Goal: Feedback & Contribution: Submit feedback/report problem

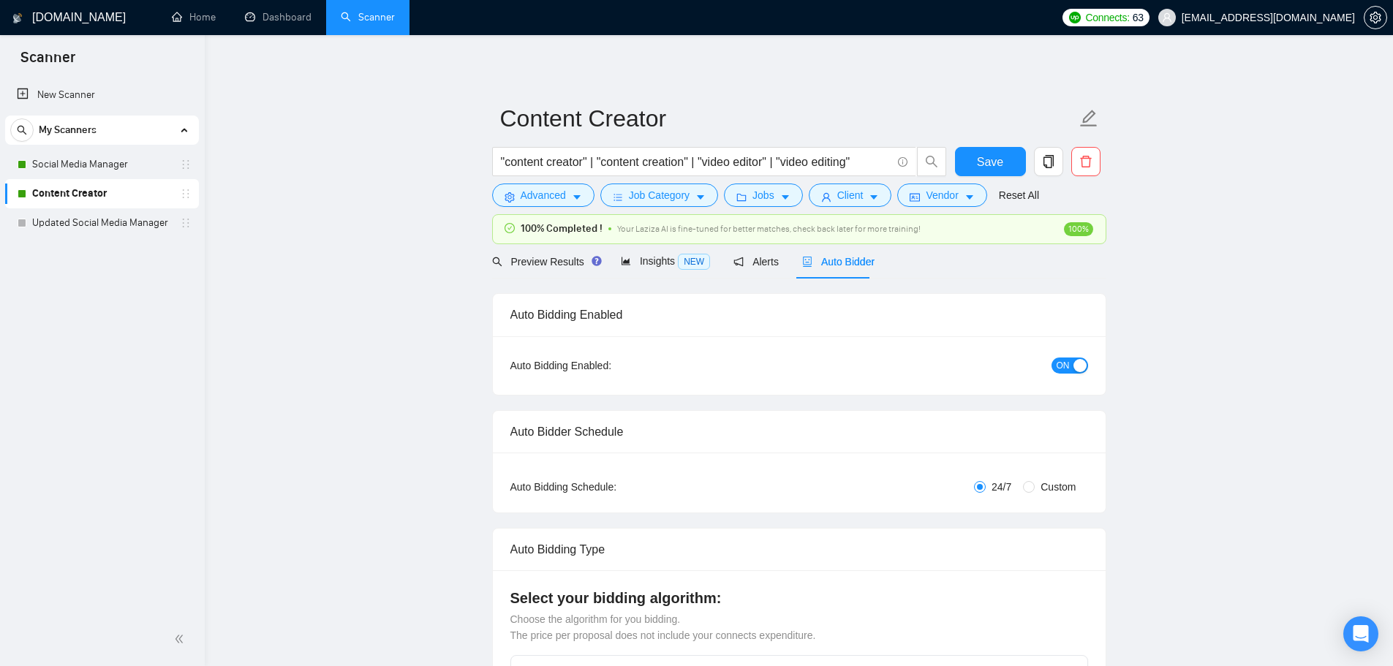
click at [830, 256] on span "Auto Bidder" at bounding box center [838, 262] width 72 height 12
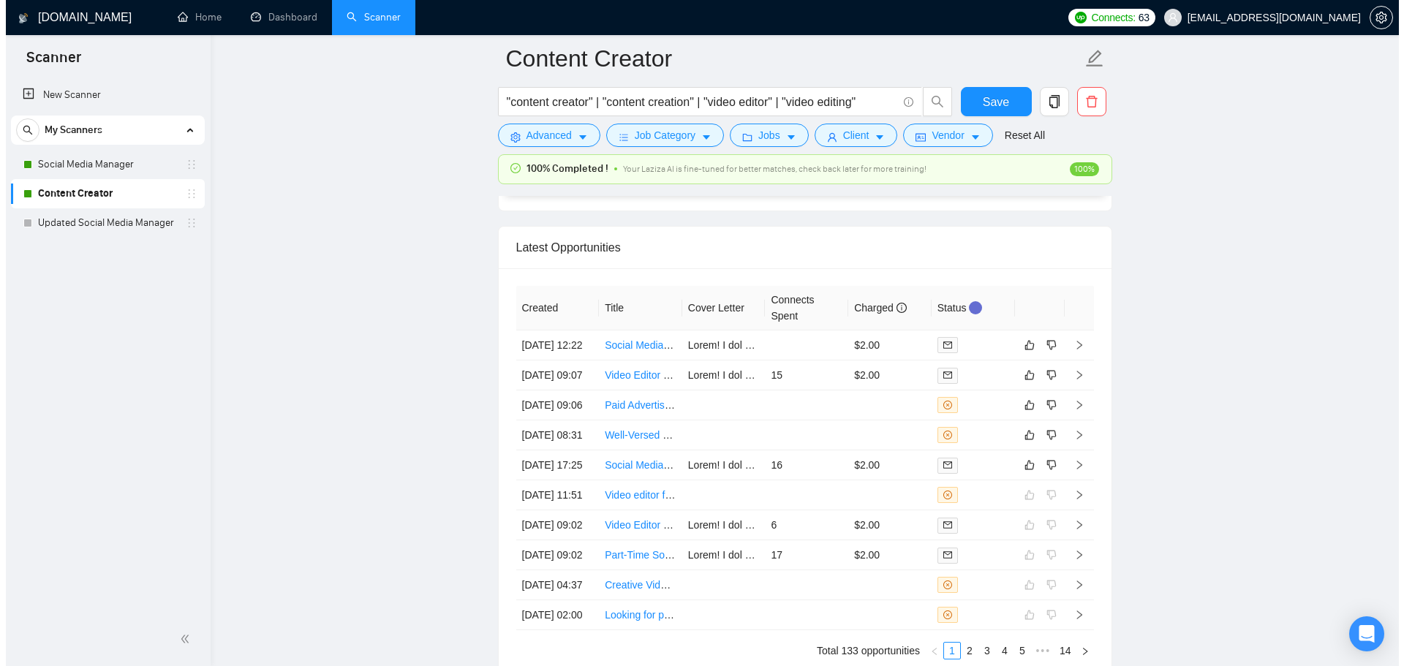
scroll to position [3928, 0]
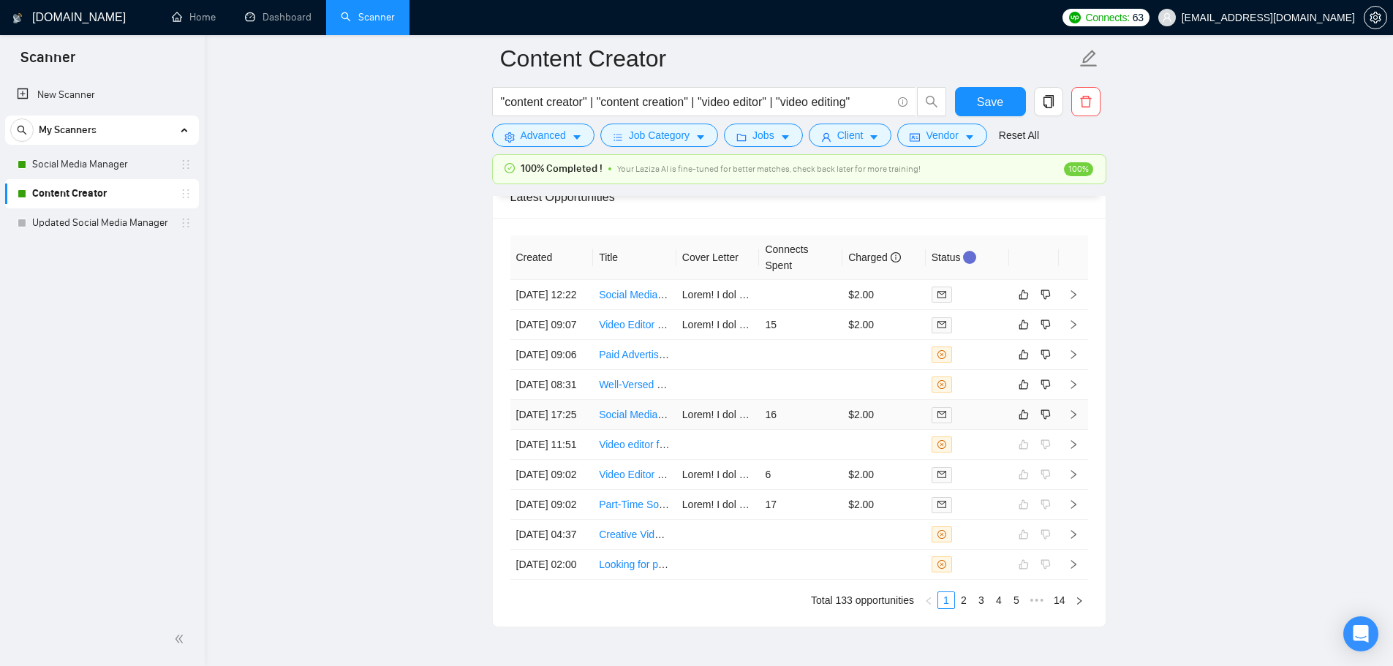
click at [891, 430] on td "$2.00" at bounding box center [883, 415] width 83 height 30
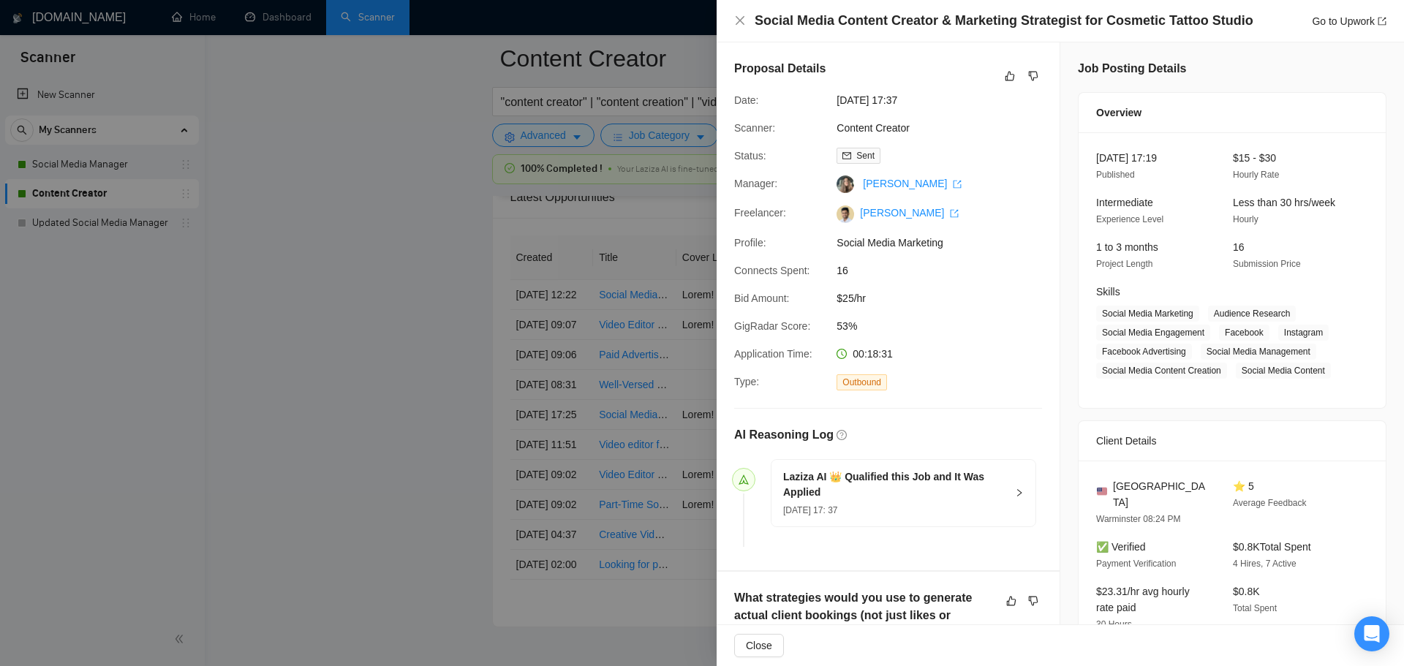
click at [546, 379] on div at bounding box center [702, 333] width 1404 height 666
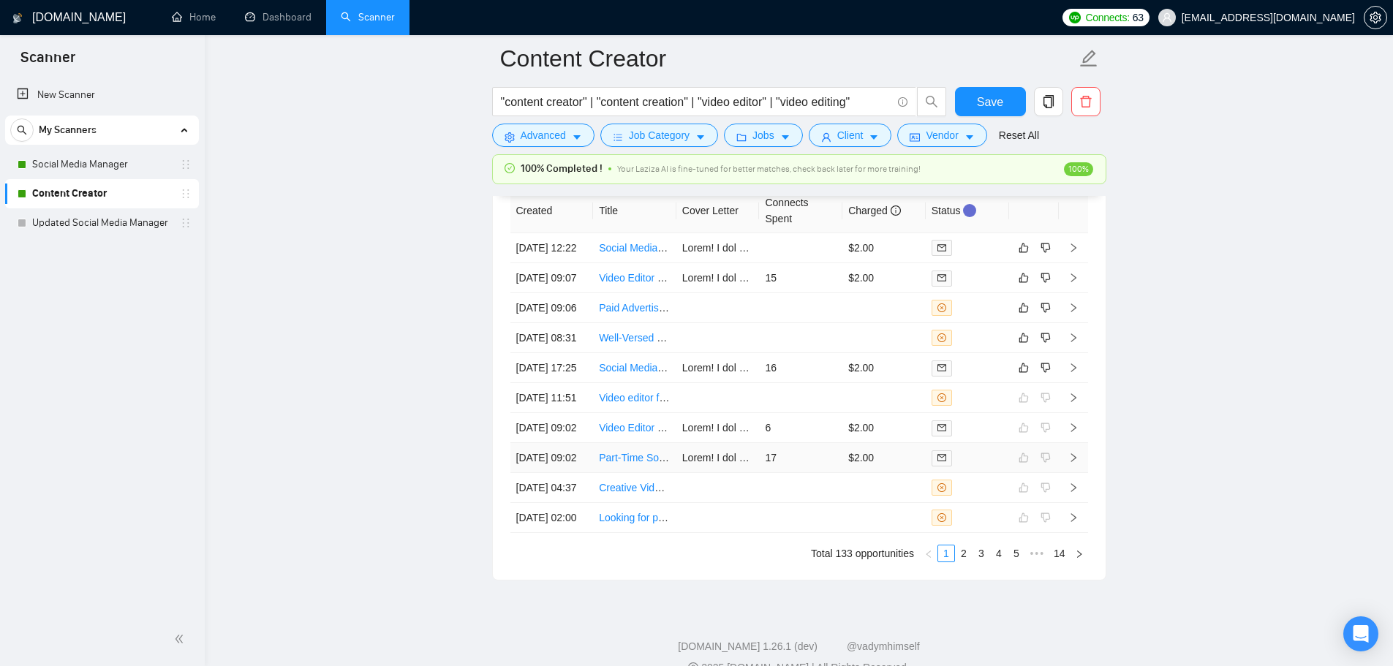
scroll to position [4001, 0]
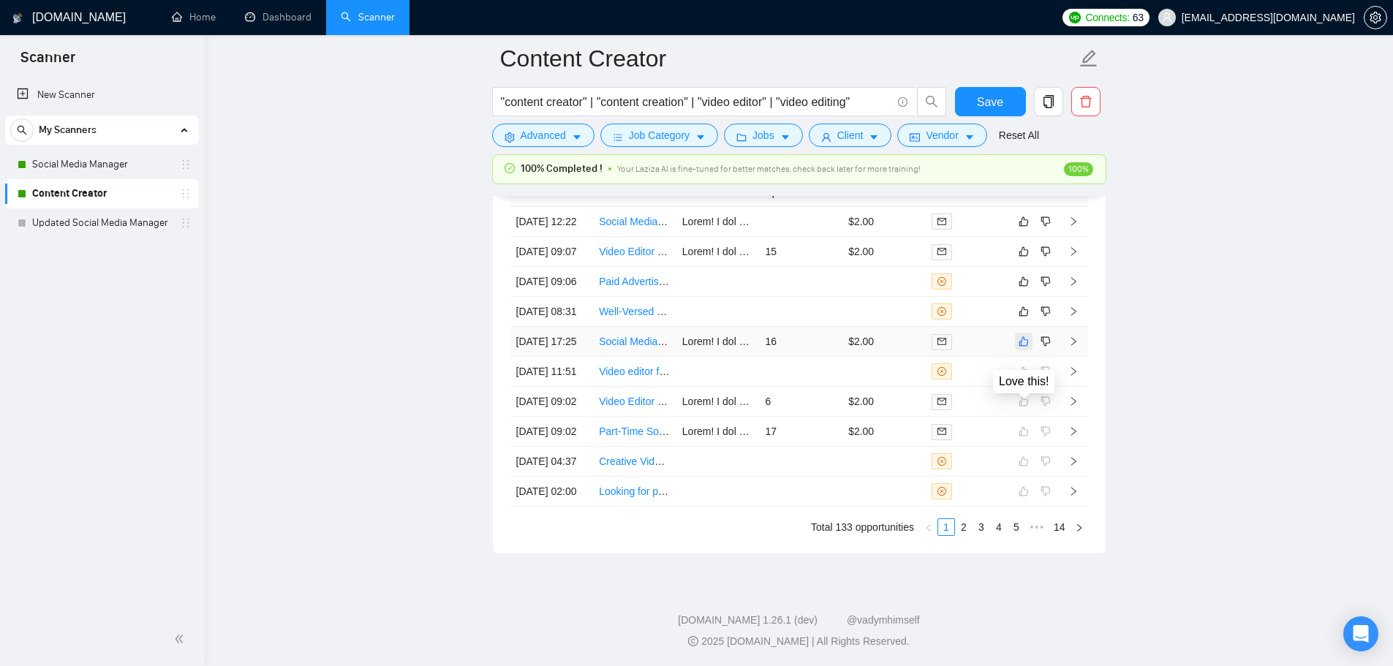
click at [1028, 347] on icon "like" at bounding box center [1023, 342] width 10 height 12
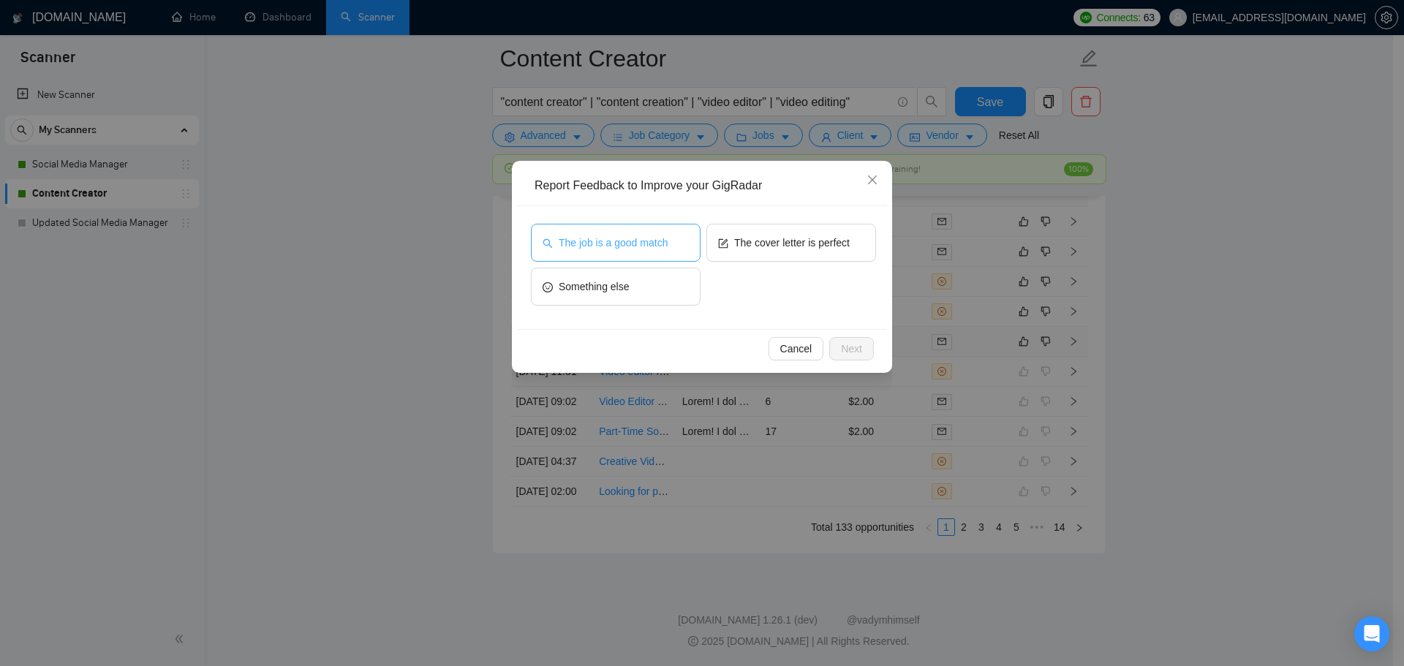
click at [628, 238] on span "The job is a good match" at bounding box center [613, 243] width 109 height 16
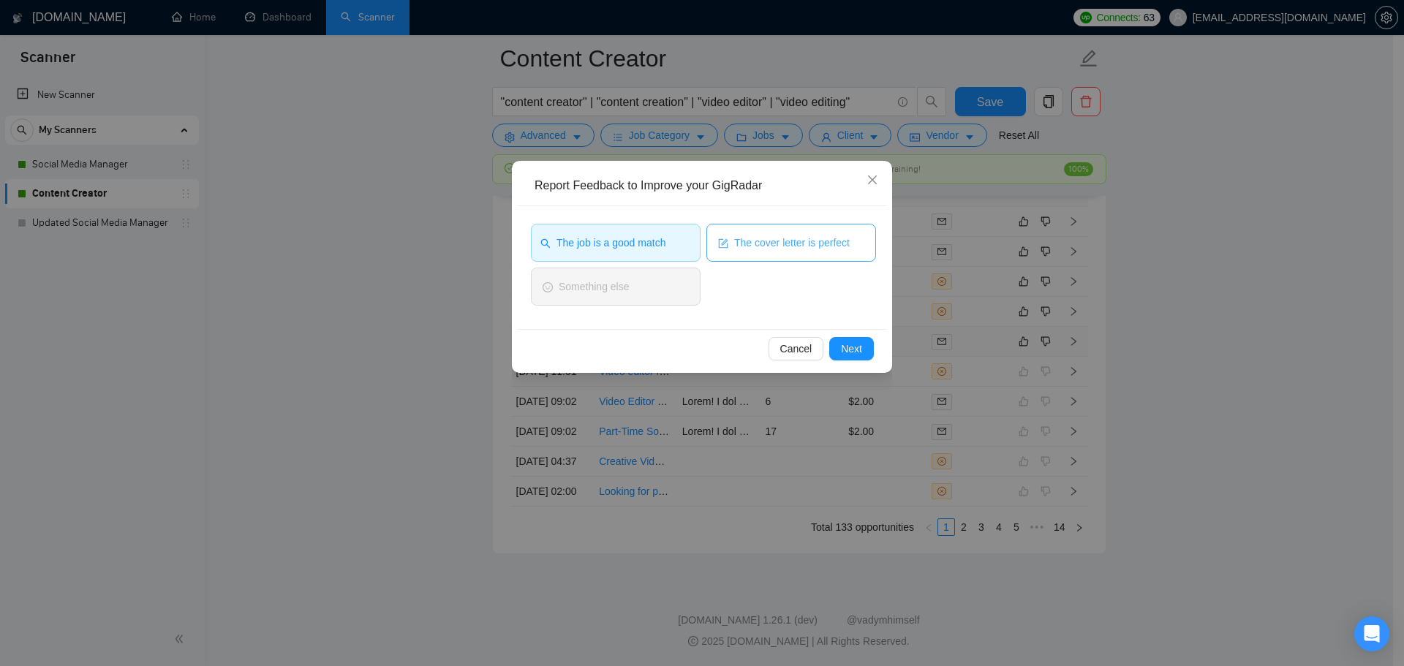
click at [772, 241] on span "The cover letter is perfect" at bounding box center [792, 243] width 116 height 16
click at [861, 360] on button "Next" at bounding box center [851, 348] width 45 height 23
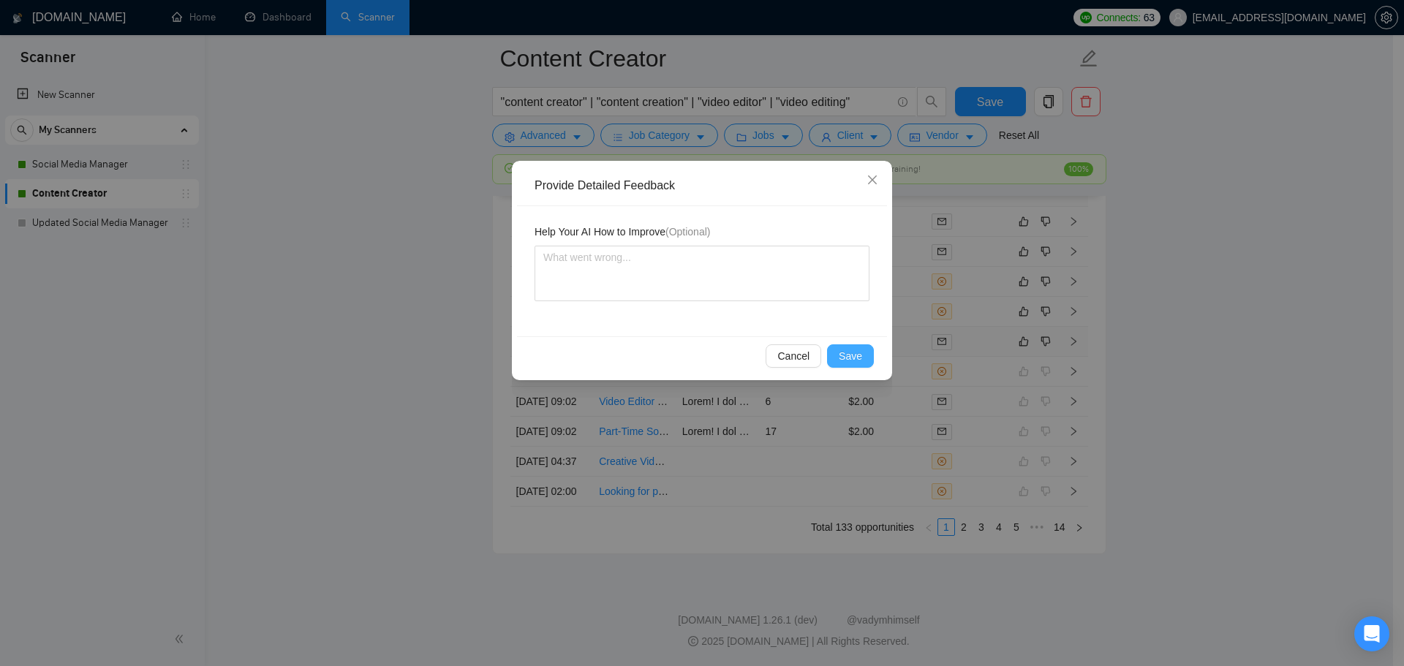
click at [858, 360] on span "Save" at bounding box center [850, 356] width 23 height 16
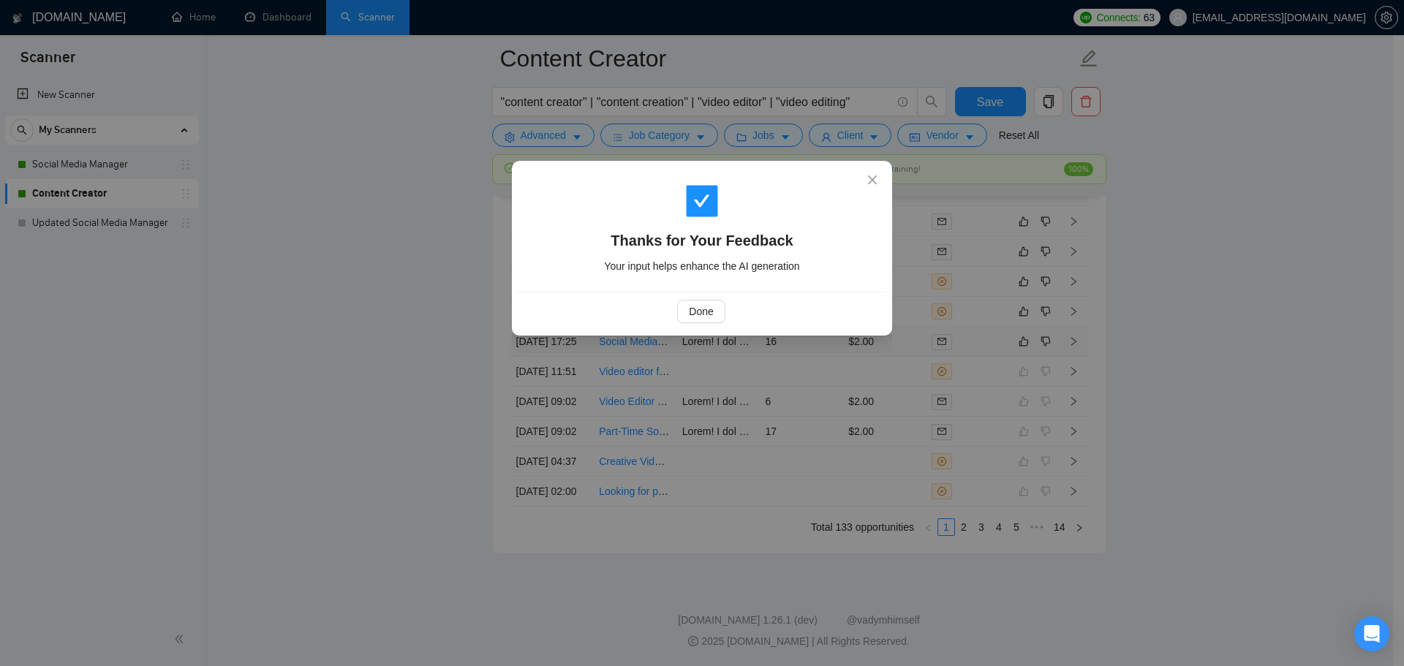
click at [726, 313] on div "Done" at bounding box center [701, 311] width 345 height 23
click at [714, 309] on button "Done" at bounding box center [701, 311] width 48 height 23
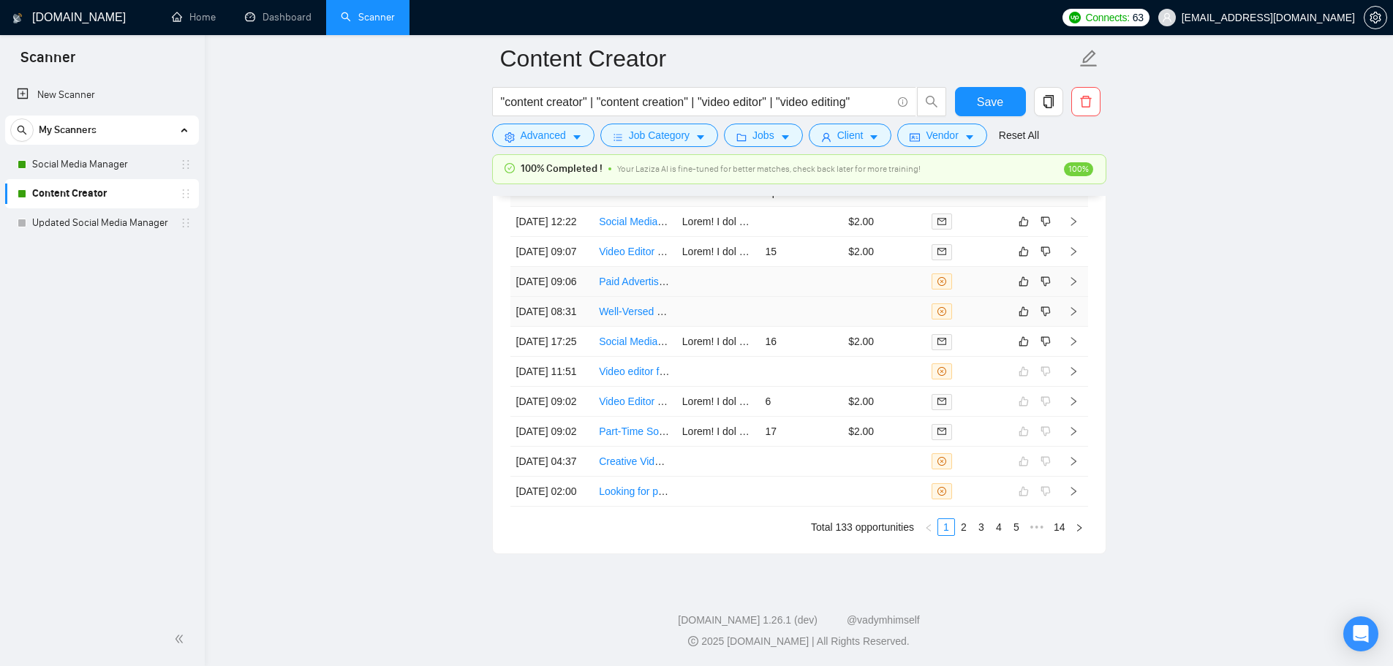
click at [795, 417] on td "17" at bounding box center [800, 432] width 83 height 30
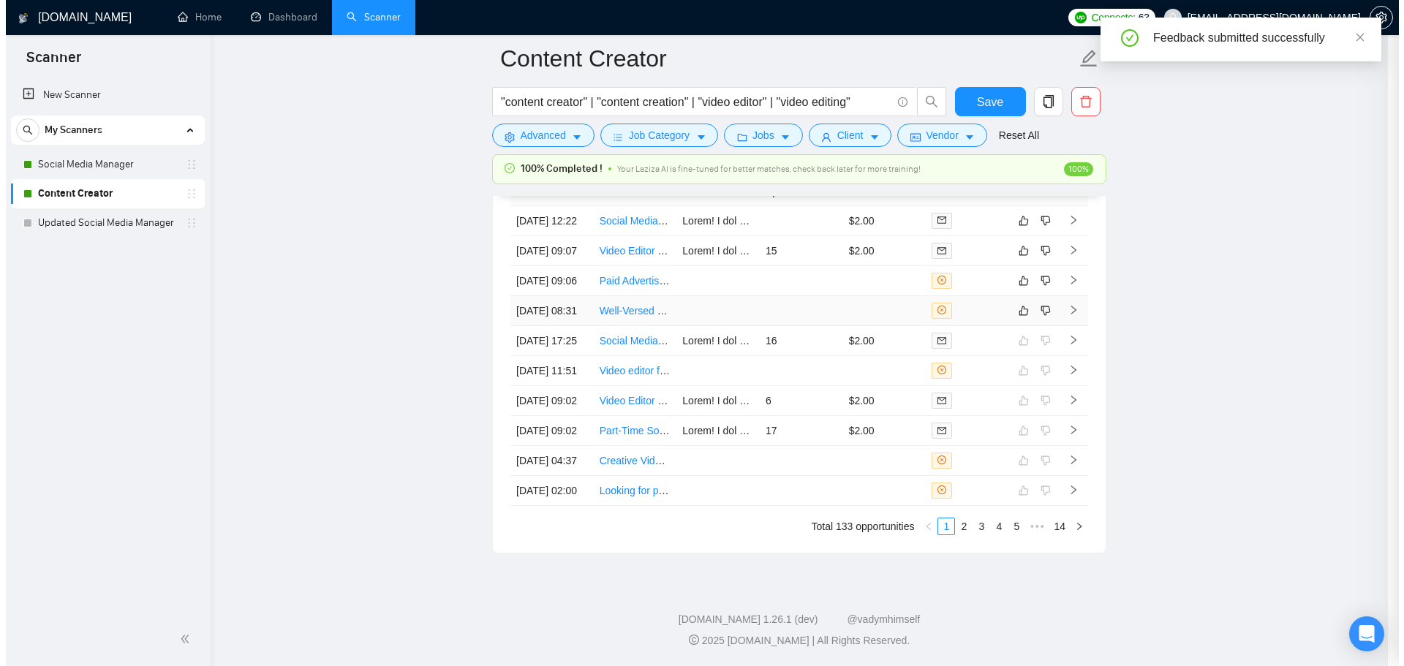
scroll to position [3951, 0]
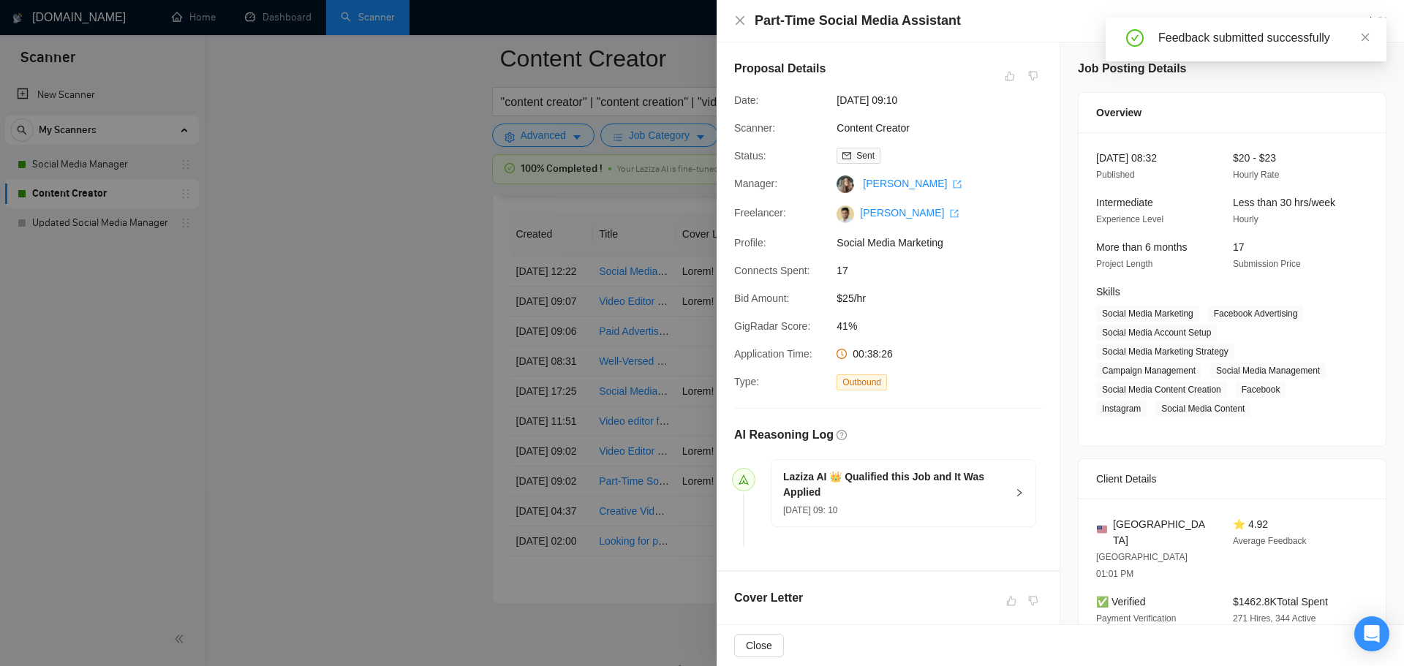
click at [559, 358] on div at bounding box center [702, 333] width 1404 height 666
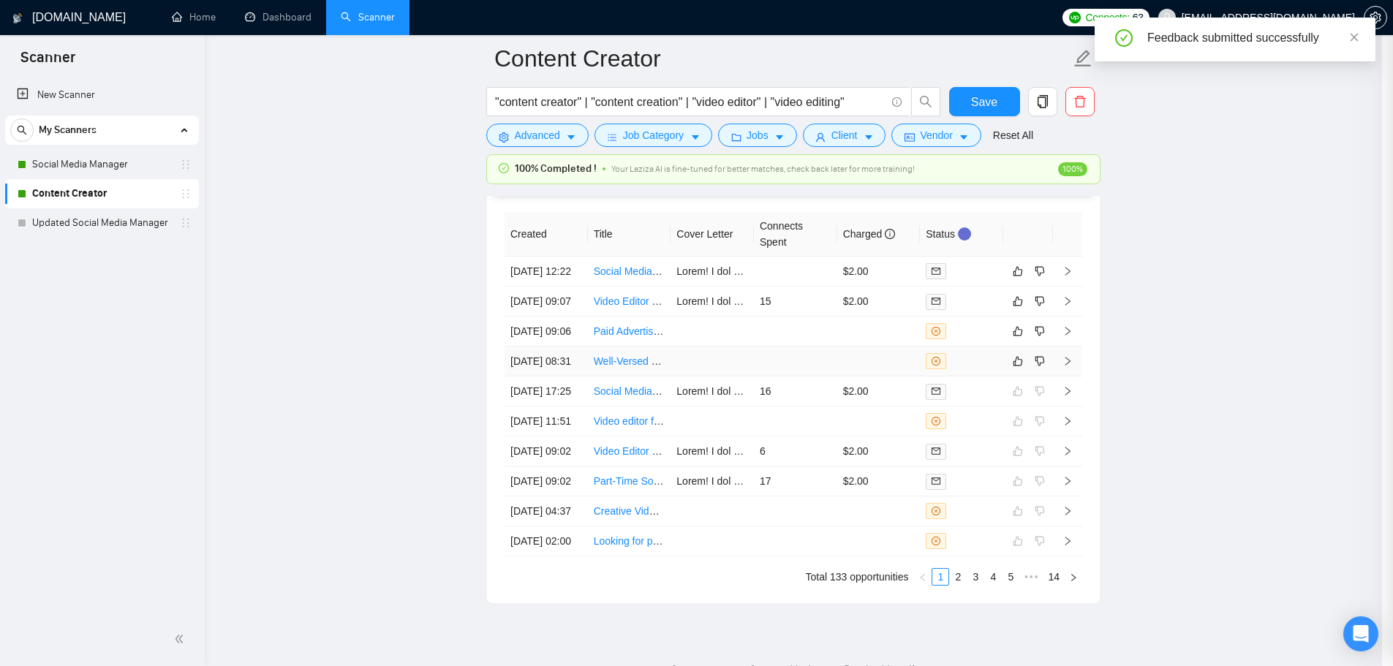
click at [693, 376] on td at bounding box center [711, 362] width 83 height 30
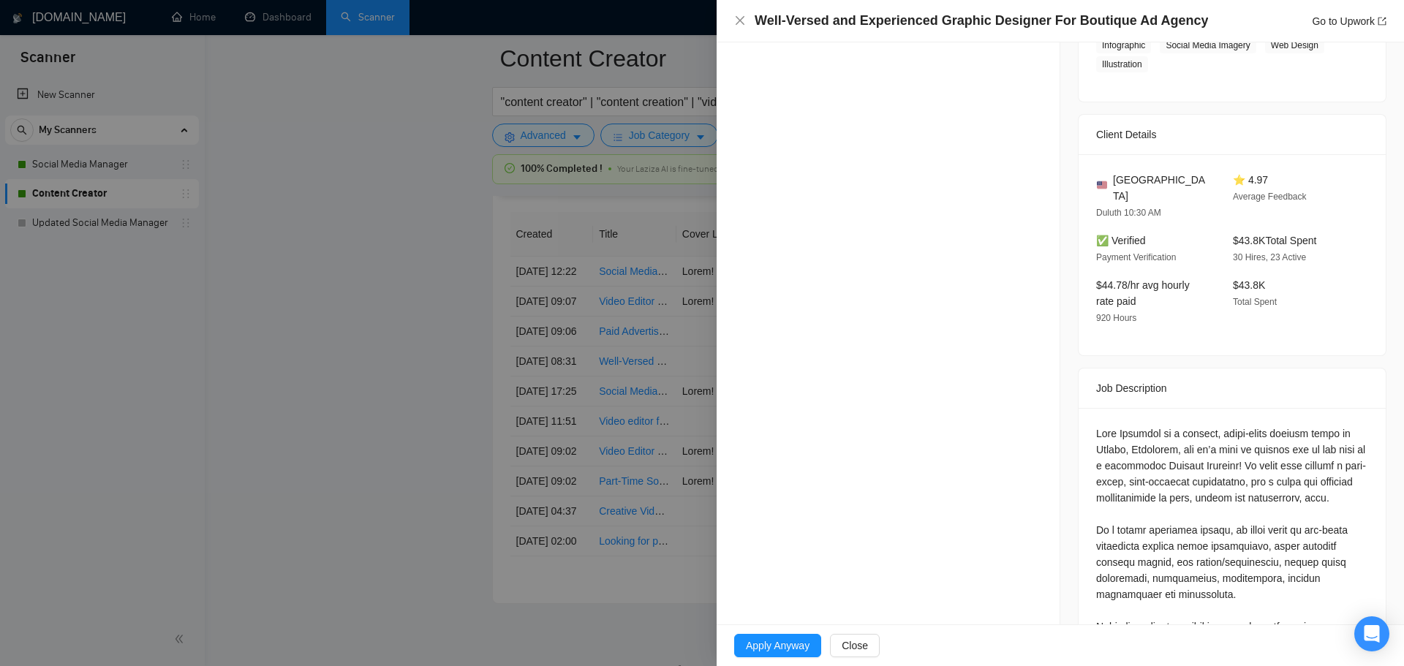
scroll to position [262, 0]
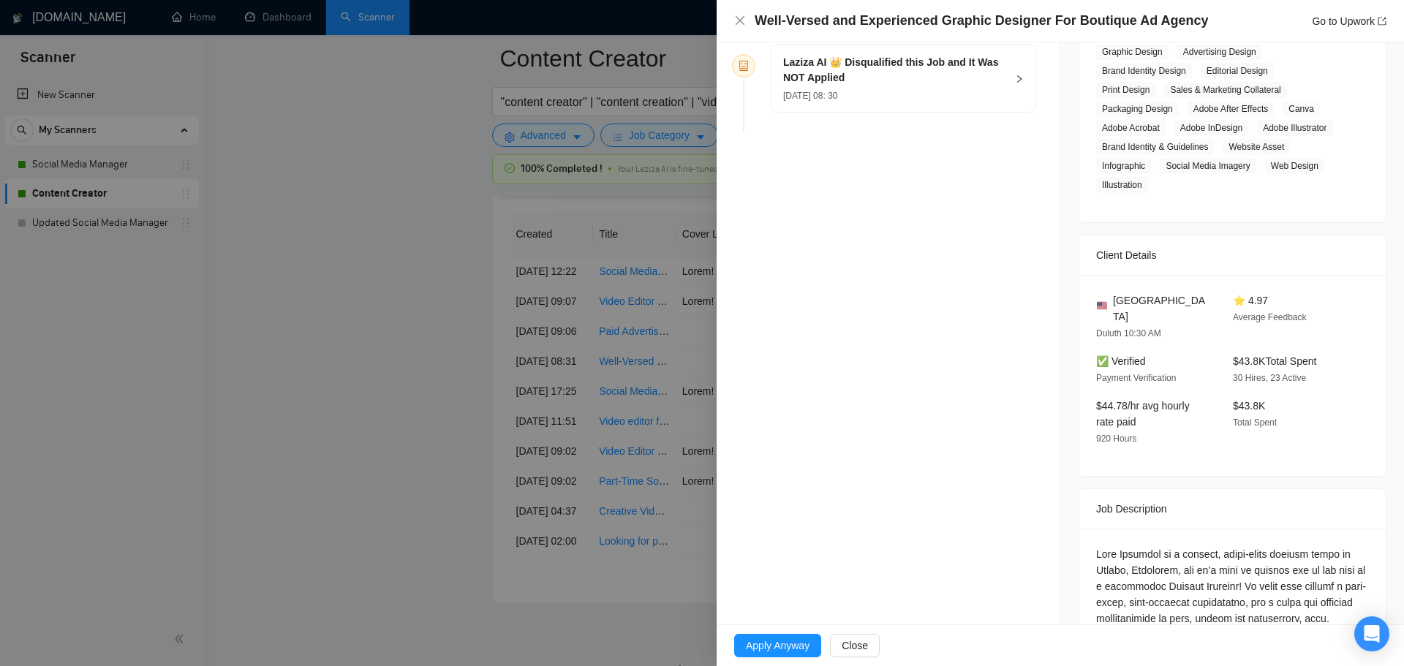
click at [618, 447] on div at bounding box center [702, 333] width 1404 height 666
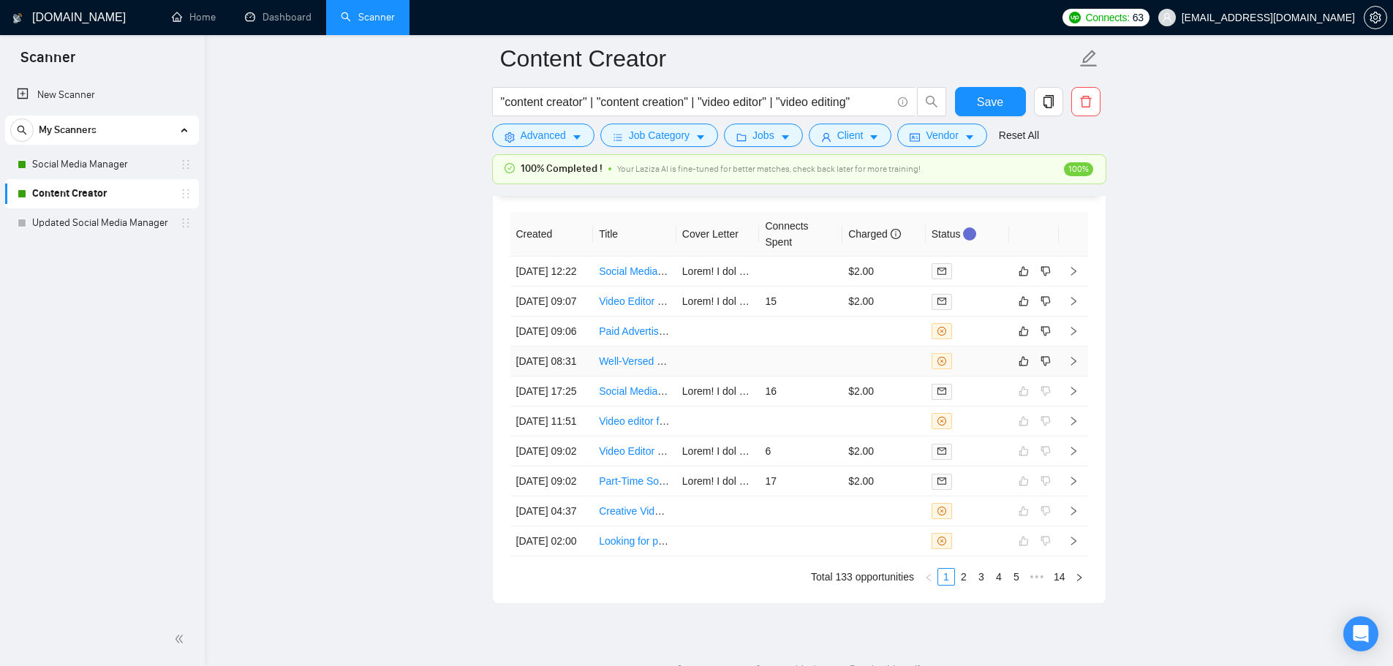
click at [621, 367] on link "Well-Versed and Experienced Graphic Designer For Boutique Ad Agency" at bounding box center [764, 361] width 330 height 12
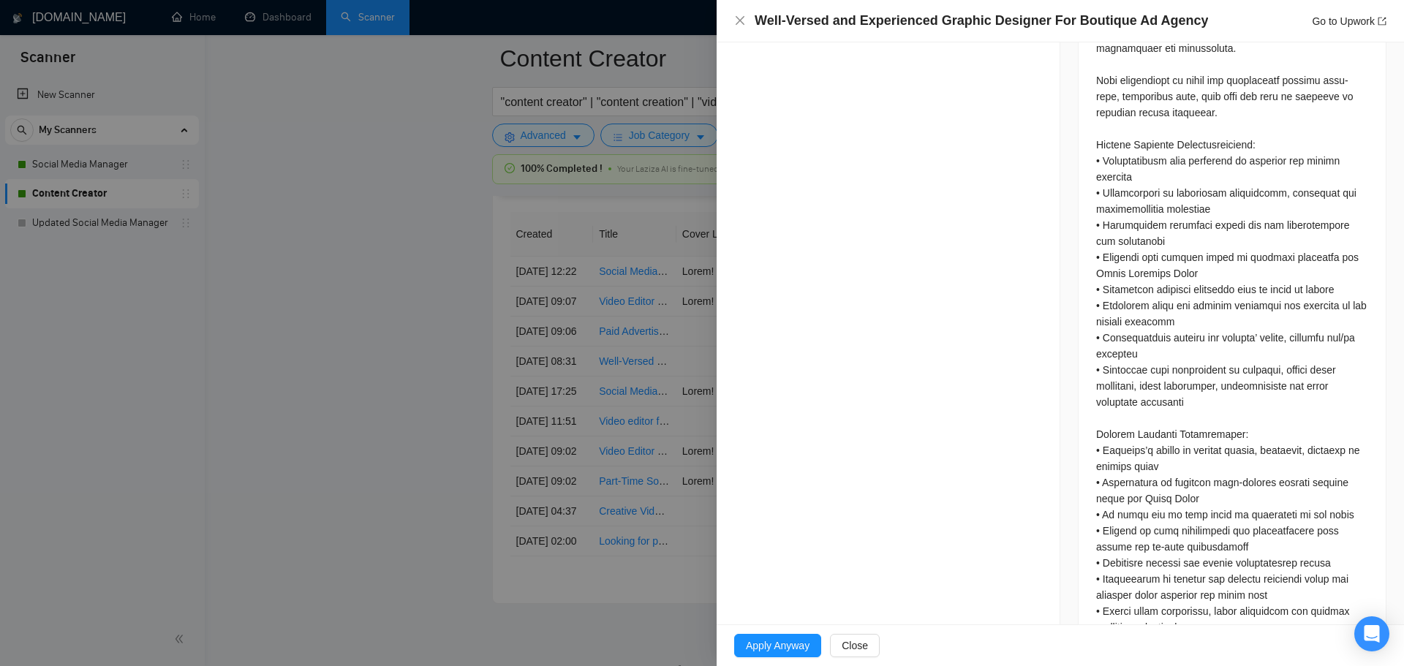
scroll to position [993, 0]
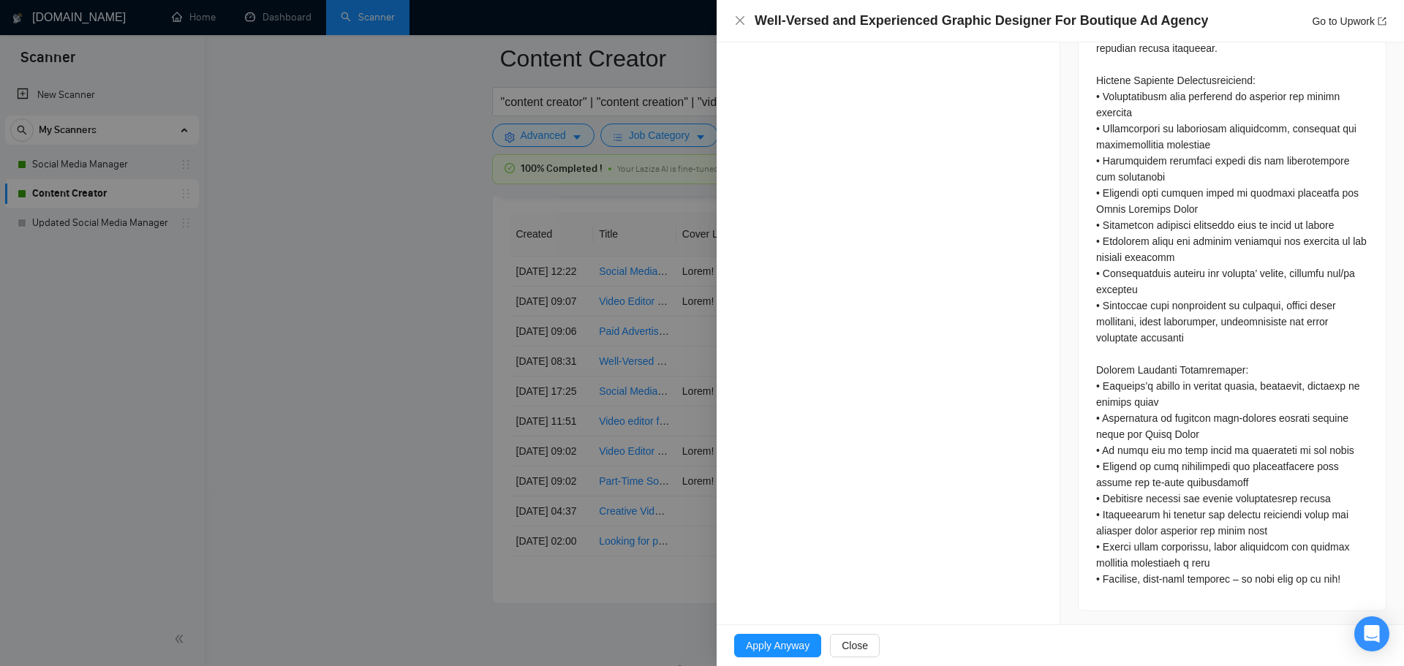
click at [649, 448] on div at bounding box center [702, 333] width 1404 height 666
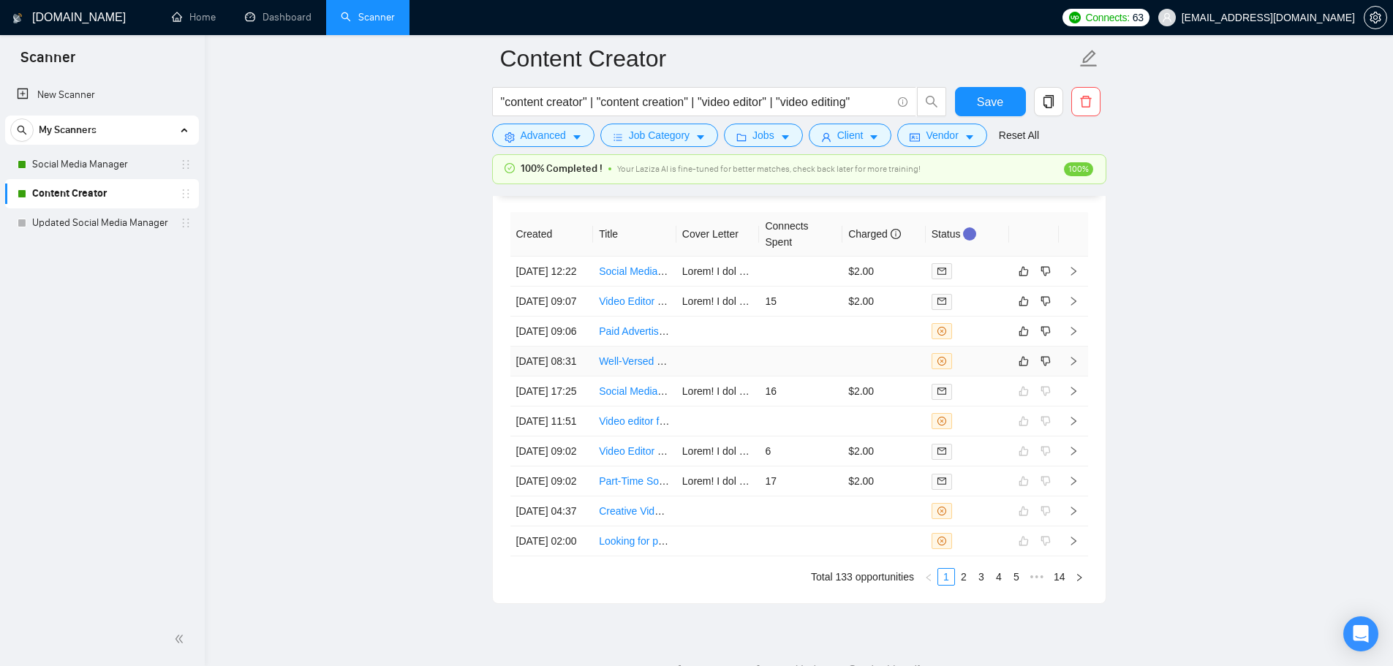
click at [643, 367] on link "Well-Versed and Experienced Graphic Designer For Boutique Ad Agency" at bounding box center [764, 361] width 330 height 12
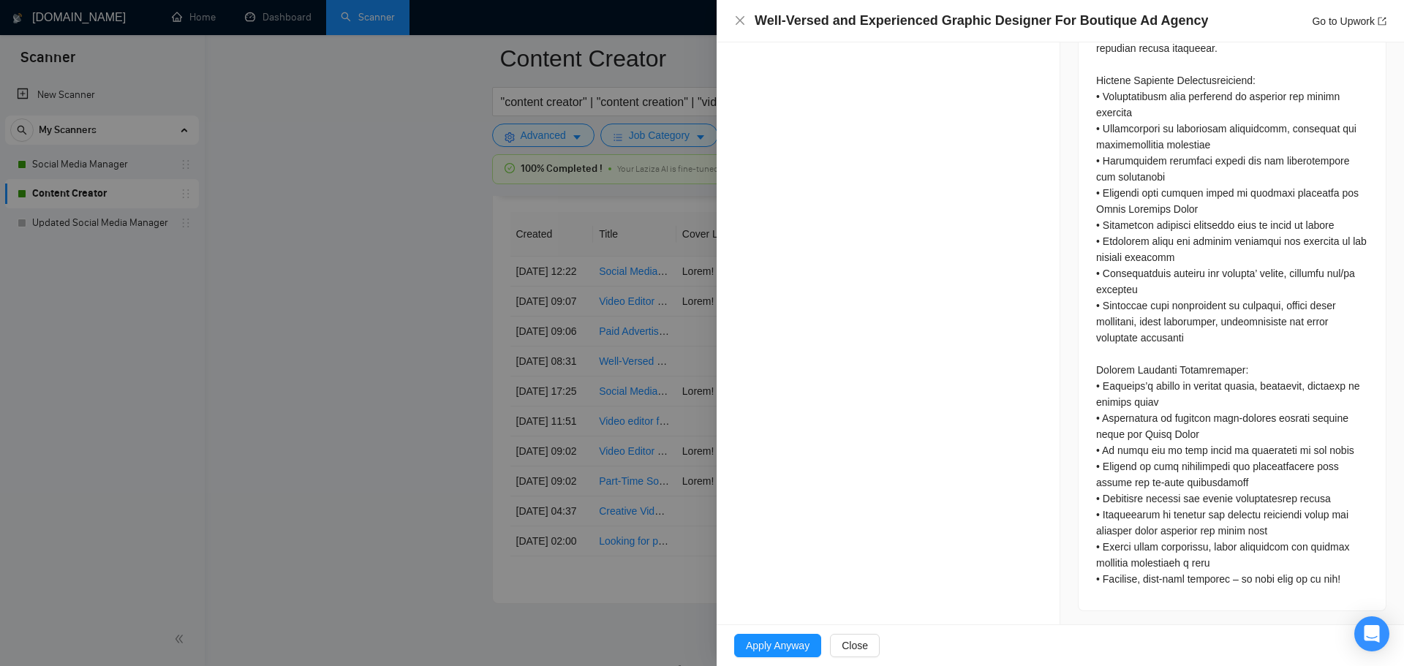
click at [656, 402] on div at bounding box center [702, 333] width 1404 height 666
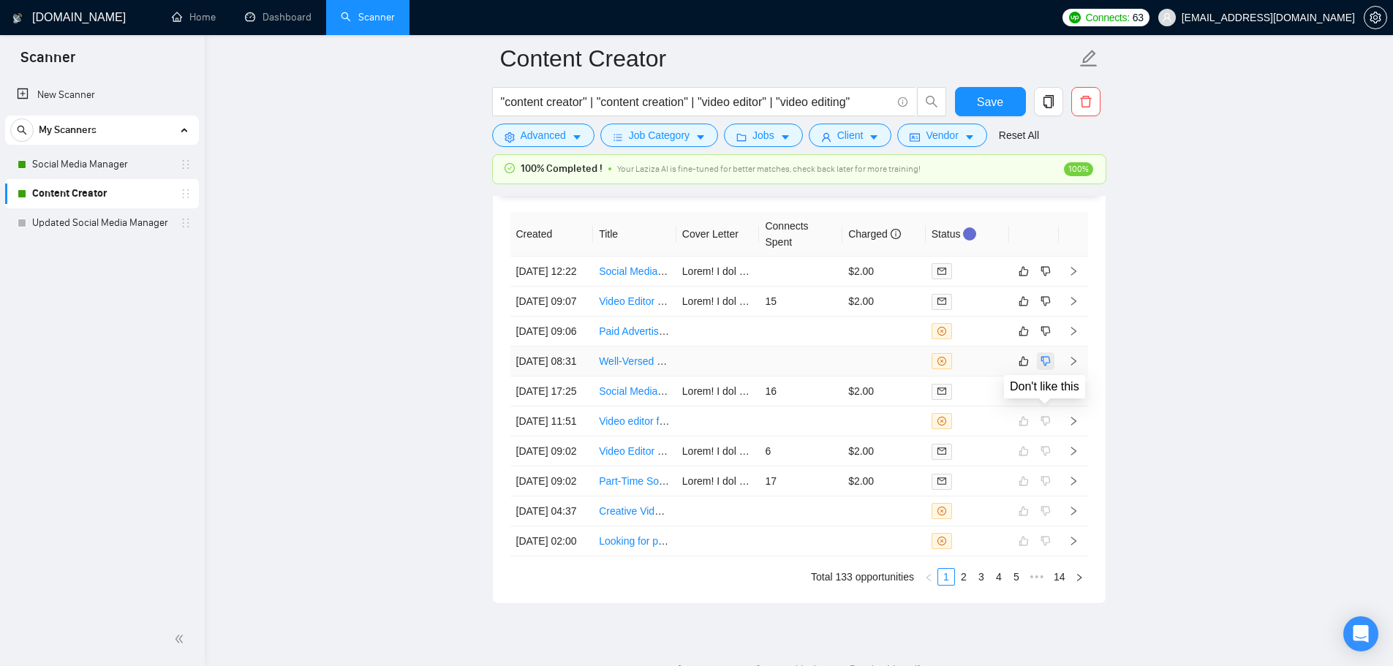
click at [1042, 367] on icon "dislike" at bounding box center [1045, 361] width 10 height 12
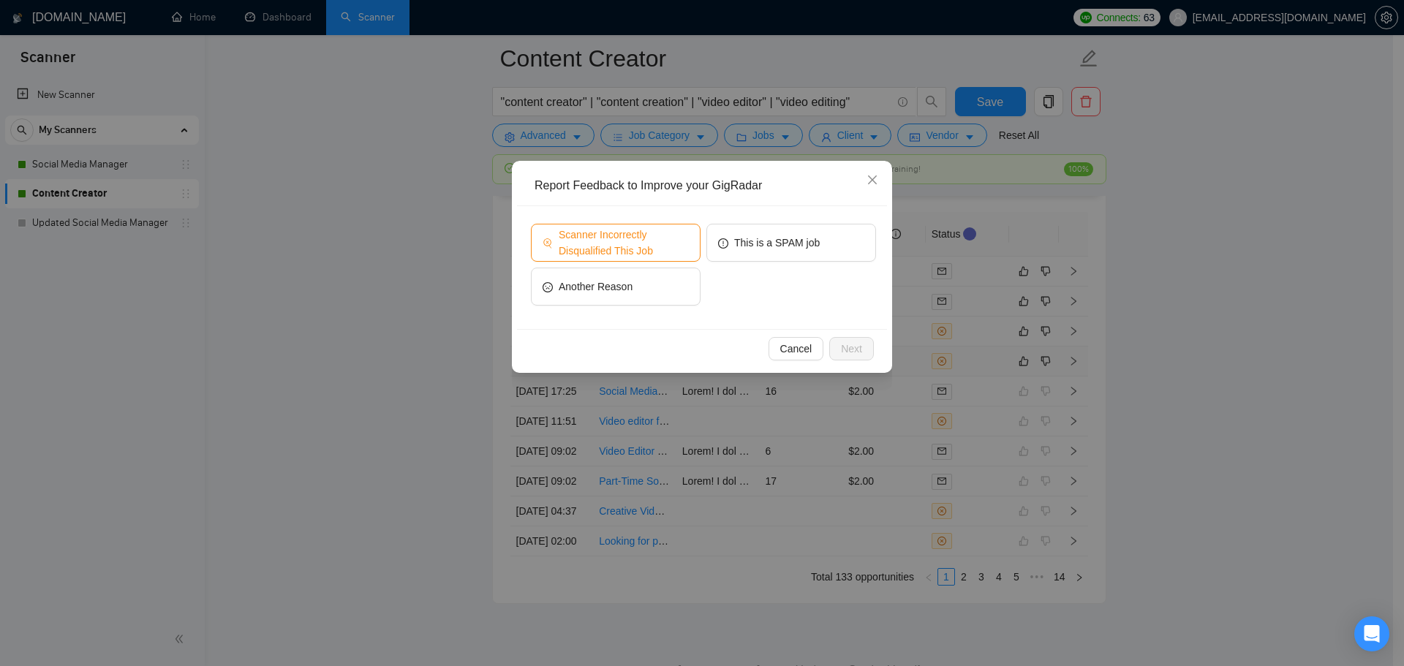
click at [578, 246] on span "Scanner Incorrectly Disqualified This Job" at bounding box center [624, 243] width 130 height 32
click at [865, 357] on button "Next" at bounding box center [851, 348] width 45 height 23
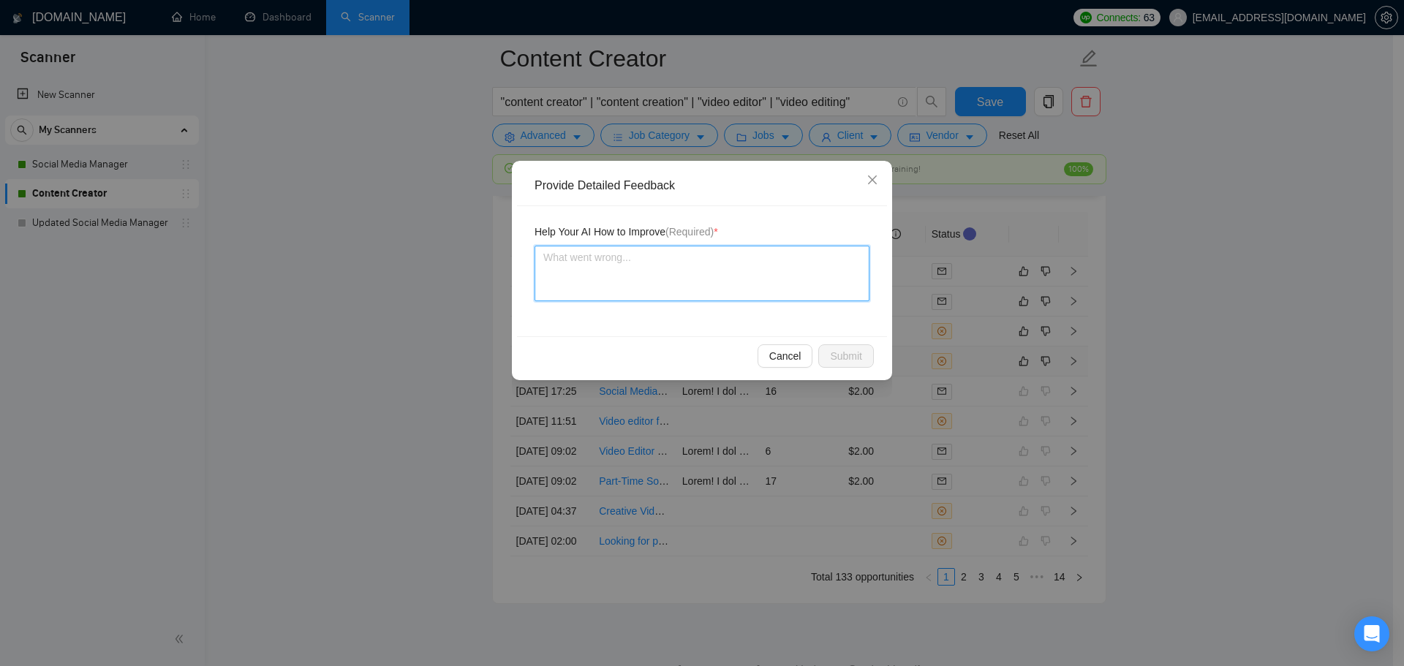
click at [697, 298] on textarea at bounding box center [701, 274] width 335 height 56
type textarea "a"
type textarea "aL"
type textarea "aLT"
type textarea "aLTH"
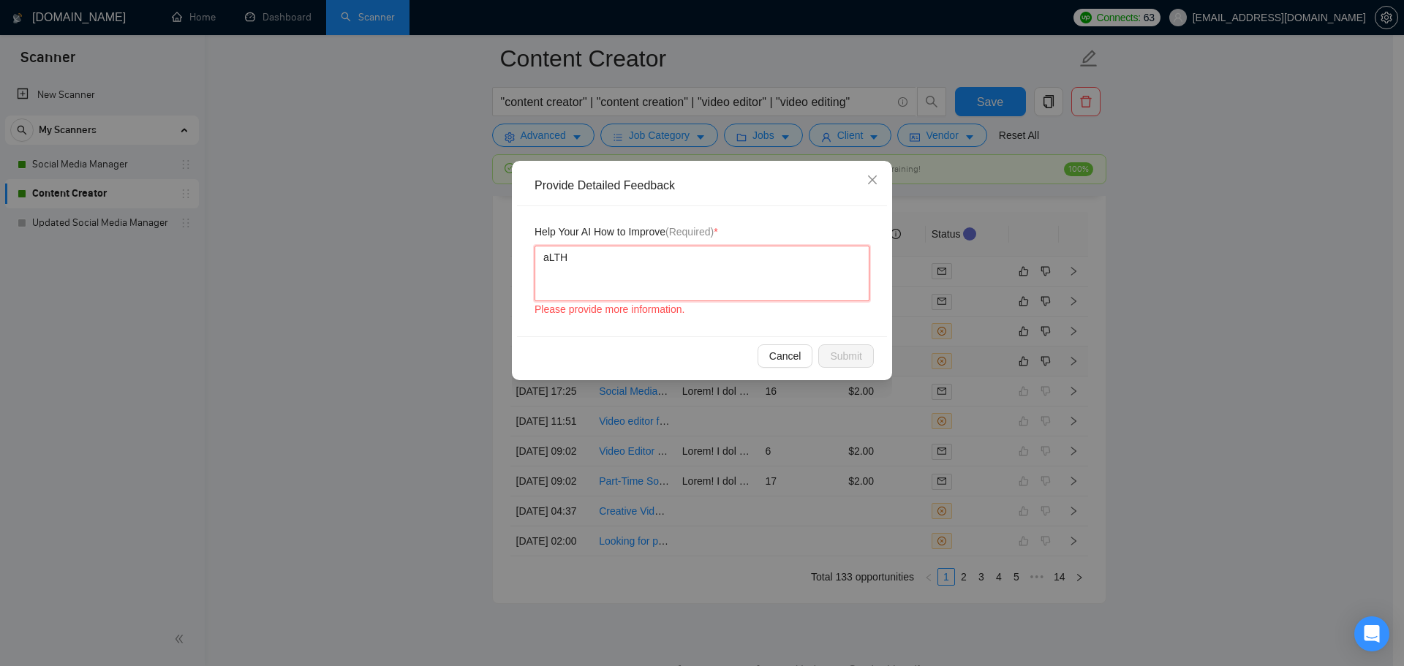
type textarea "aLTHO"
type textarea "aLTHOU"
type textarea "aLTHOUGH"
type textarea "aLTHOUGH T"
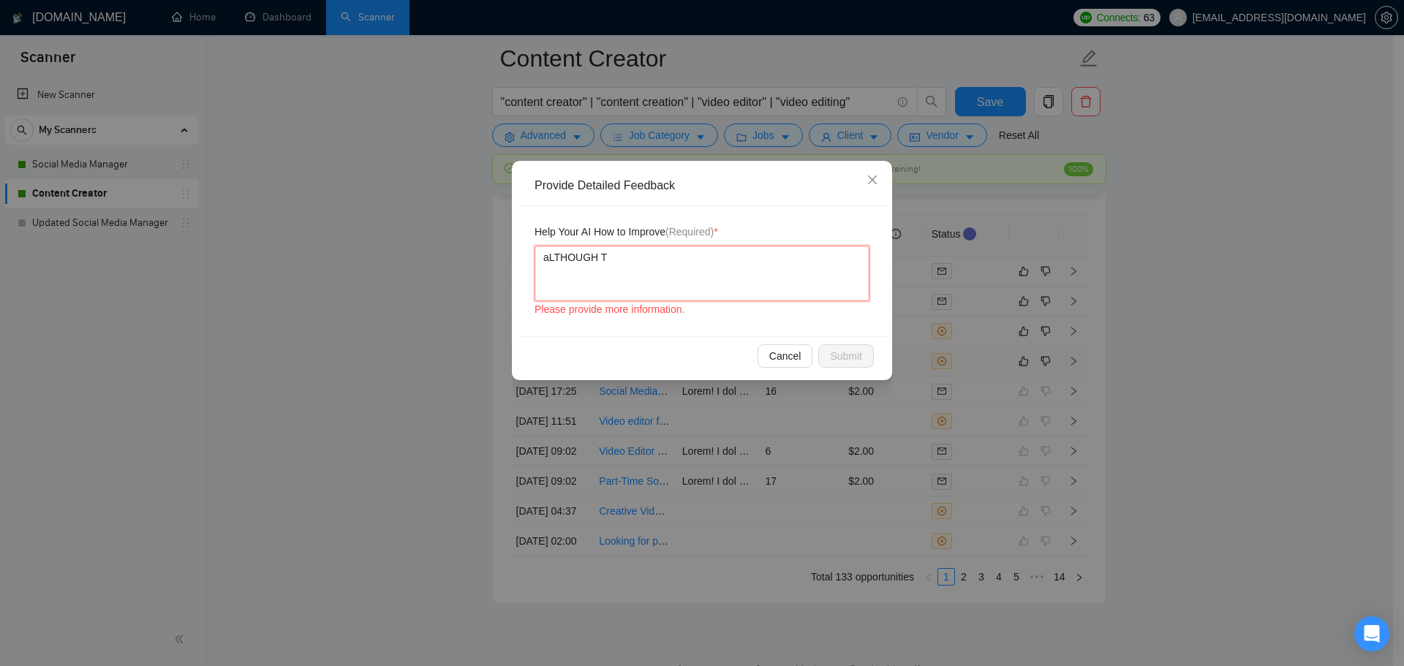
type textarea "aLTHOUGH"
type textarea "aLTHOUG"
type textarea "aLTHOU"
type textarea "aLTHO"
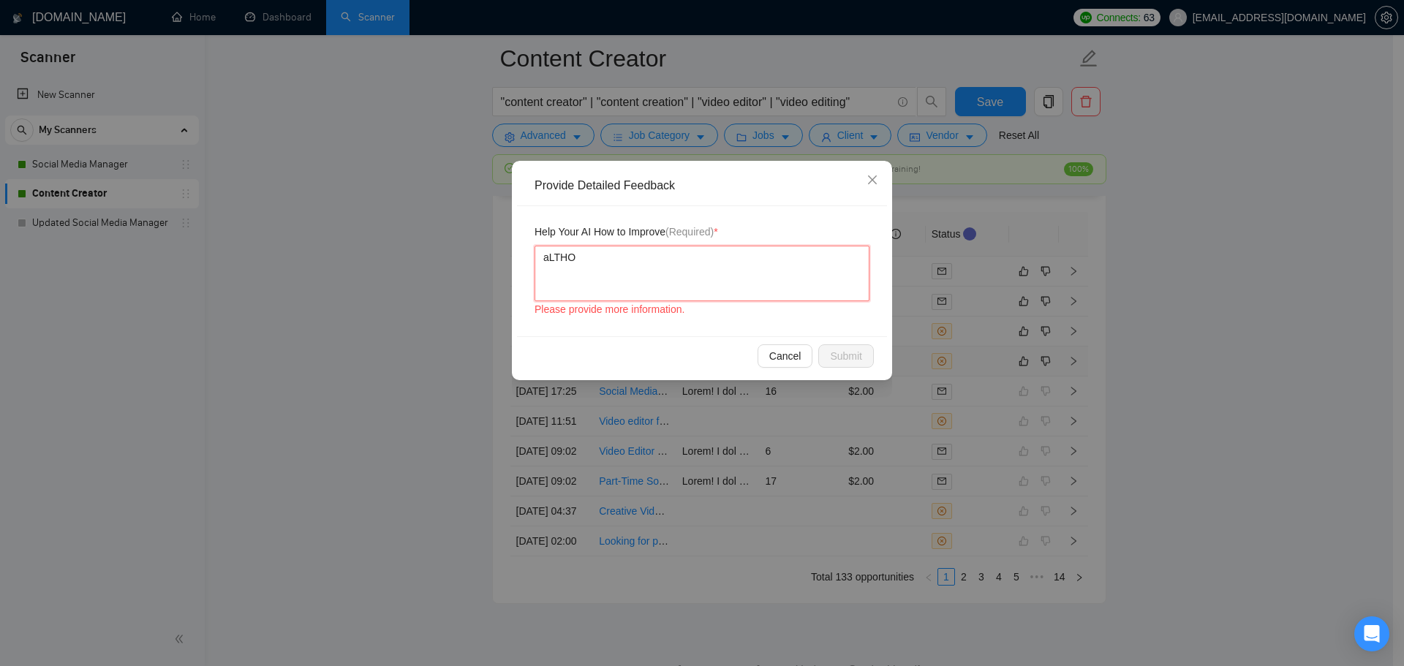
type textarea "aLTH"
type textarea "aLT"
type textarea "aL"
type textarea "a"
type textarea "A"
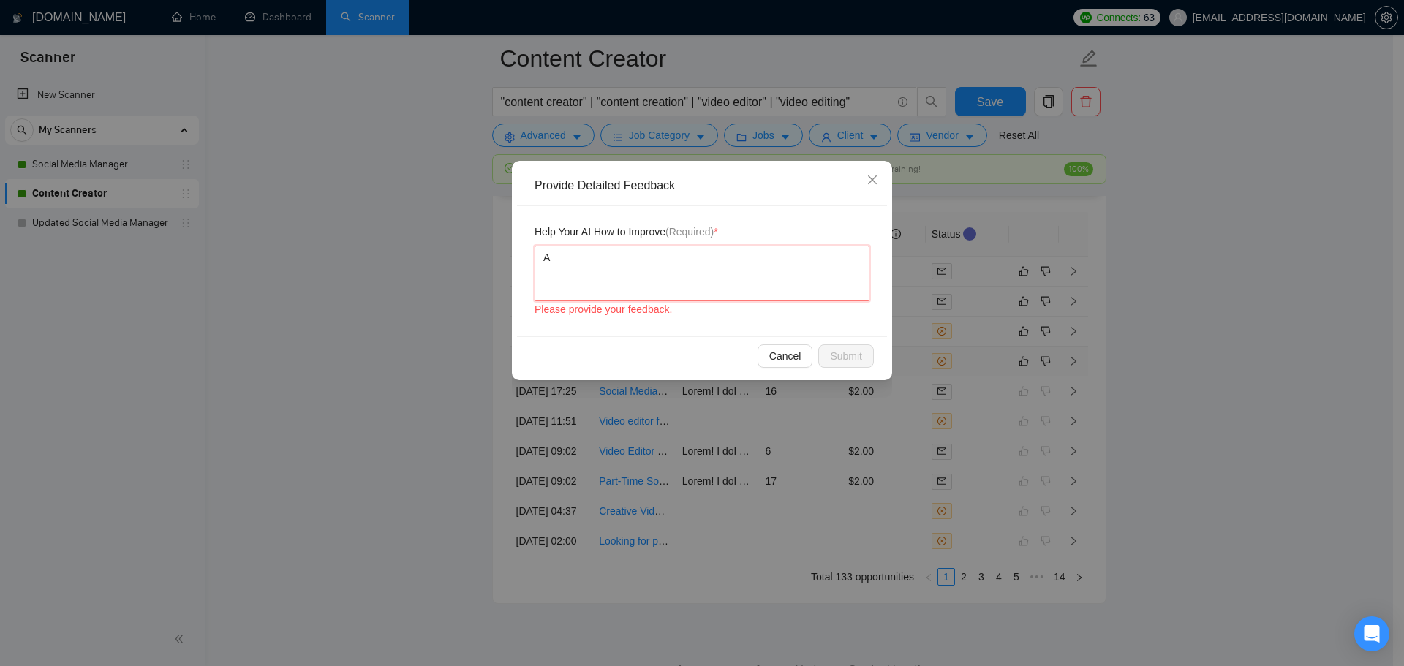
type textarea "Al"
type textarea "Alth"
type textarea "Altho"
type textarea "Althou"
type textarea "Althoug"
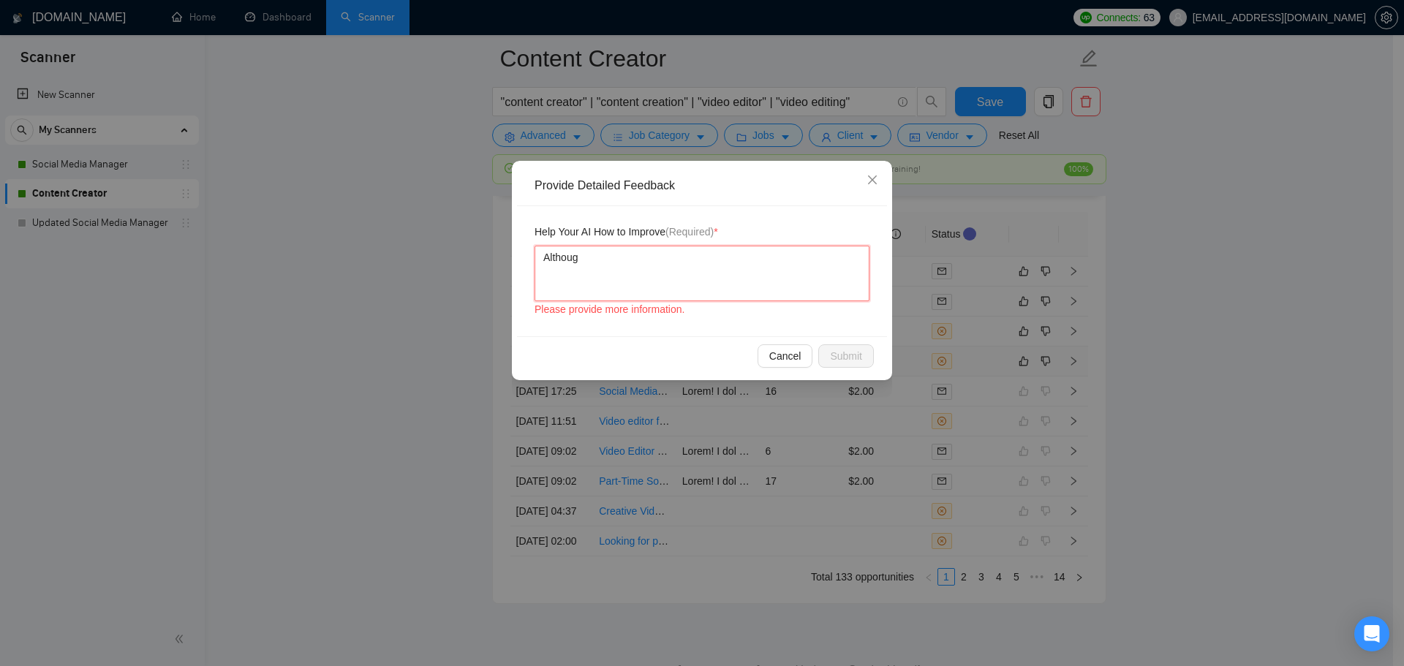
type textarea "Although"
type textarea "Although t"
type textarea "Although th"
type textarea "Although thi"
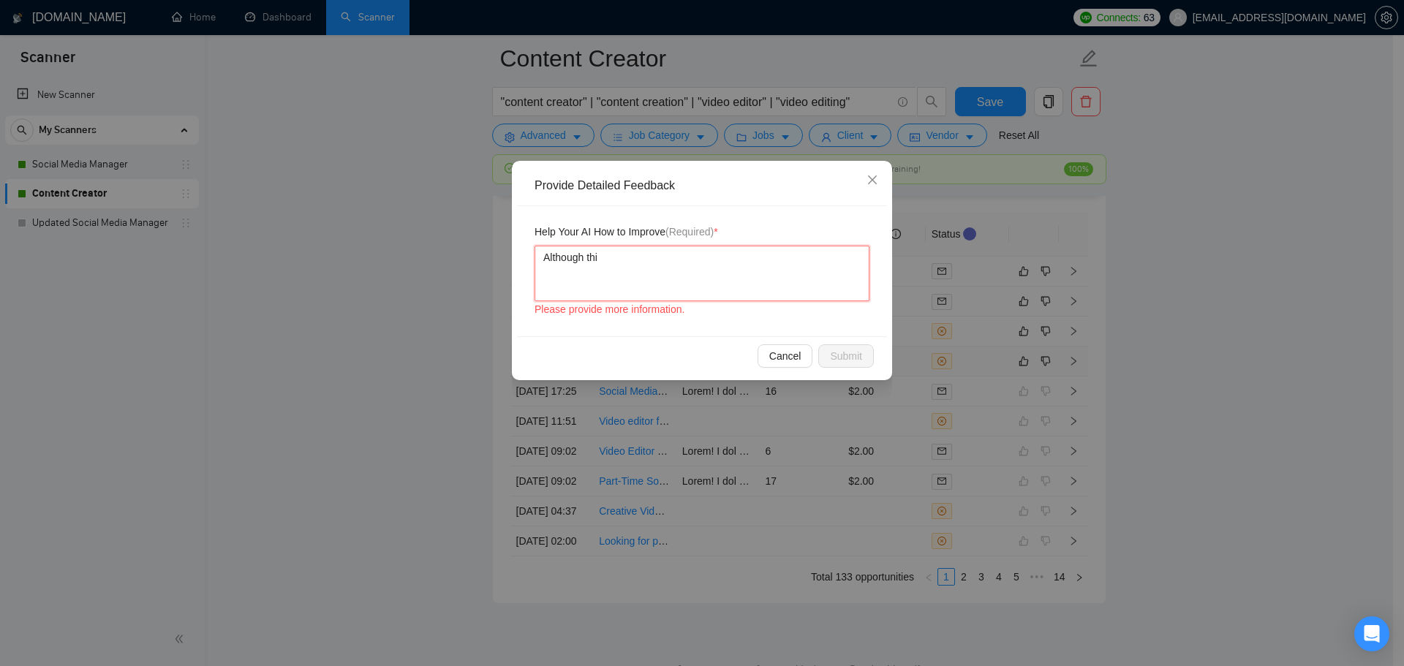
type textarea "Although this"
type textarea "Although this j"
type textarea "Although this jo"
type textarea "Although this job"
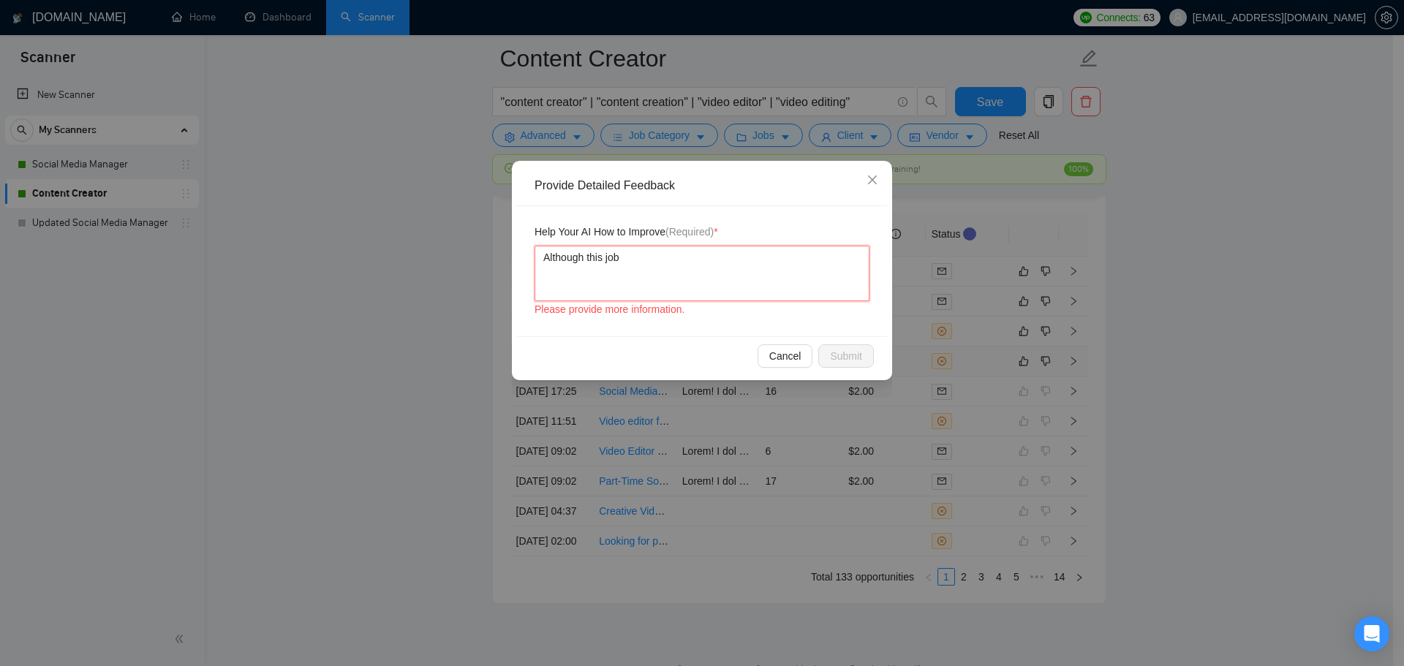
type textarea "Although this job"
type textarea "Although this job h"
type textarea "Although this job ha"
type textarea "Although this job had"
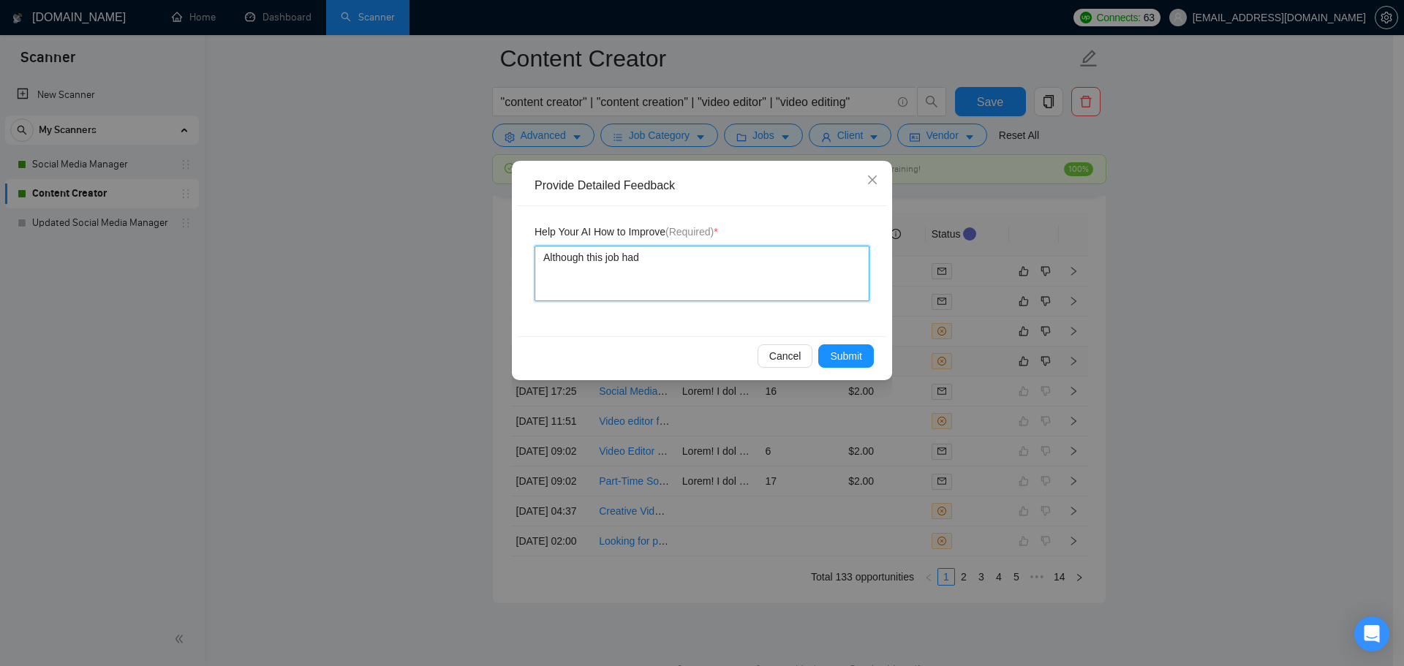
type textarea "Although this job had a"
type textarea "Although this job had a c"
type textarea "Although this job had a co"
type textarea "Although this job had a cou"
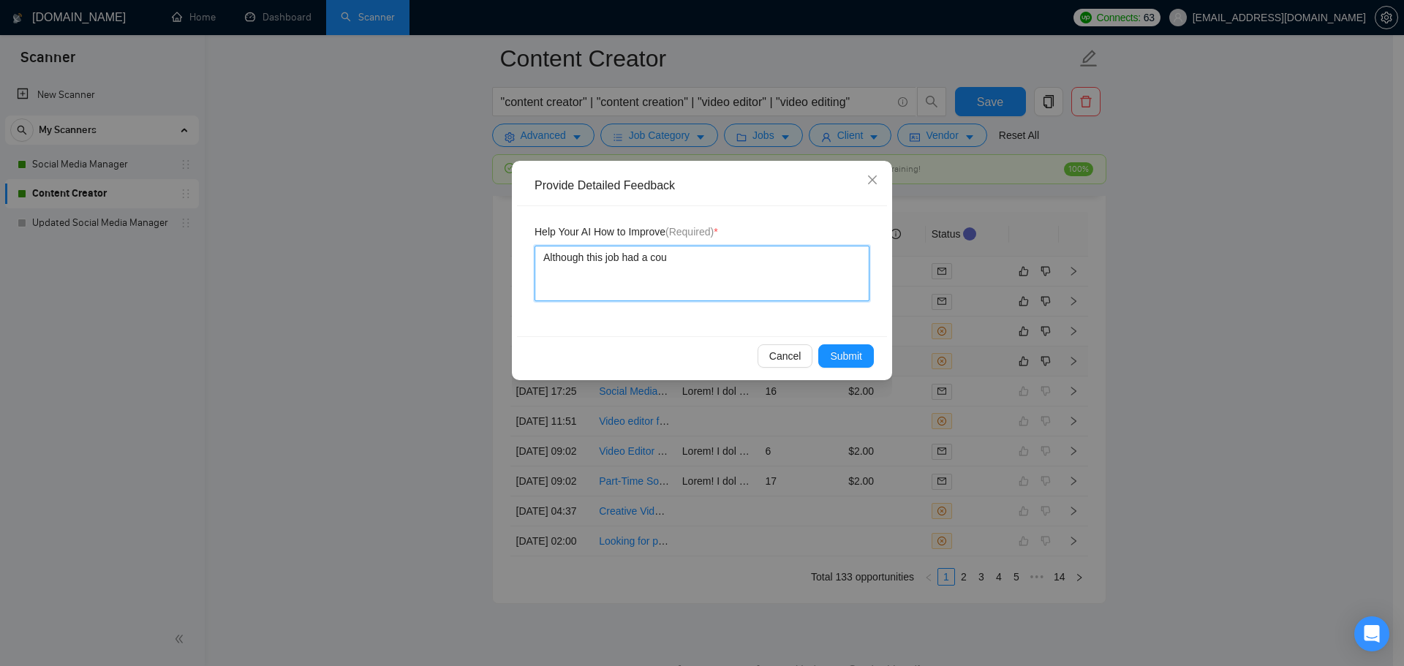
type textarea "Although this job had a coup"
type textarea "Although this job had a coupl"
type textarea "Although this job had a couple"
type textarea "Although this job had a couple r"
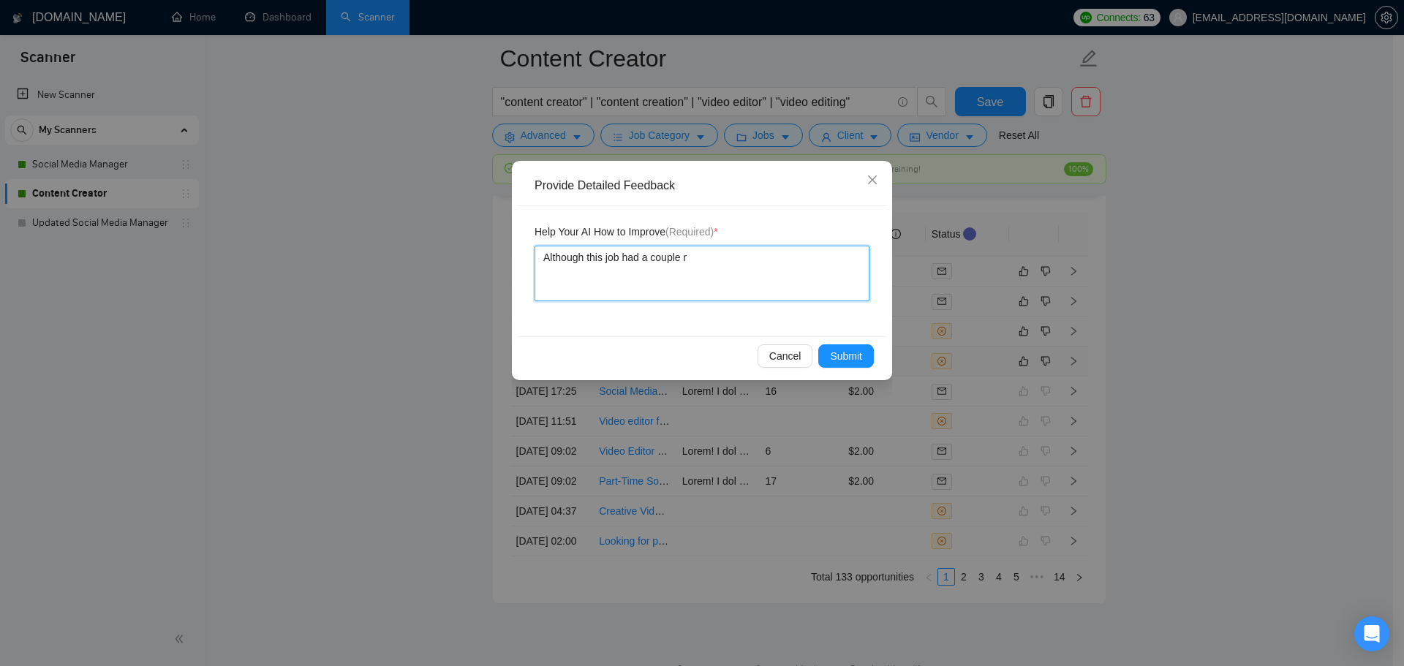
type textarea "Although this job had a couple re"
type textarea "Although this job had a couple req"
type textarea "Although this job had a couple requ"
type textarea "Although this job had a couple requi"
type textarea "Although this job had a couple requir"
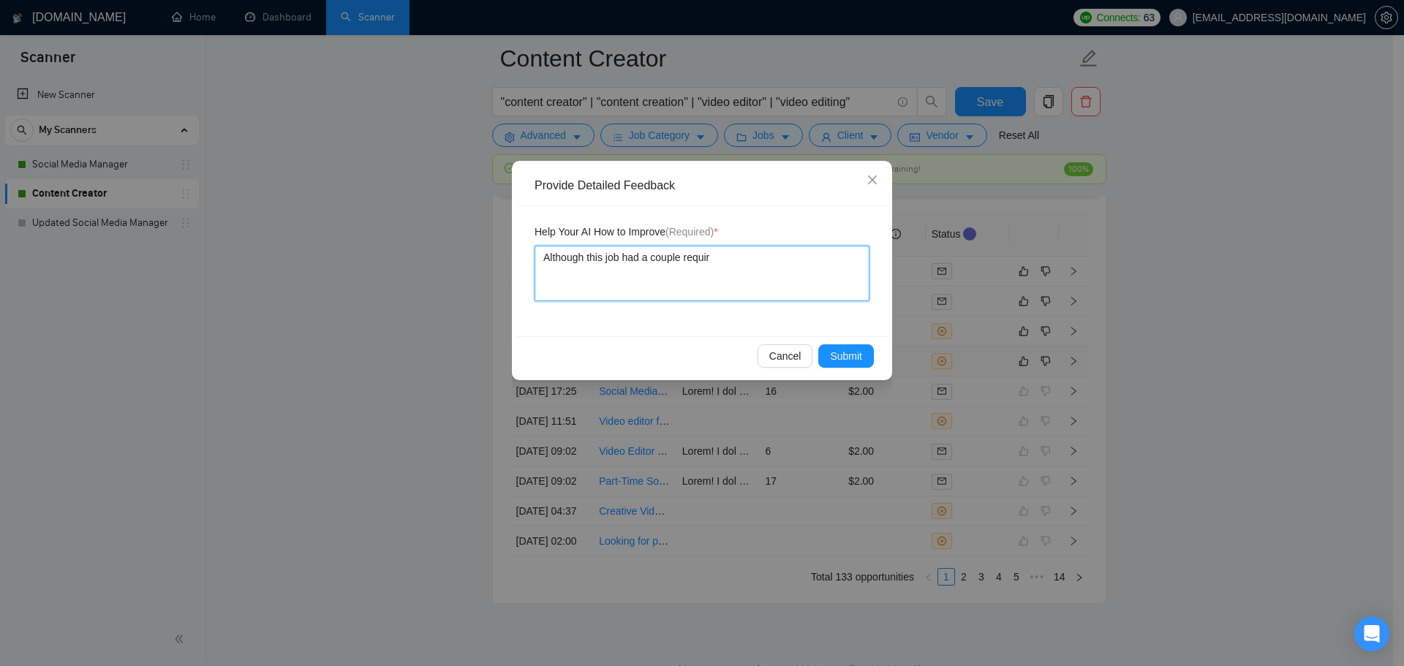
type textarea "Although this job had a couple require"
type textarea "Although this job had a couple requirem"
type textarea "Although this job had a couple requireme"
type textarea "Although this job had a couple requiremen"
type textarea "Although this job had a couple requirement"
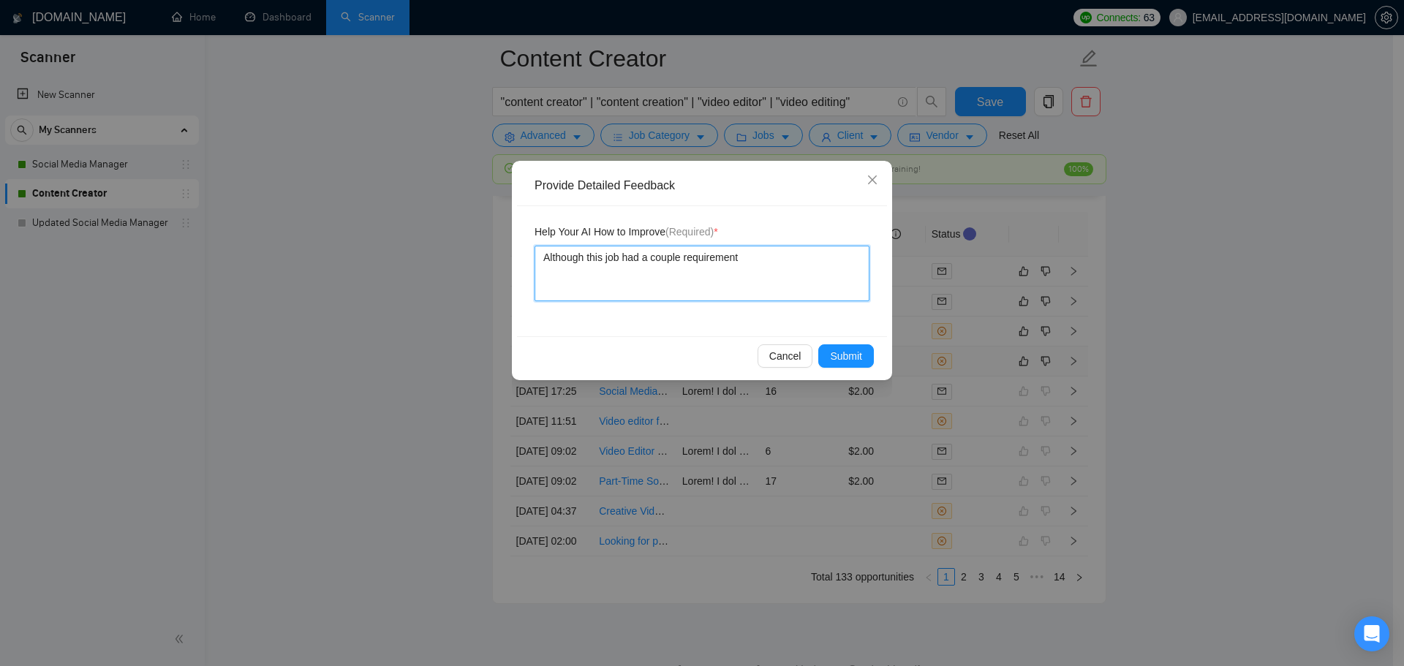
type textarea "Although this job had a couple requirements"
type textarea "Although this job had a couple requirements s"
type textarea "Although this job had a couple requirements su"
type textarea "Although this job had a couple requirements suc"
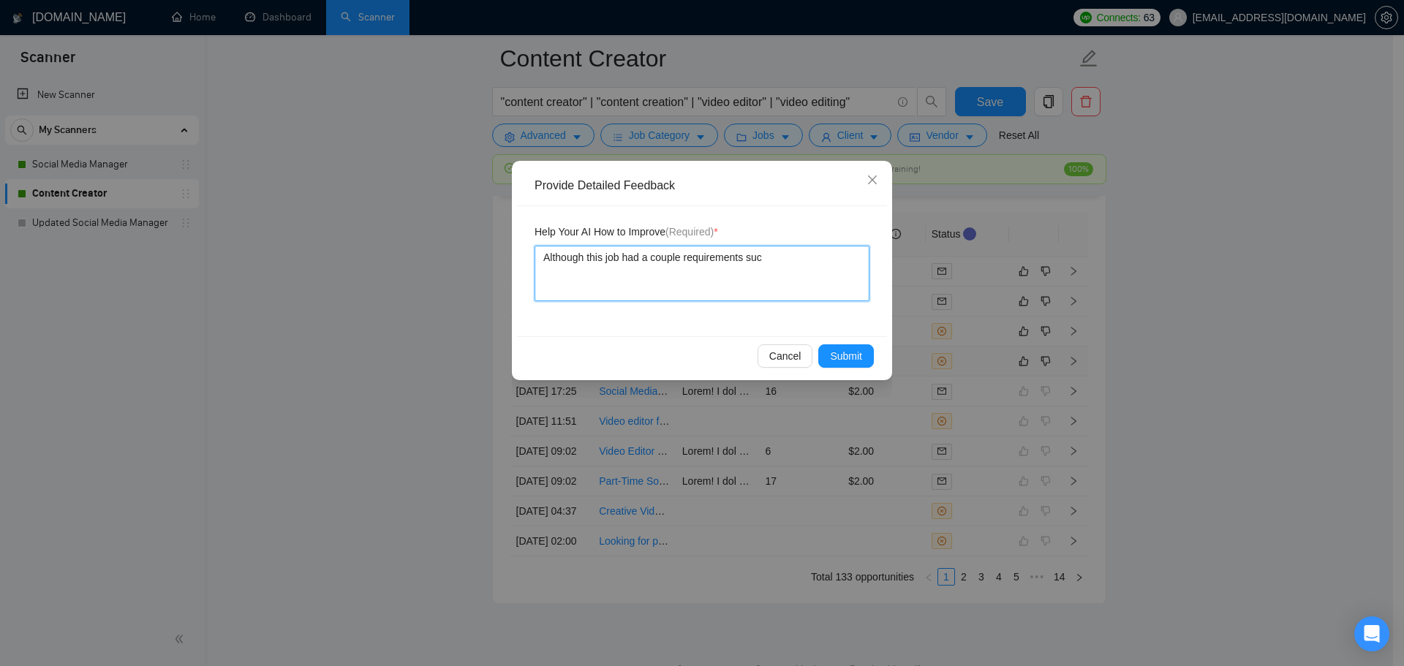
type textarea "Although this job had a couple requirements such"
type textarea "Although this job had a couple requirements such a"
type textarea "Although this job had a couple requirements such as"
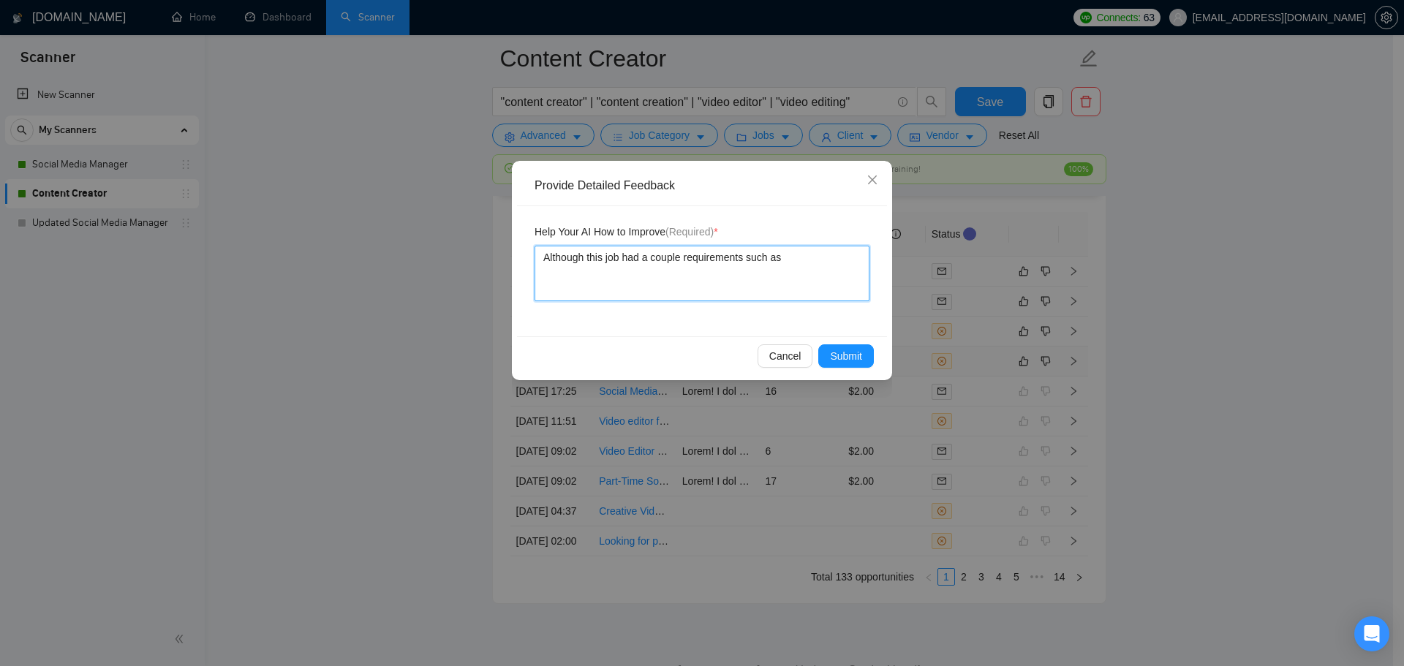
click at [751, 258] on textarea "Although this job had a couple requirements such as" at bounding box center [701, 274] width 335 height 56
click at [749, 258] on textarea "Although this job had a couple requirements such as" at bounding box center [701, 274] width 335 height 56
type textarea "Although this job had a couple requirements tsuch as"
type textarea "Although this job had a couple requirements thsuch as"
type textarea "Although this job had a couple requirements thesuch as"
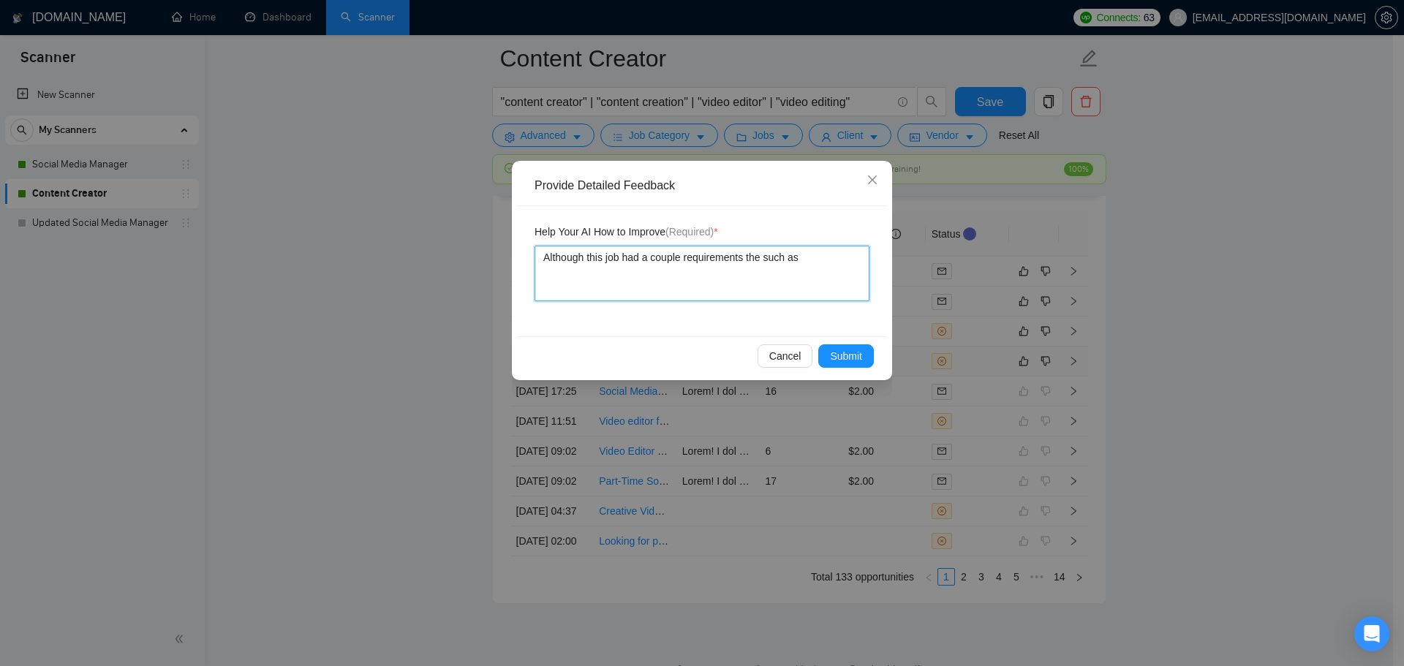
type textarea "Although this job had a couple requirements the tsuch as"
type textarea "Although this job had a couple requirements the thsuch as"
type textarea "Although this job had a couple requirements the thesuch as"
type textarea "Although this job had a couple requirements the the such as"
type textarea "Although this job had a couple requirements the the fsuch as"
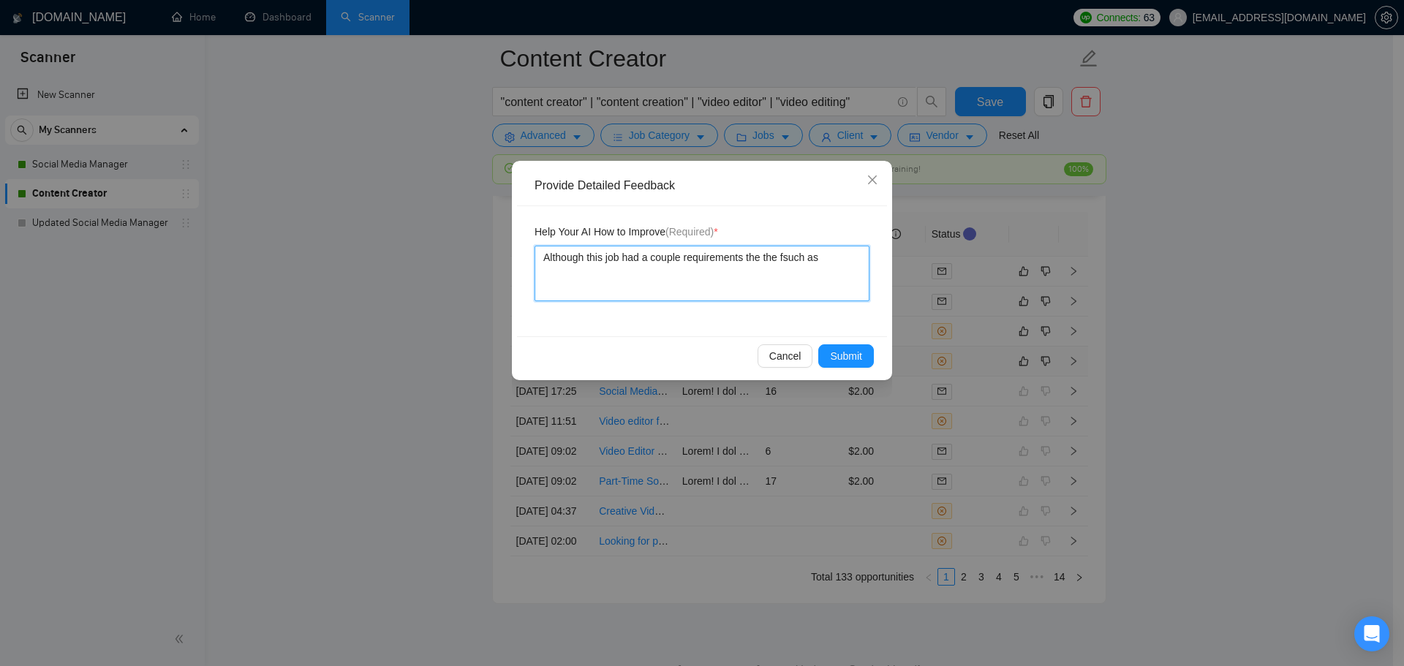
type textarea "Although this job had a couple requirements the the frsuch as"
type textarea "Although this job had a couple requirements the the fresuch as"
type textarea "Although this job had a couple requirements the the freesuch as"
type textarea "Although this job had a couple requirements the the freelsuch as"
type textarea "Although this job had a couple requirements the the freelamsuch as"
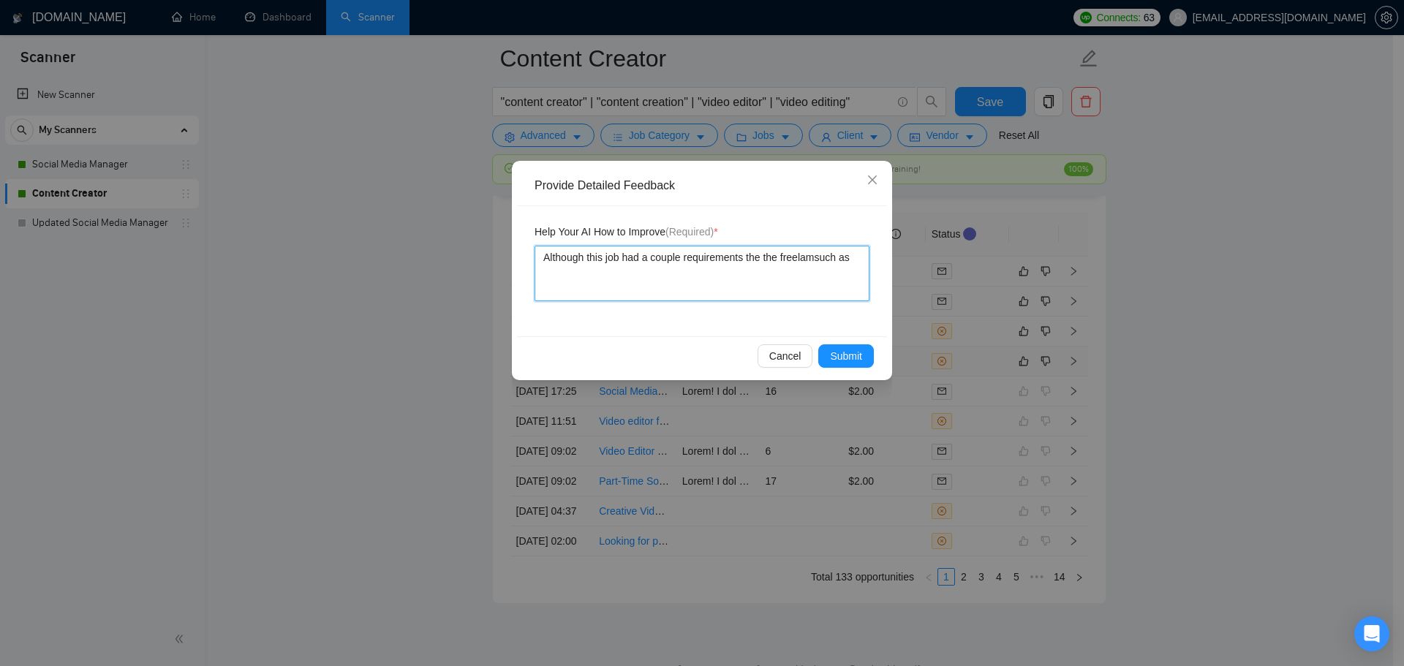
type textarea "Although this job had a couple requirements the the freelamcsuch as"
type textarea "Although this job had a couple requirements the the freelamcesuch as"
type textarea "Although this job had a couple requirements the the freelamcersuch as"
type textarea "Although this job had a couple requirements the the freelamcesuch as"
type textarea "Although this job had a couple requirements the the freelamcsuch as"
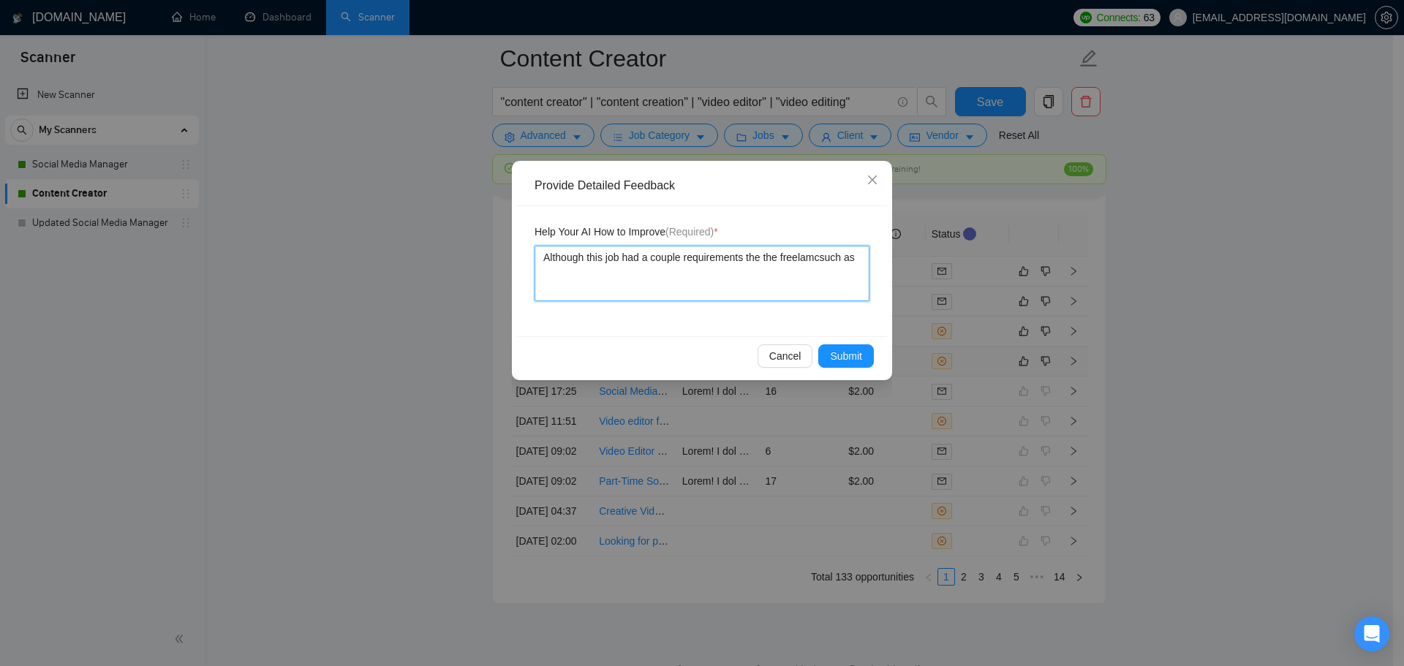
type textarea "Although this job had a couple requirements the the freelamsuch as"
type textarea "Although this job had a couple requirements the the freelasuch as"
type textarea "Although this job had a couple requirements the the freelansuch as"
type textarea "Although this job had a couple requirements the the freelancsuch as"
type textarea "Although this job had a couple requirements the the freelancesuch as"
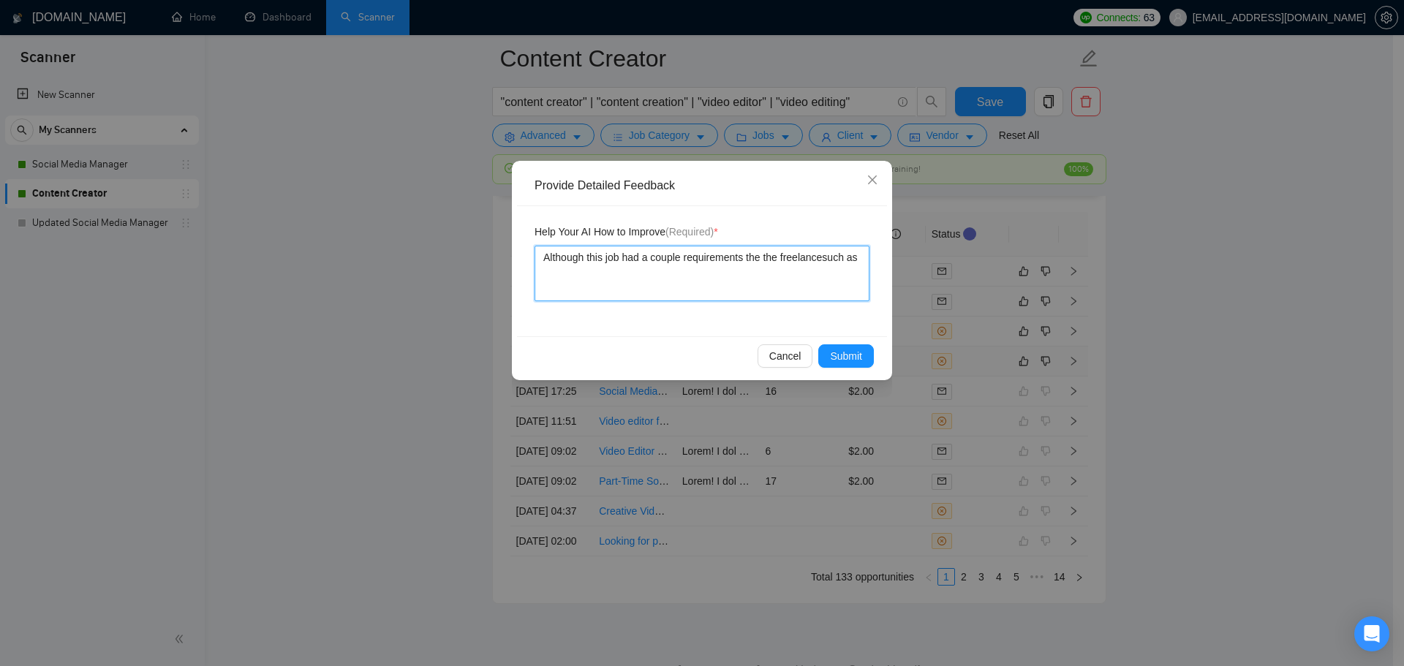
type textarea "Although this job had a couple requirements the the freelancersuch as"
type textarea "Although this job had a couple requirements the the freelancerssuch as"
type textarea "Although this job had a couple requirements the the freelancers such as"
type textarea "Although this job had a couple requirements the the freelancerssuch as"
type textarea "Although this job had a couple requirements the the freelancersuch as"
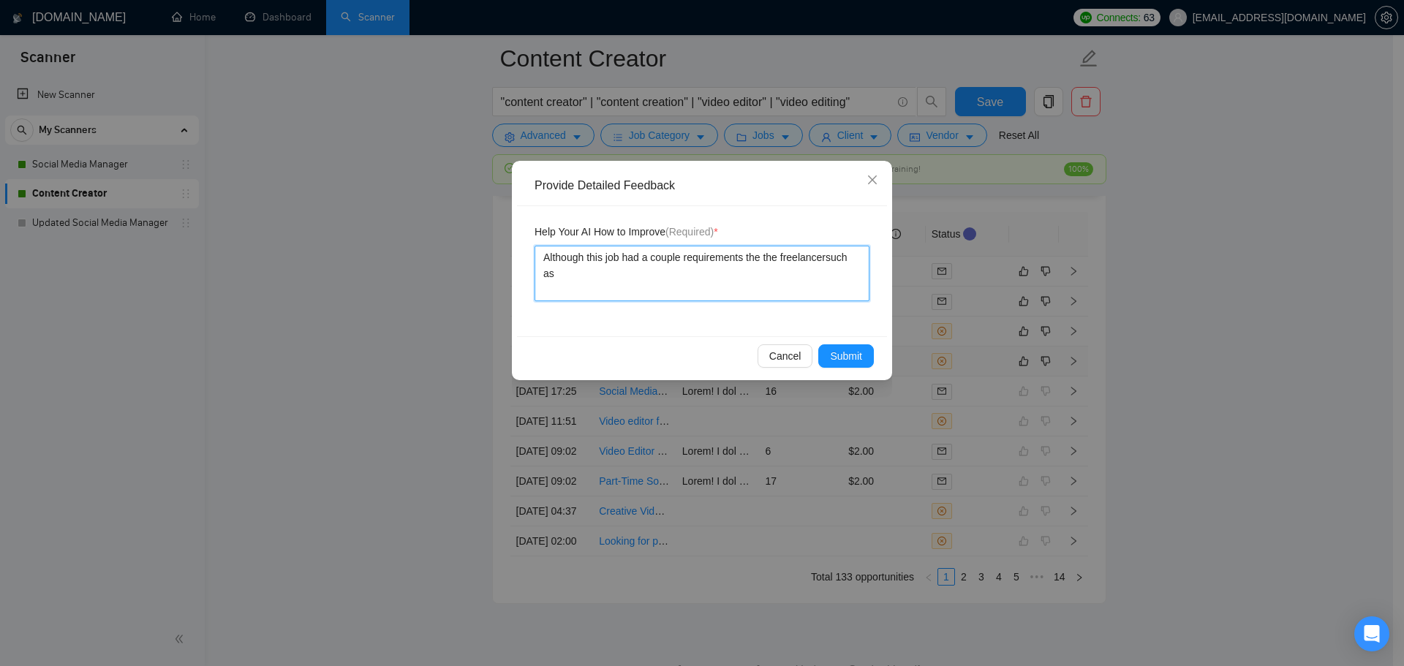
type textarea "Although this job had a couple requirements the the freelancer such as"
type textarea "Although this job had a couple requirements the the freelancer (such as"
click at [855, 275] on textarea "Although this job had a couple requirements the the freelancer (Sunny Hari) doe…" at bounding box center [701, 274] width 335 height 56
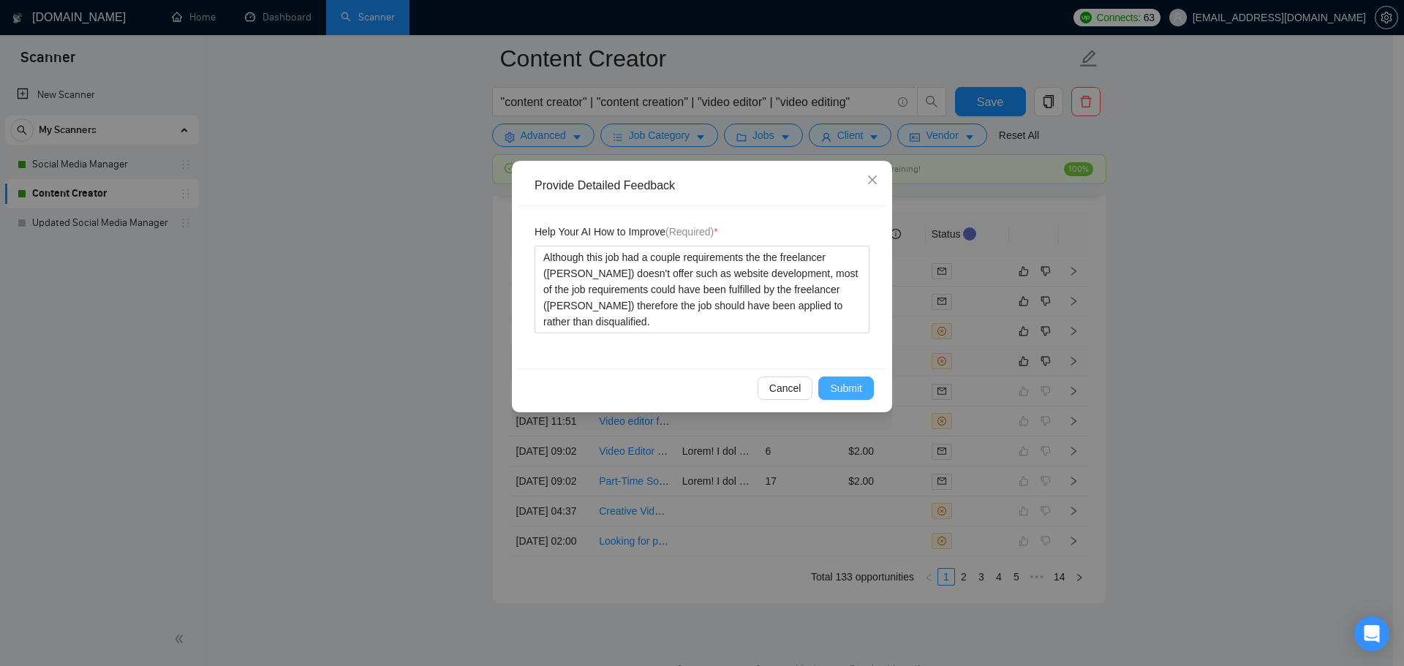
click at [842, 390] on span "Submit" at bounding box center [846, 388] width 32 height 16
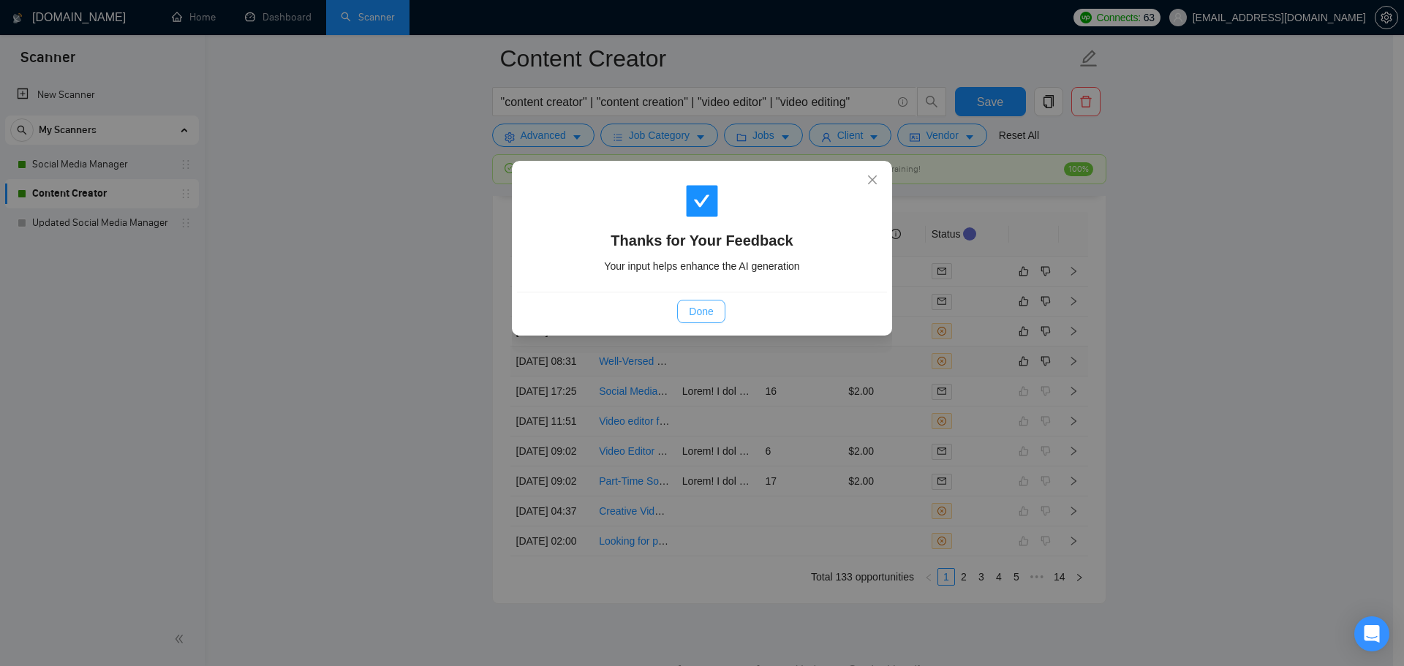
click at [691, 313] on span "Done" at bounding box center [701, 311] width 24 height 16
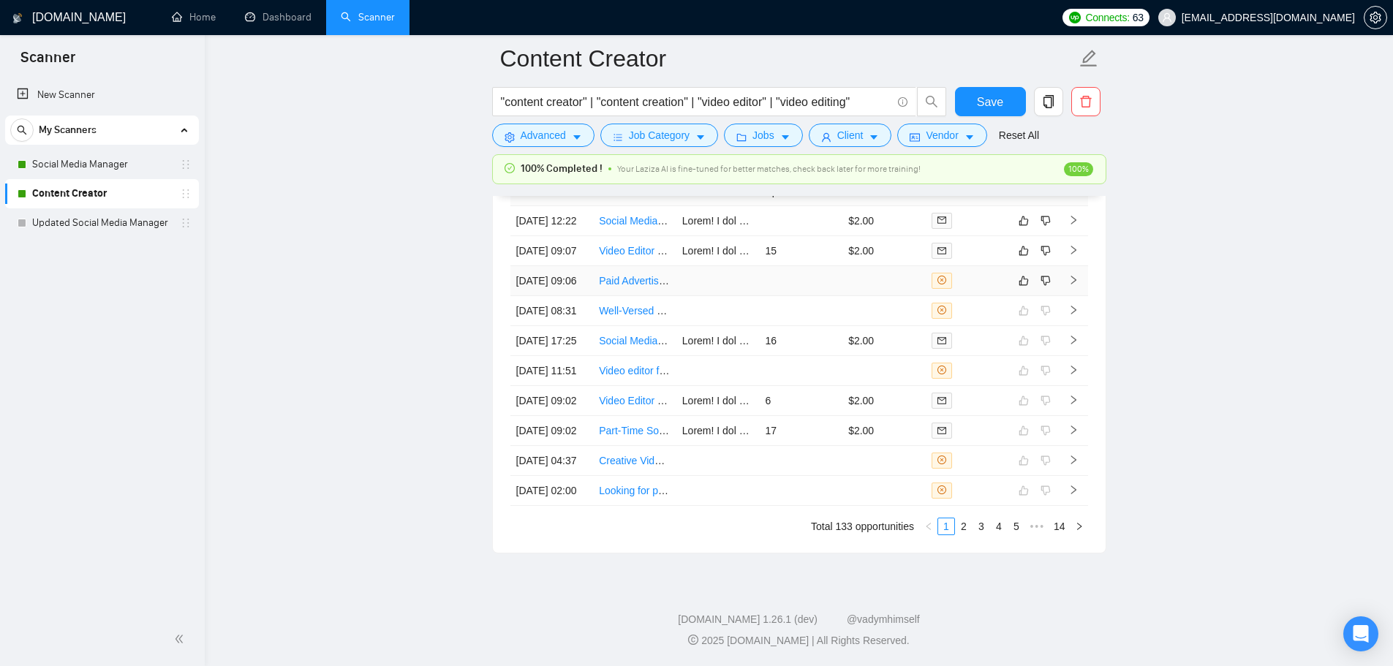
click at [762, 356] on td "16" at bounding box center [800, 341] width 83 height 30
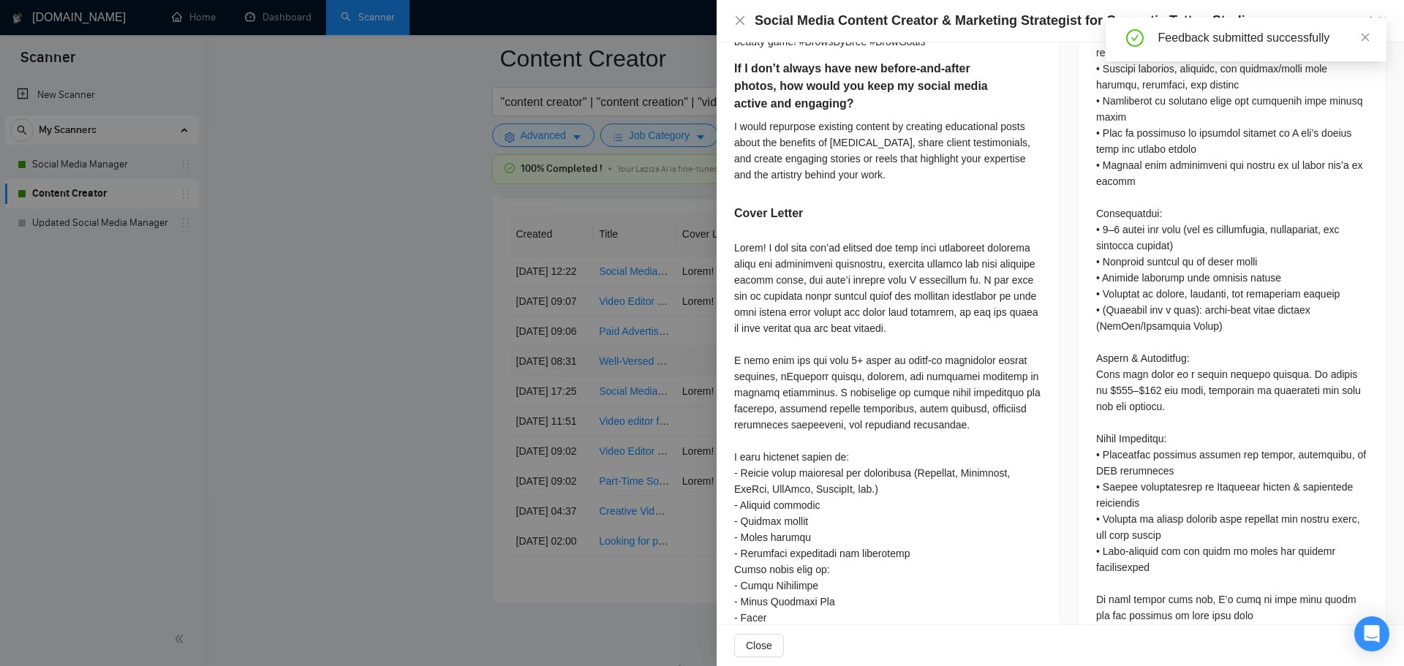
scroll to position [934, 0]
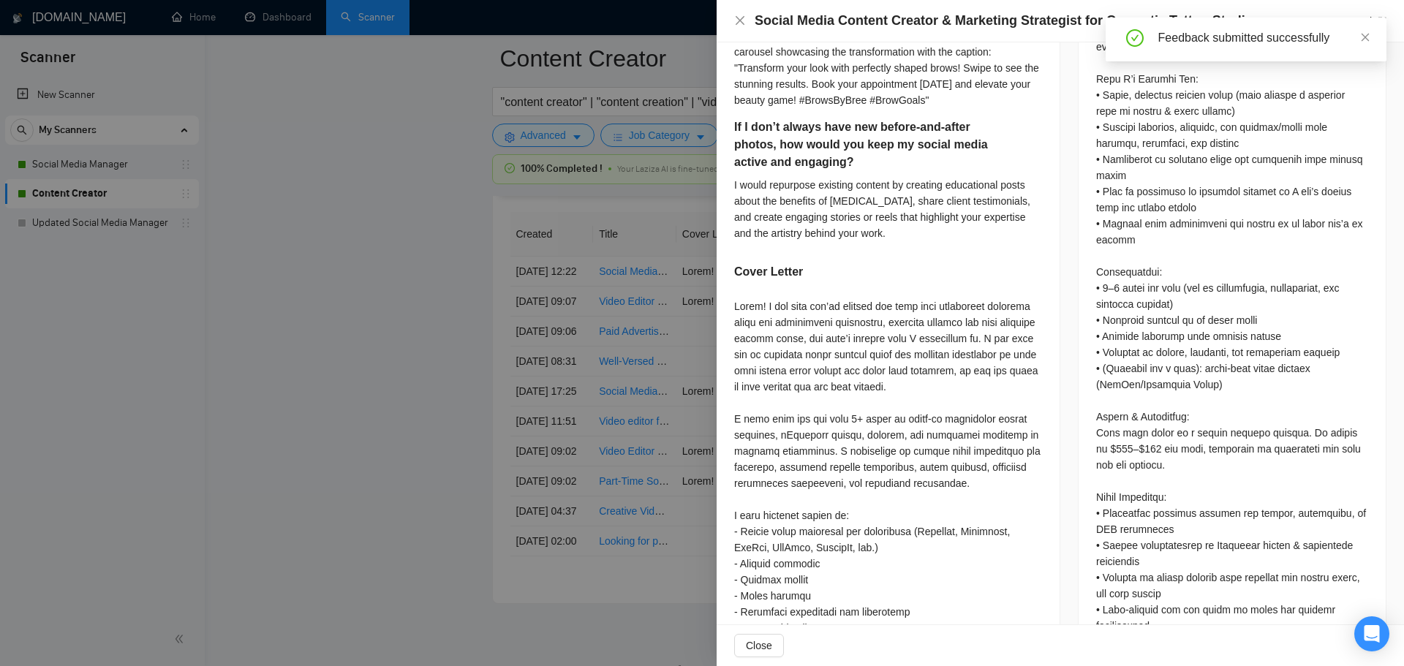
click at [570, 355] on div at bounding box center [702, 333] width 1404 height 666
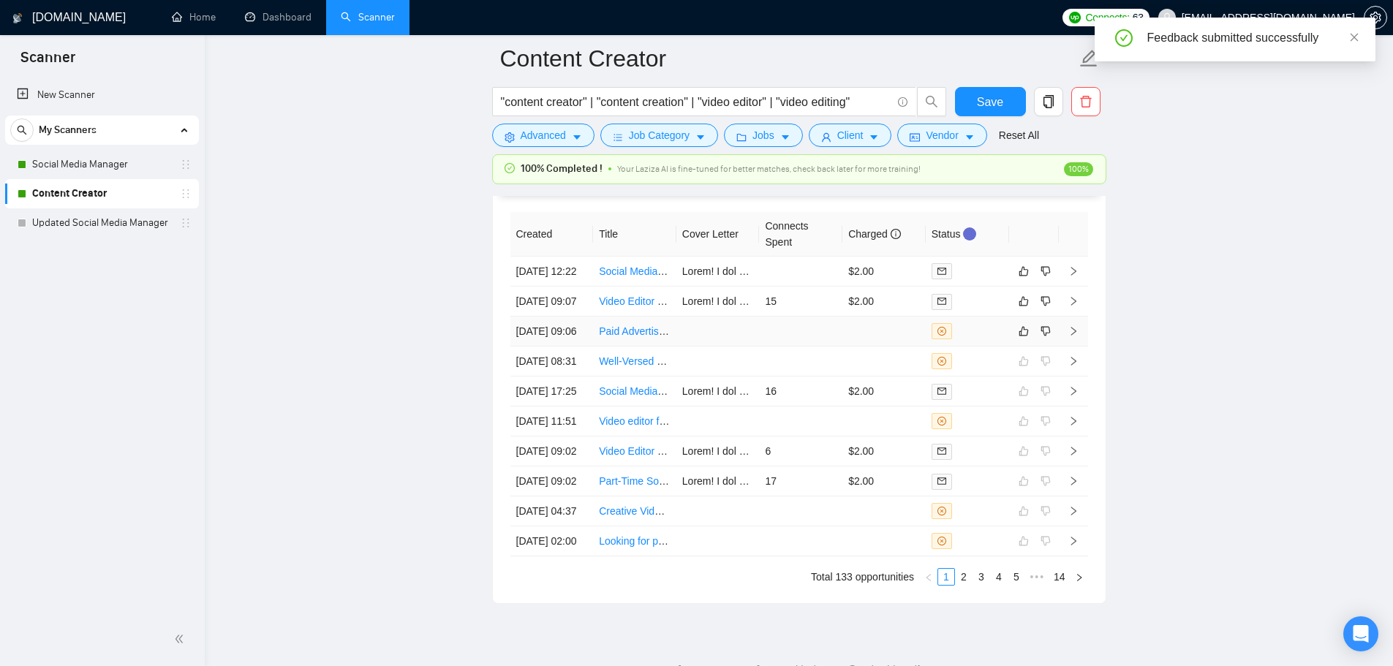
click at [747, 347] on td at bounding box center [717, 332] width 83 height 30
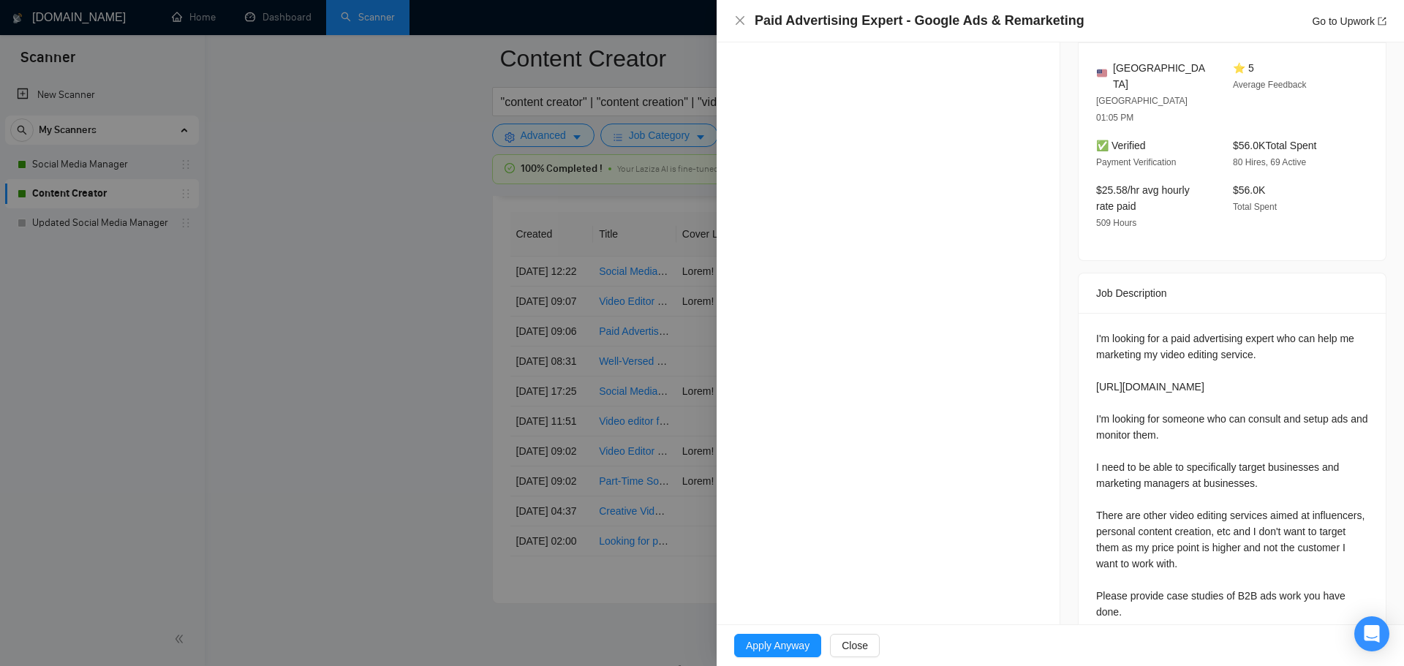
click at [1249, 341] on div "I'm looking for a paid advertising expert who can help me marketing my video ed…" at bounding box center [1232, 474] width 272 height 289
click at [1253, 346] on div "I'm looking for a paid advertising expert who can help me marketing my video ed…" at bounding box center [1232, 474] width 272 height 289
copy div "https://www.capturevideoandmarketing.com/plans"
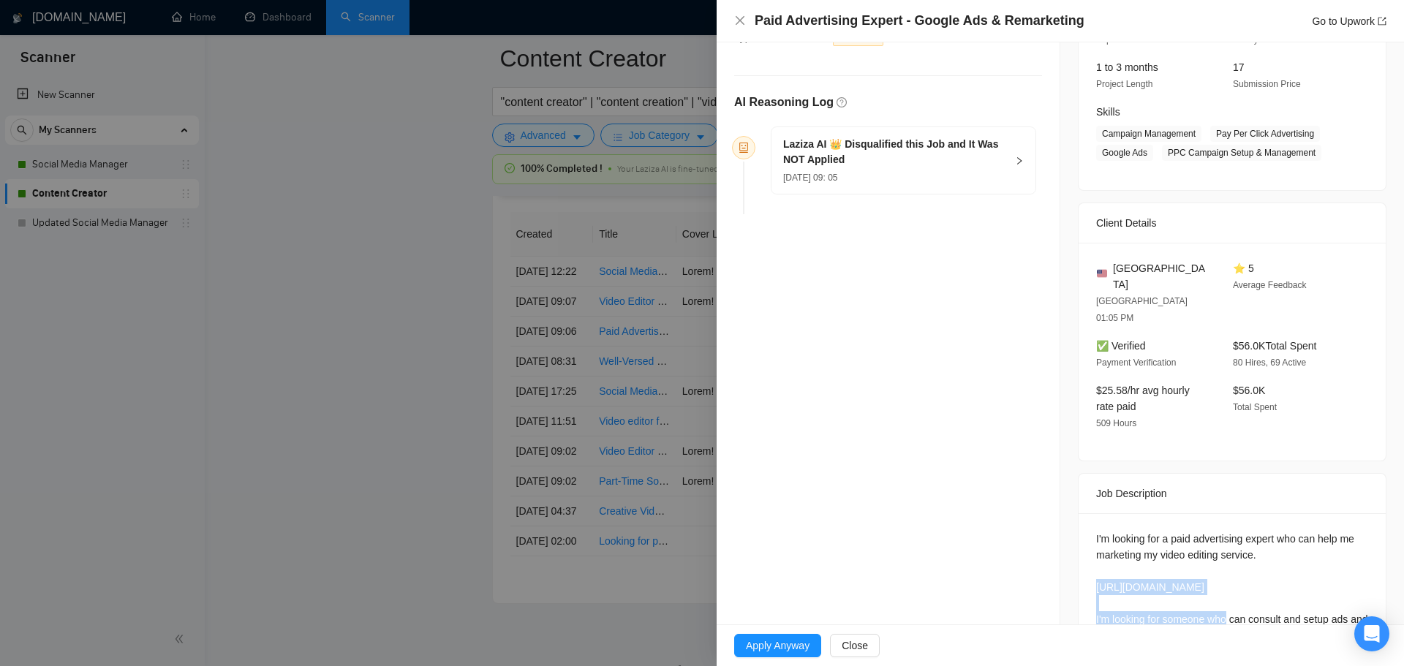
scroll to position [88, 0]
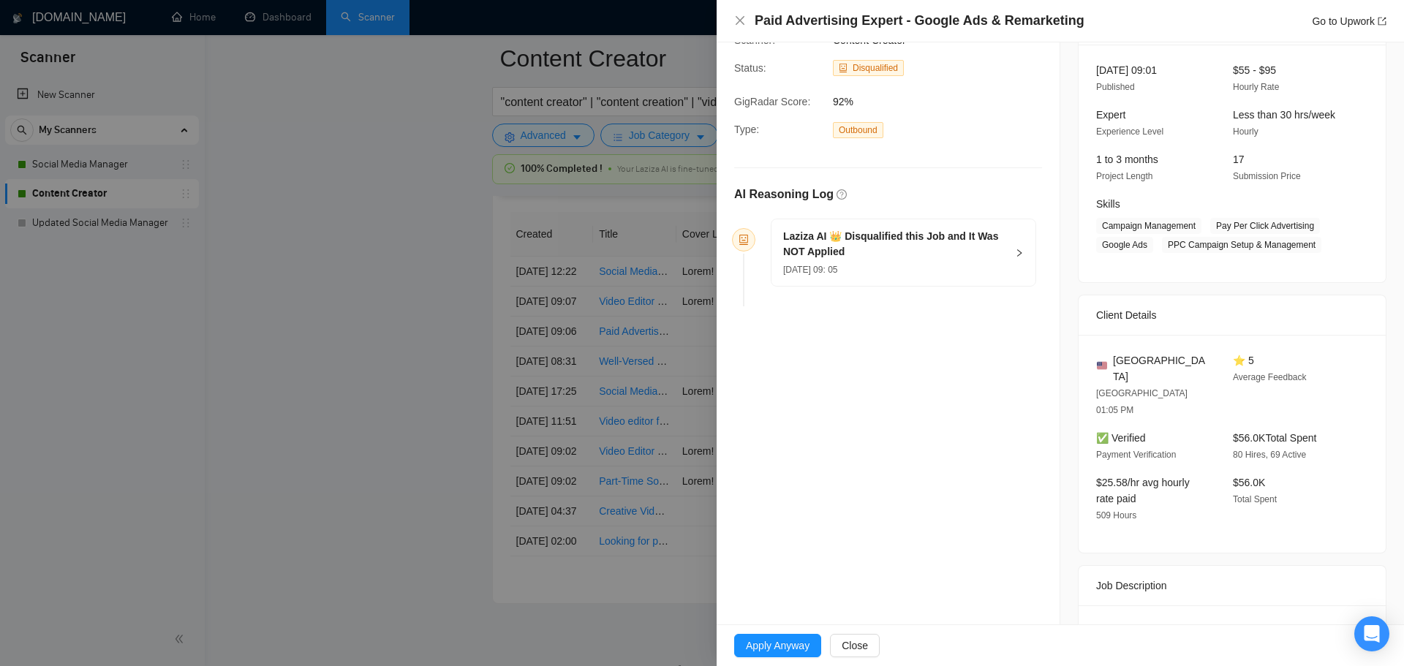
click at [790, 219] on div "Laziza AI 👑 Disqualified this Job and It Was NOT Applied 25 Sep, 2025 09: 05" at bounding box center [903, 252] width 264 height 67
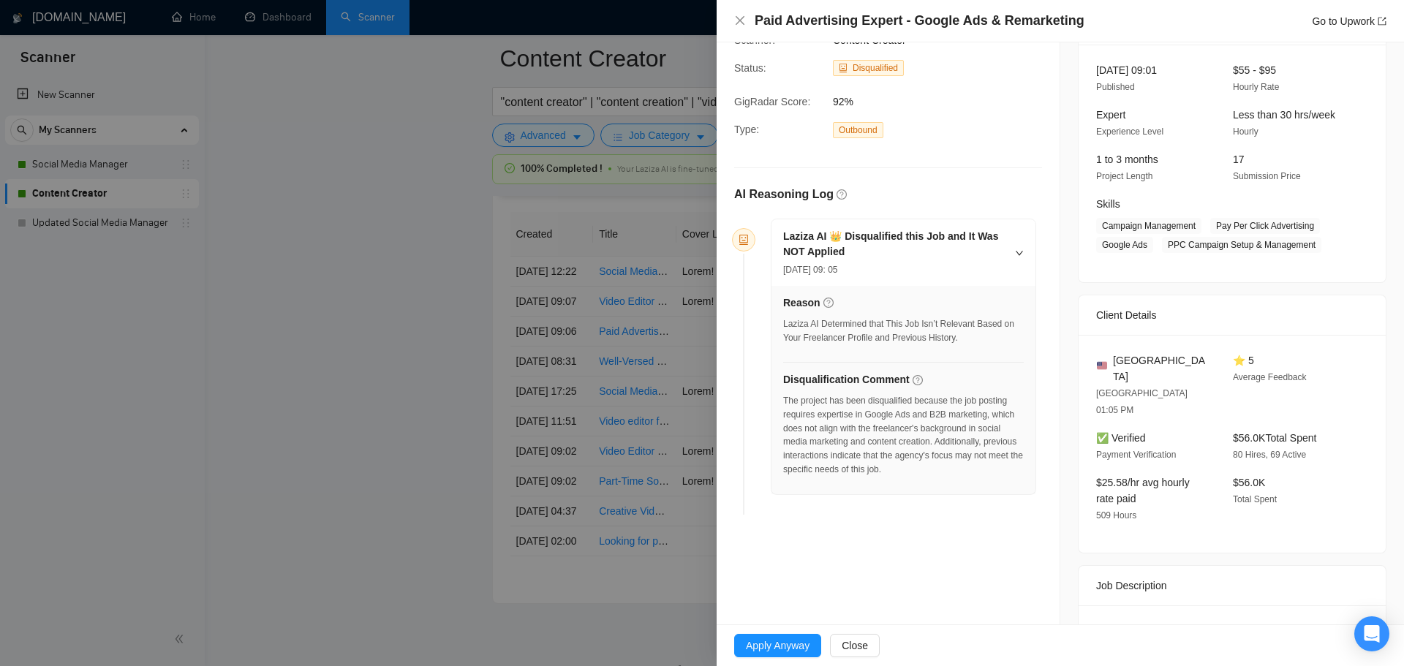
click at [411, 425] on div at bounding box center [702, 333] width 1404 height 666
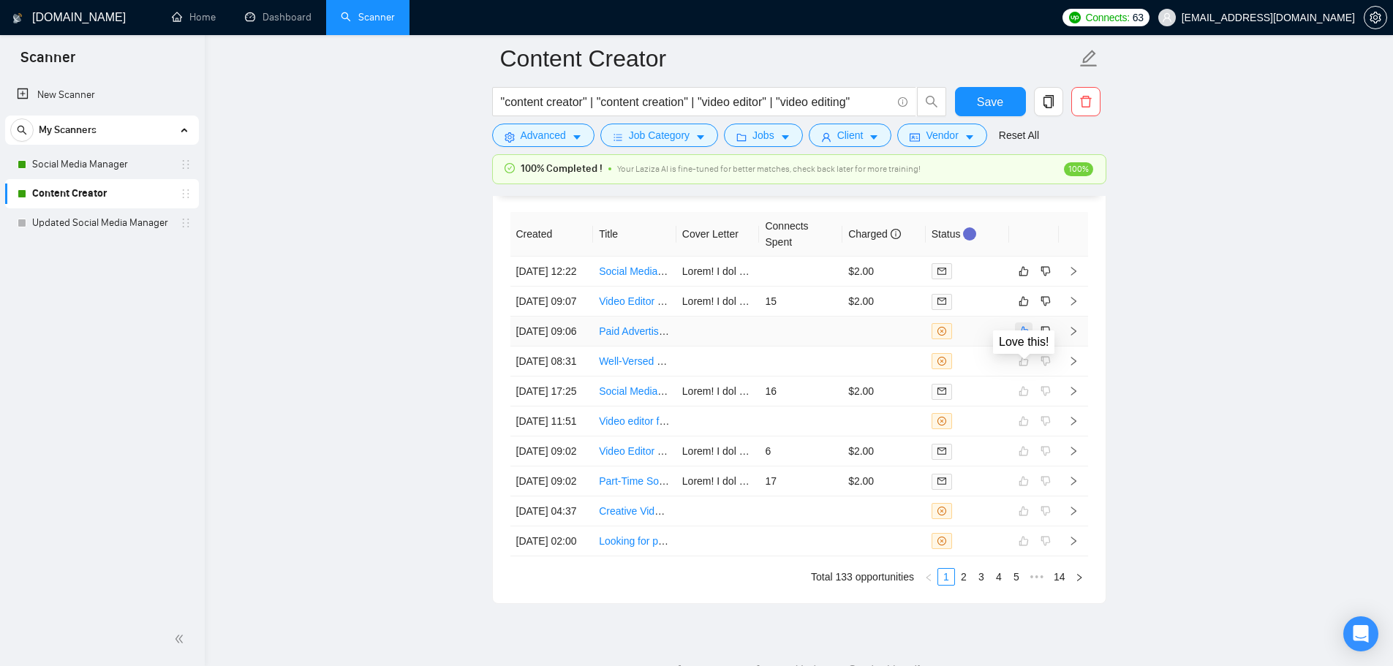
click at [1026, 336] on icon "like" at bounding box center [1023, 332] width 10 height 10
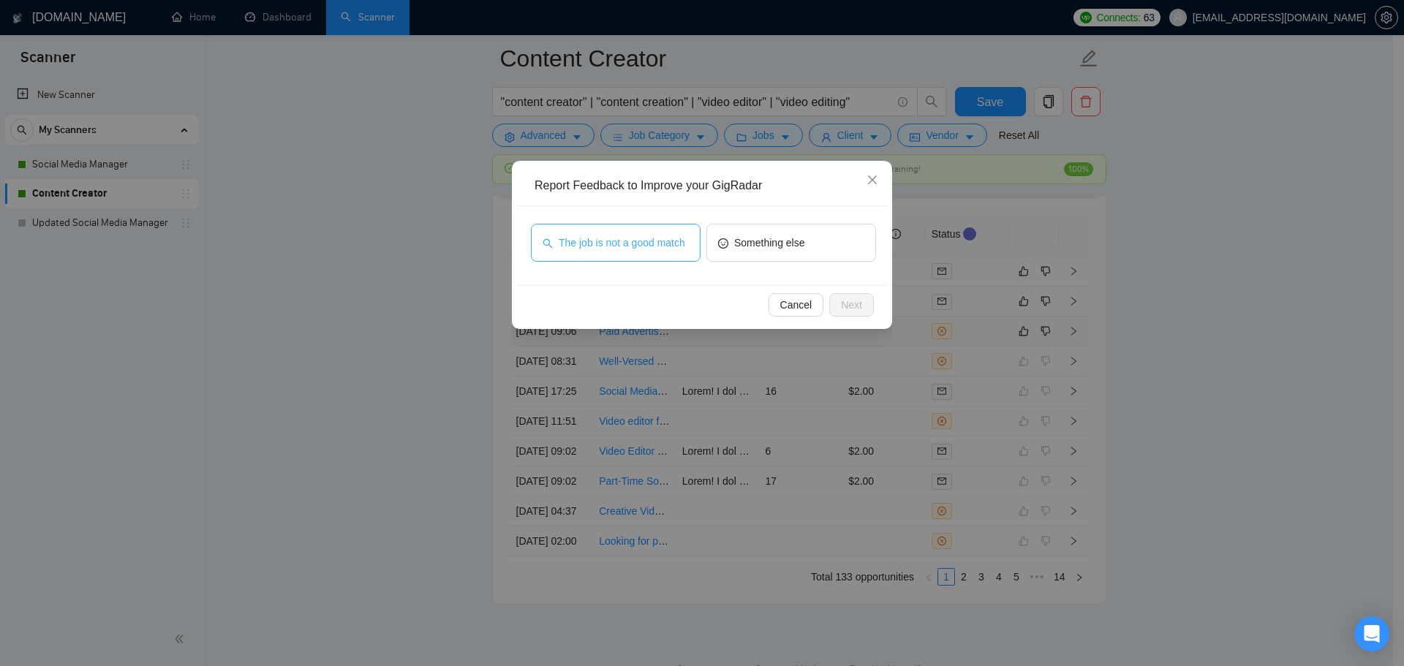
click at [662, 238] on span "The job is not a good match" at bounding box center [622, 243] width 126 height 16
click at [863, 311] on button "Next" at bounding box center [851, 304] width 45 height 23
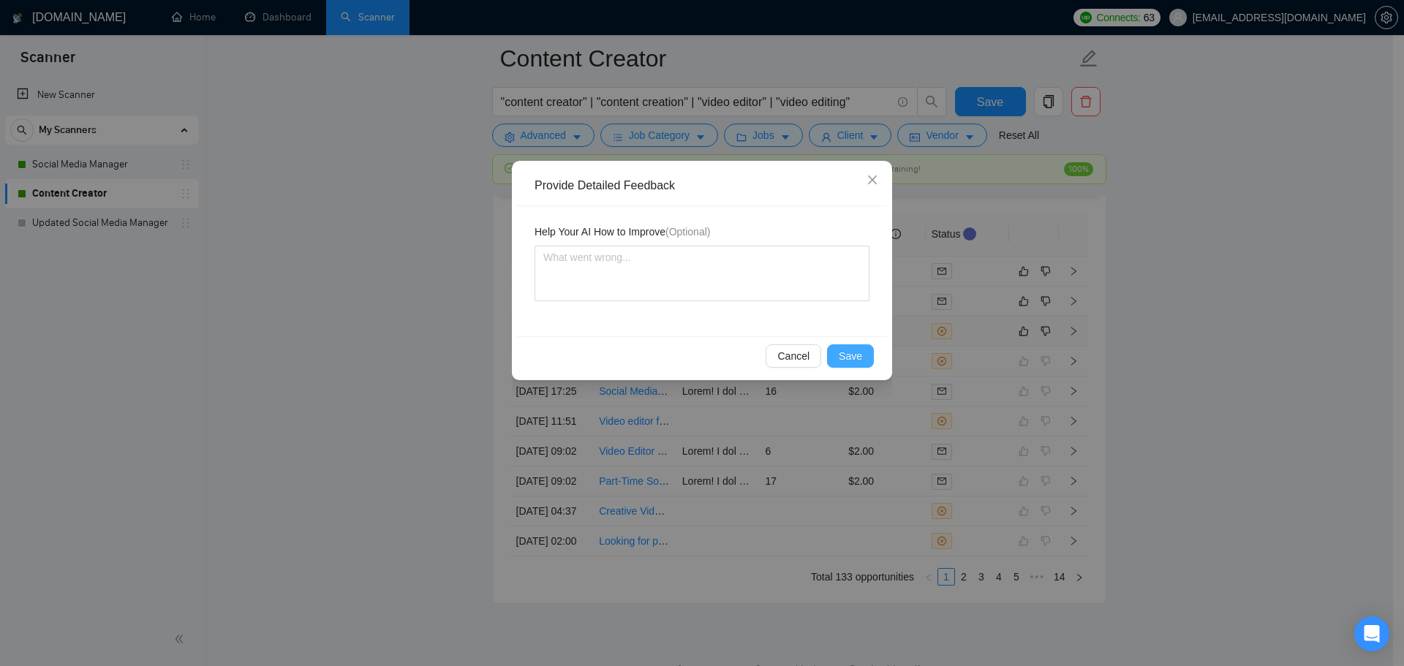
click at [848, 356] on span "Save" at bounding box center [850, 356] width 23 height 16
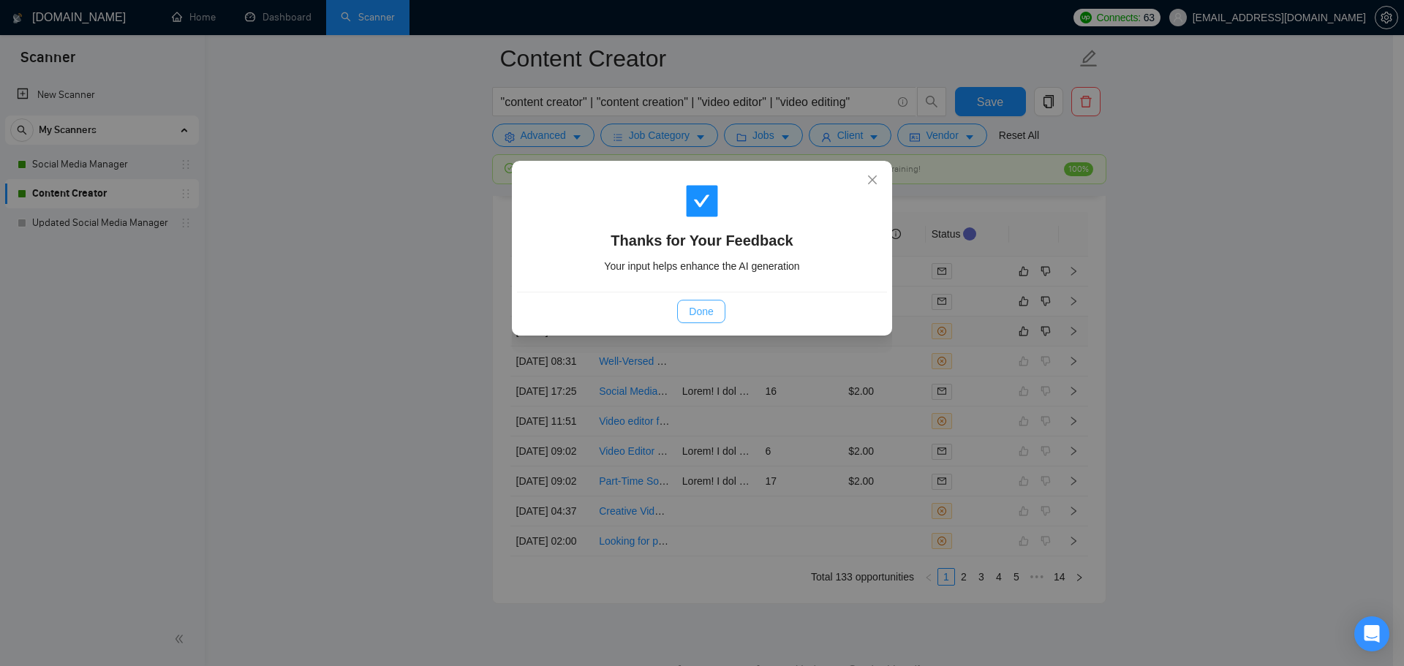
click at [697, 310] on span "Done" at bounding box center [701, 311] width 24 height 16
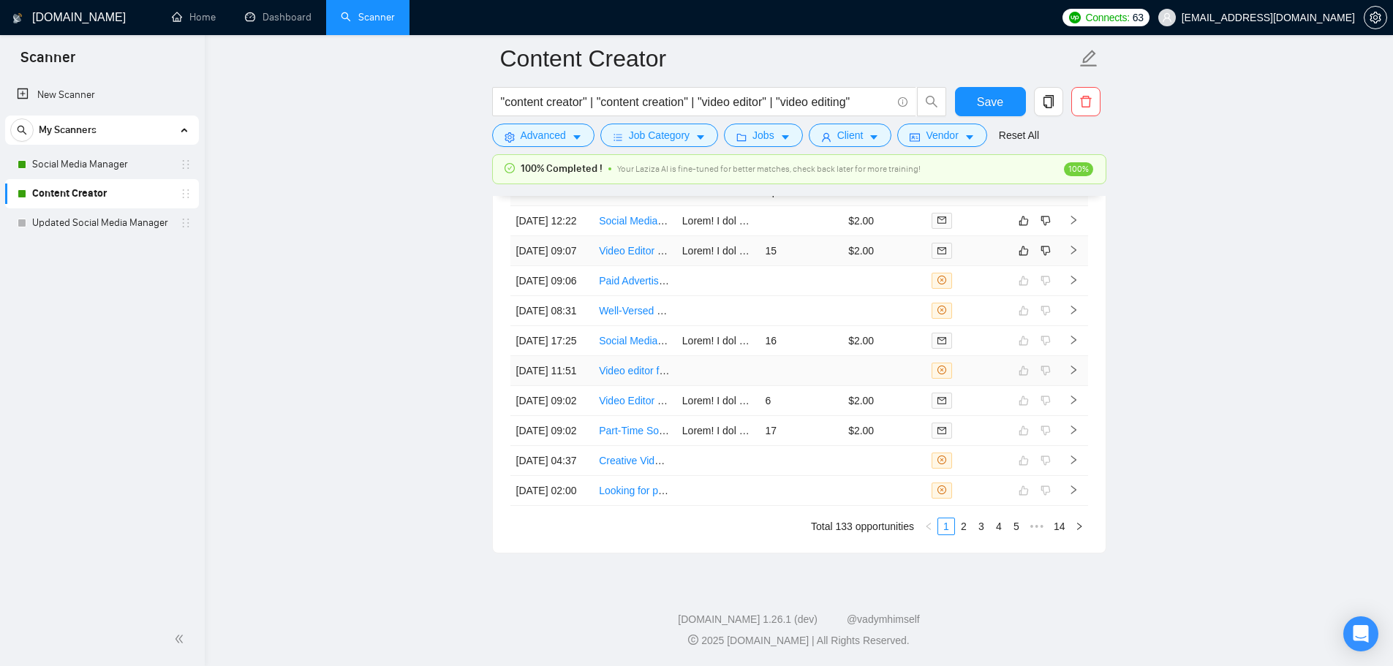
click at [991, 236] on td at bounding box center [967, 221] width 83 height 30
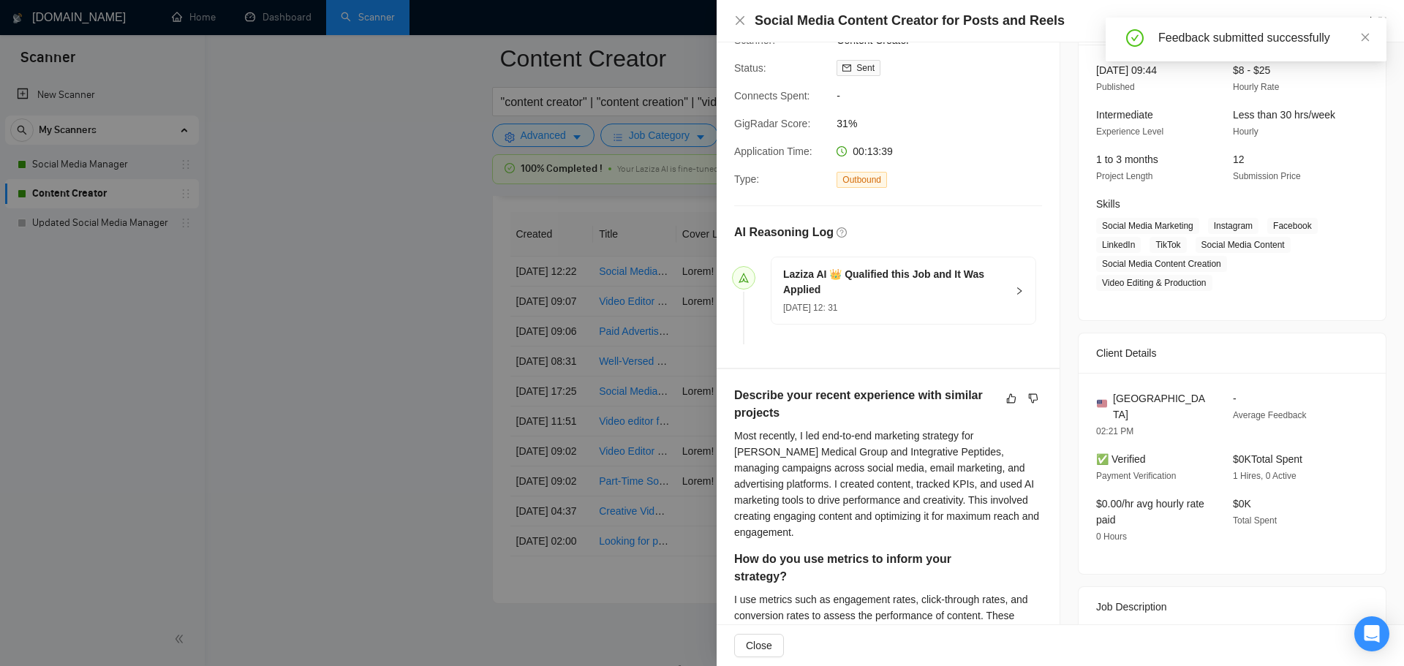
click at [356, 319] on div at bounding box center [702, 333] width 1404 height 666
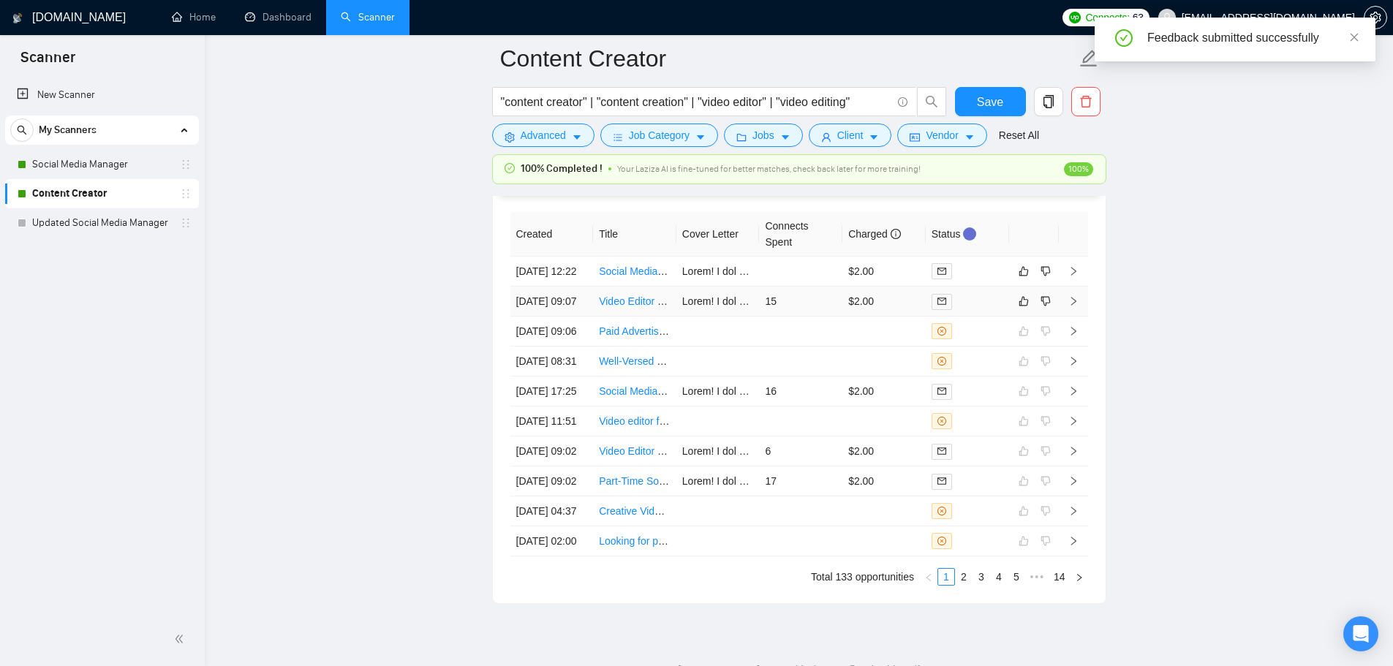
click at [811, 317] on td "15" at bounding box center [800, 302] width 83 height 30
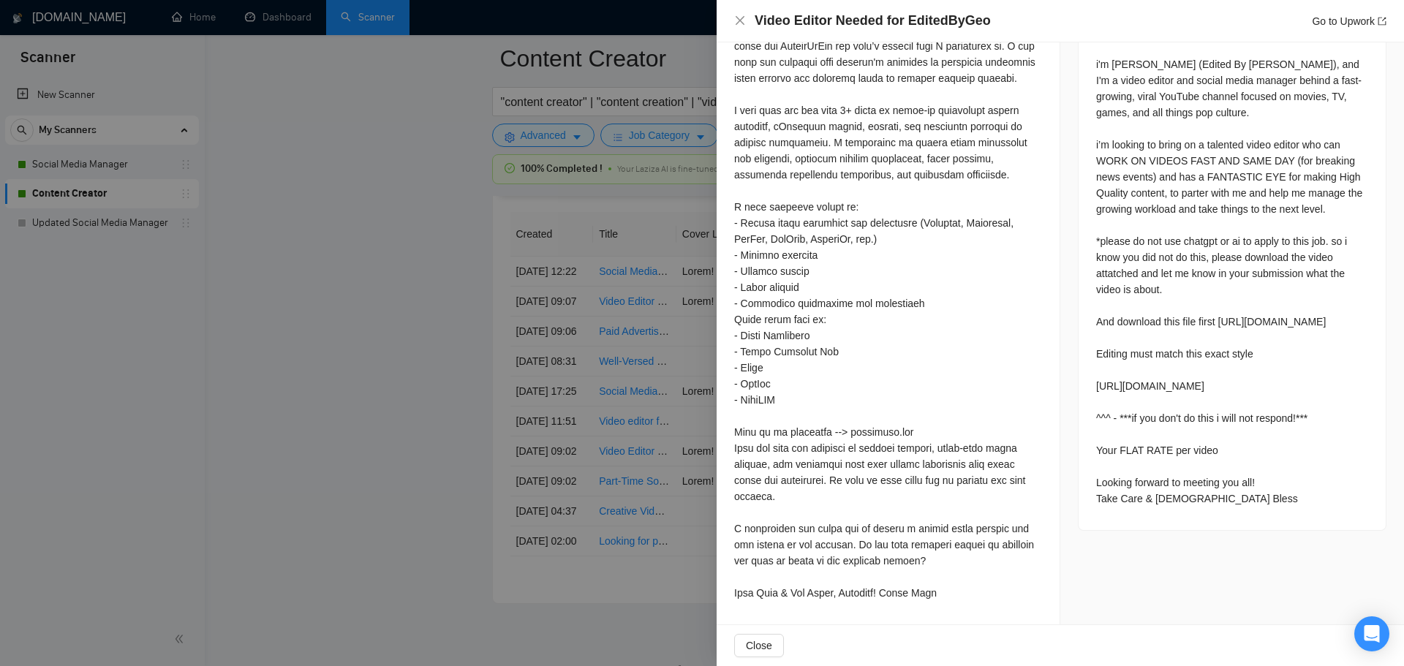
scroll to position [633, 0]
drag, startPoint x: 1089, startPoint y: 303, endPoint x: 1268, endPoint y: 331, distance: 180.6
click at [1268, 331] on div "i'm Giovanni Marks (Edited By Geo), and I'm a video editor and social media man…" at bounding box center [1231, 284] width 307 height 491
copy div "https://drive.google.com/file/d/11myoRw6lFySTDae8KUCSnlwycpVlLaB_/view?usp=driv…"
click at [536, 524] on div at bounding box center [702, 333] width 1404 height 666
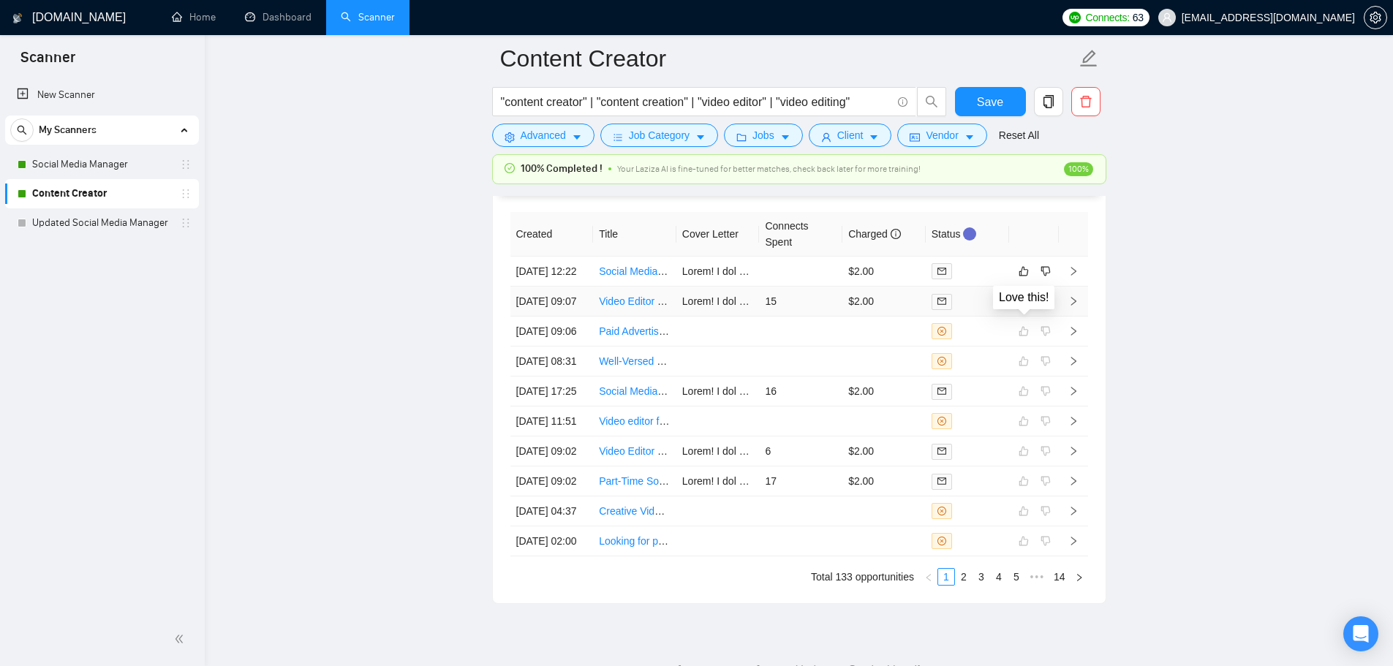
click at [1026, 306] on icon "like" at bounding box center [1023, 302] width 10 height 10
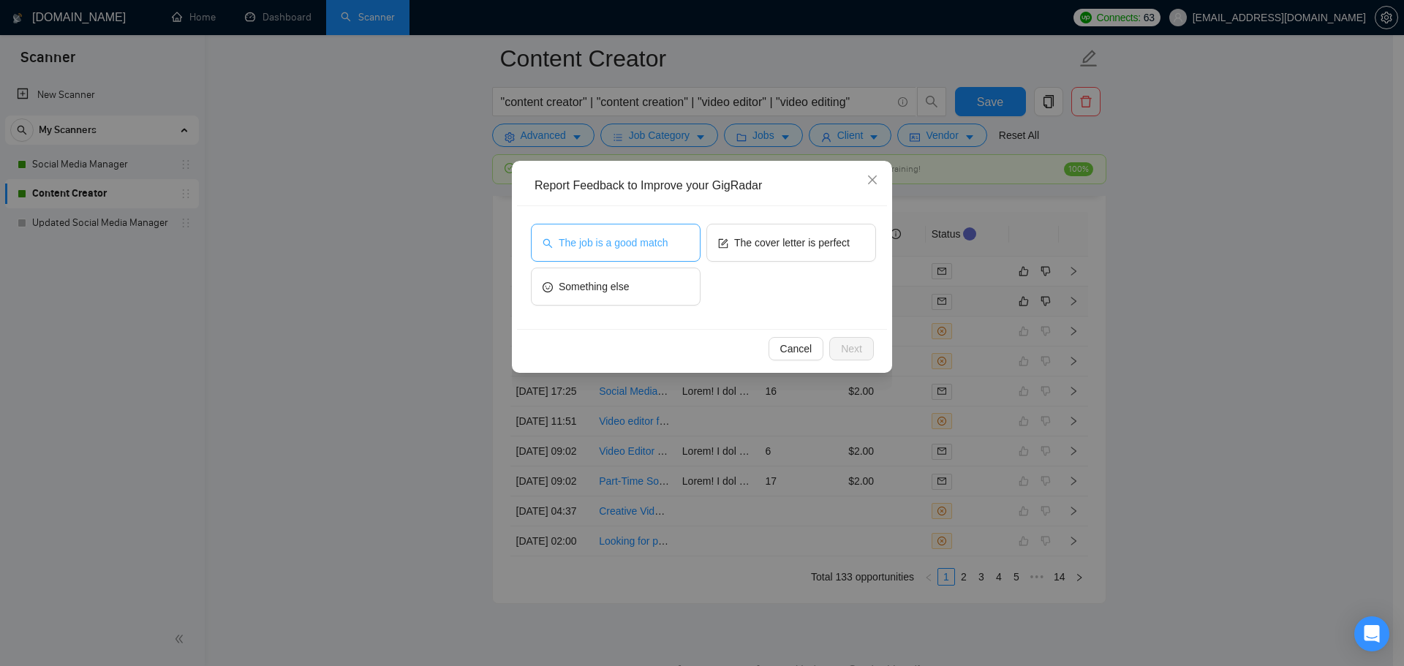
click at [681, 250] on button "The job is a good match" at bounding box center [616, 243] width 170 height 38
click at [844, 343] on span "Next" at bounding box center [851, 349] width 21 height 16
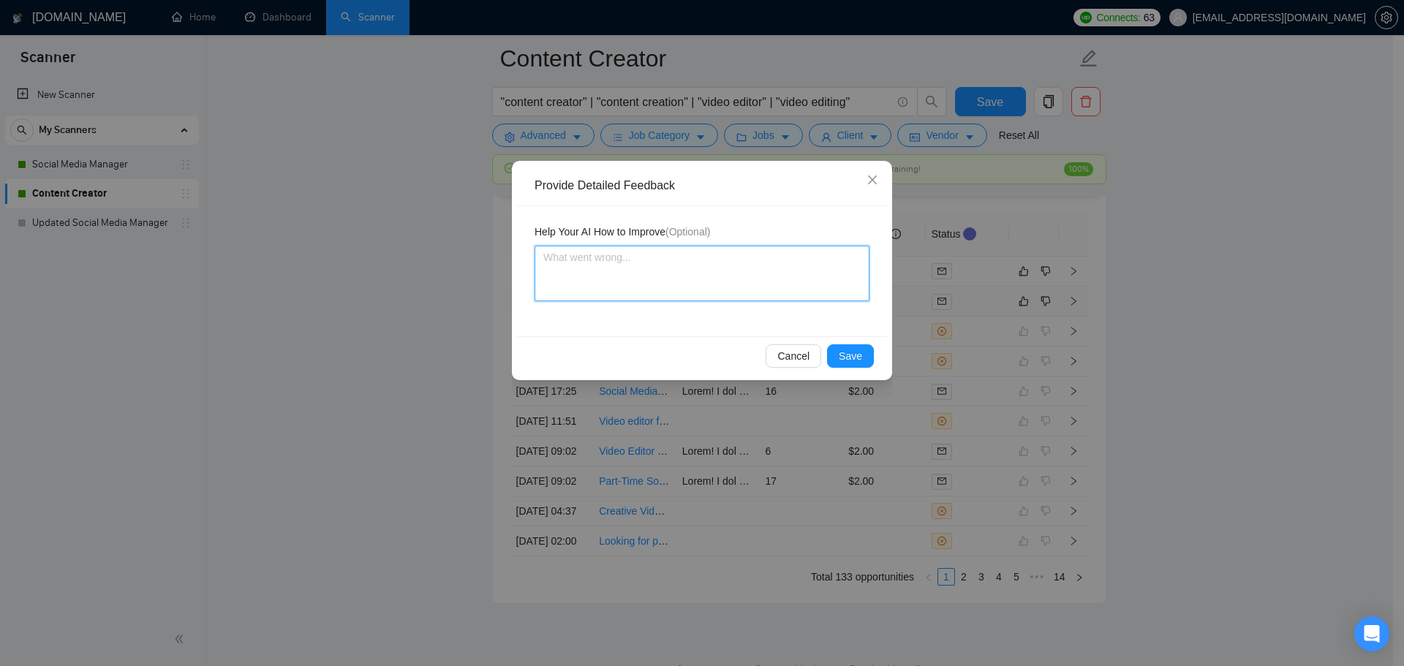
click at [661, 274] on textarea at bounding box center [701, 274] width 335 height 56
click at [800, 357] on span "Cancel" at bounding box center [793, 356] width 32 height 16
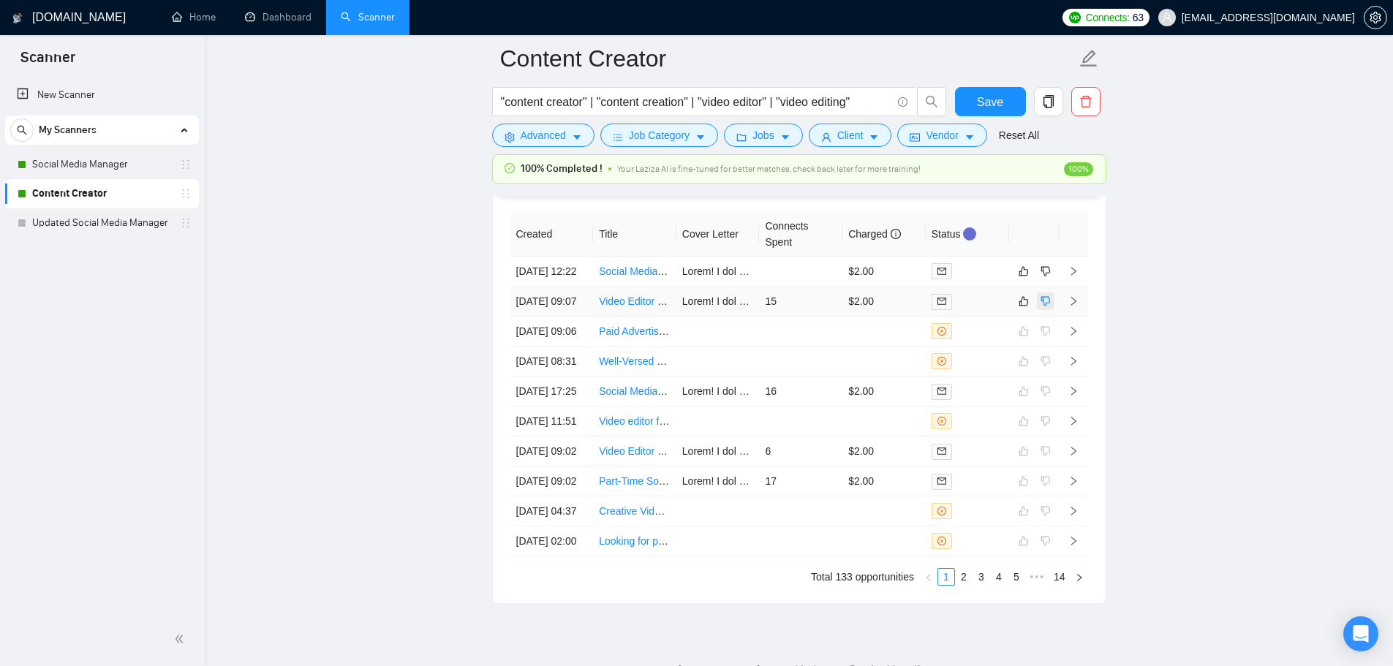
click at [1042, 307] on icon "dislike" at bounding box center [1045, 301] width 10 height 12
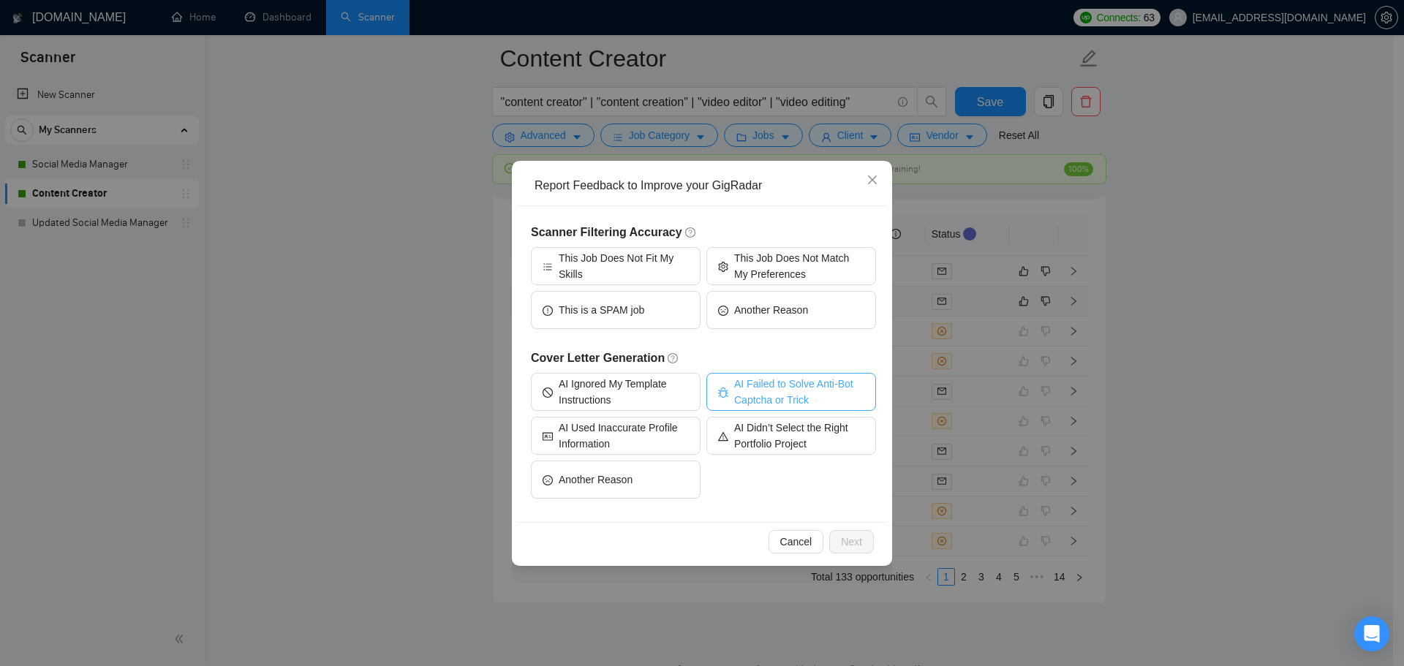
click at [771, 391] on span "AI Failed to Solve Anti-Bot Captcha or Trick" at bounding box center [799, 392] width 130 height 32
click at [871, 537] on button "Next" at bounding box center [851, 541] width 45 height 23
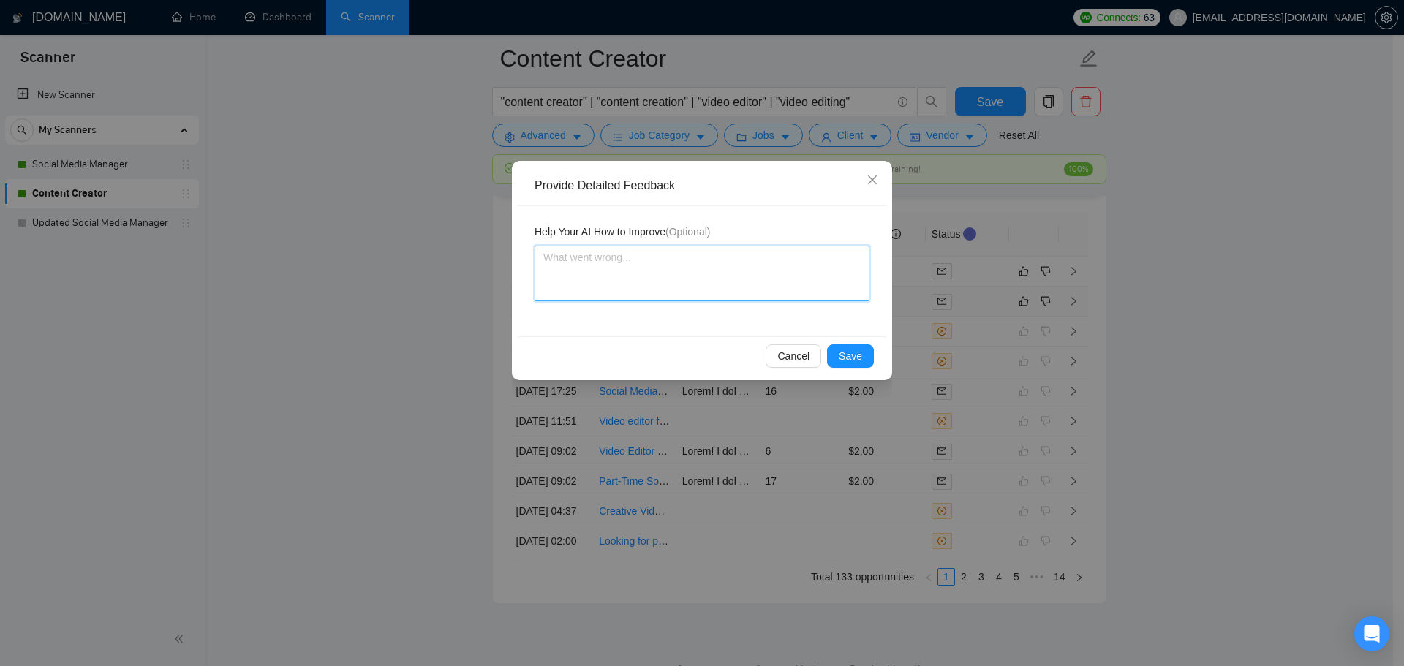
click at [626, 276] on textarea at bounding box center [701, 274] width 335 height 56
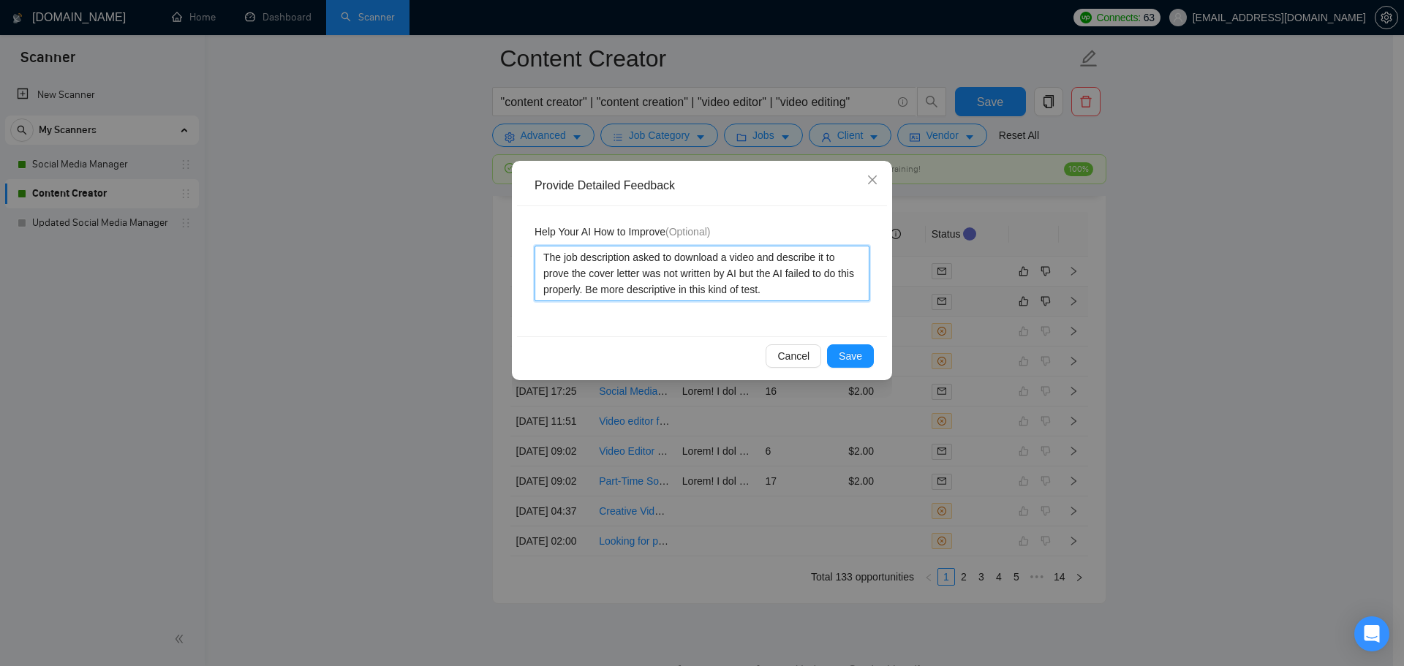
click at [624, 288] on textarea "The job description asked to download a video and describe it to prove the cove…" at bounding box center [701, 274] width 335 height 56
click at [858, 360] on span "Save" at bounding box center [850, 356] width 23 height 16
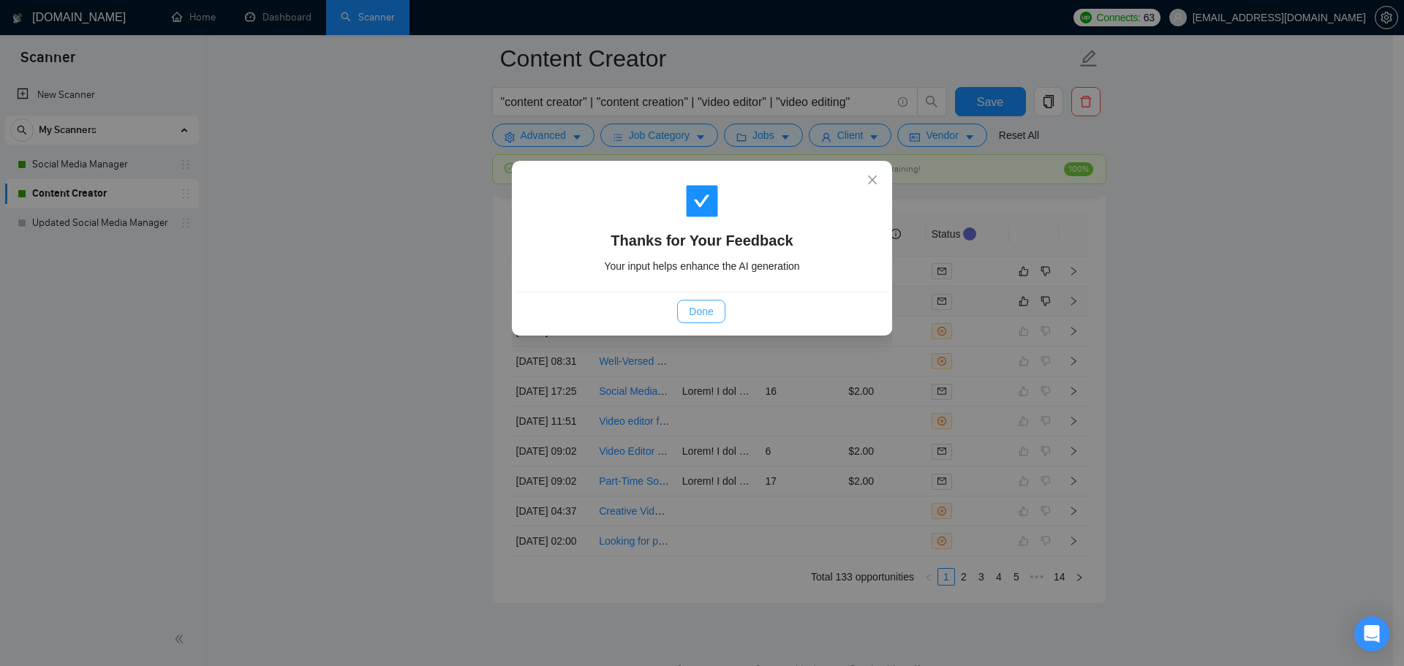
click at [702, 315] on span "Done" at bounding box center [701, 311] width 24 height 16
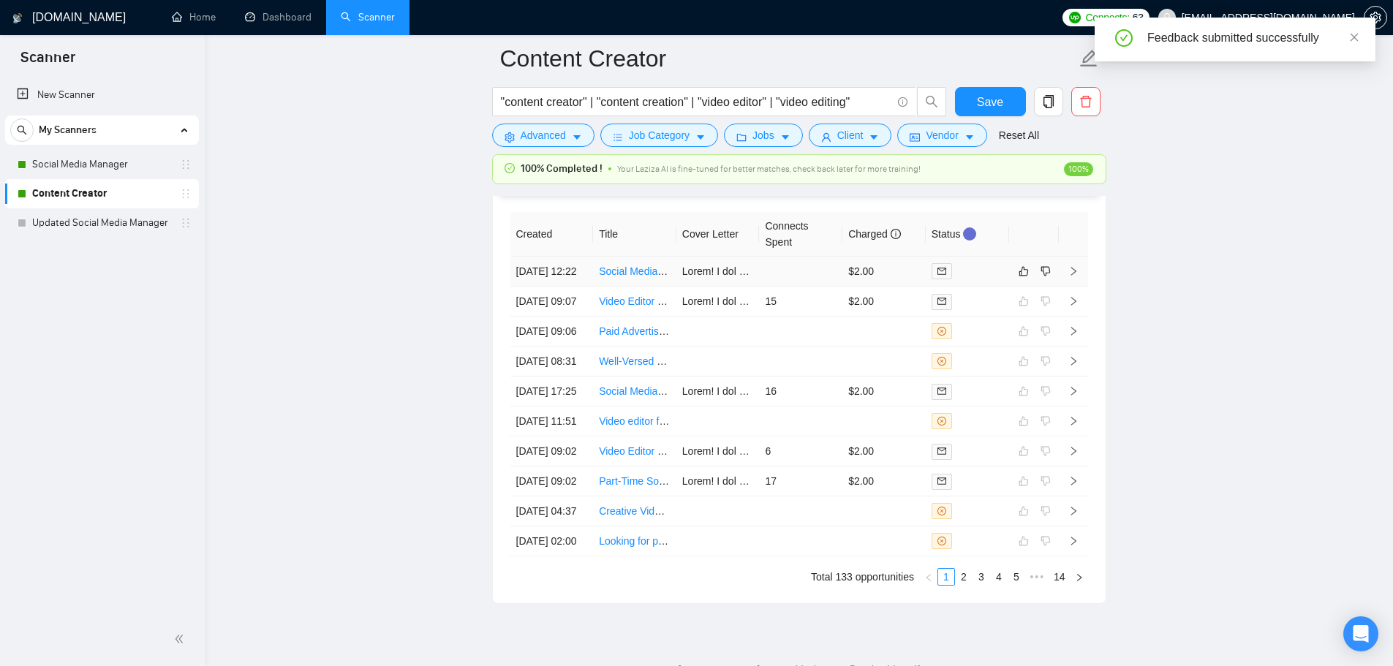
click at [792, 271] on td at bounding box center [800, 272] width 83 height 30
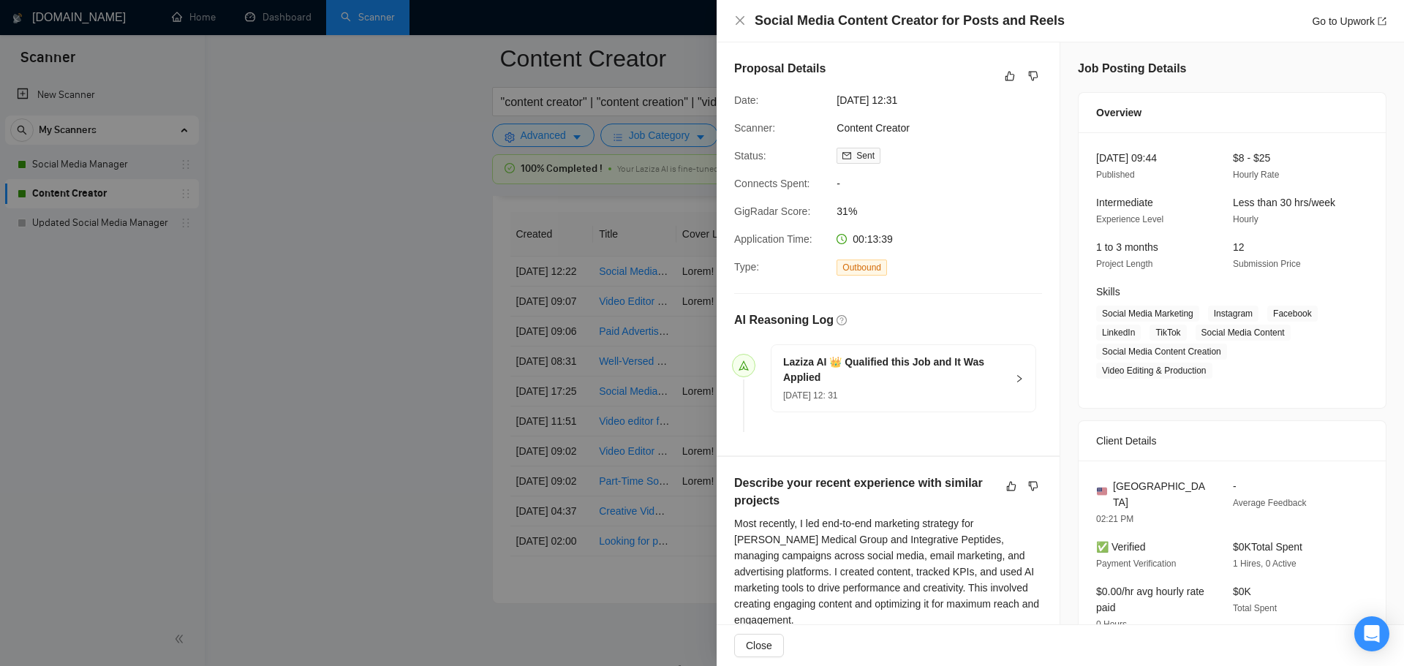
click at [652, 389] on div at bounding box center [702, 333] width 1404 height 666
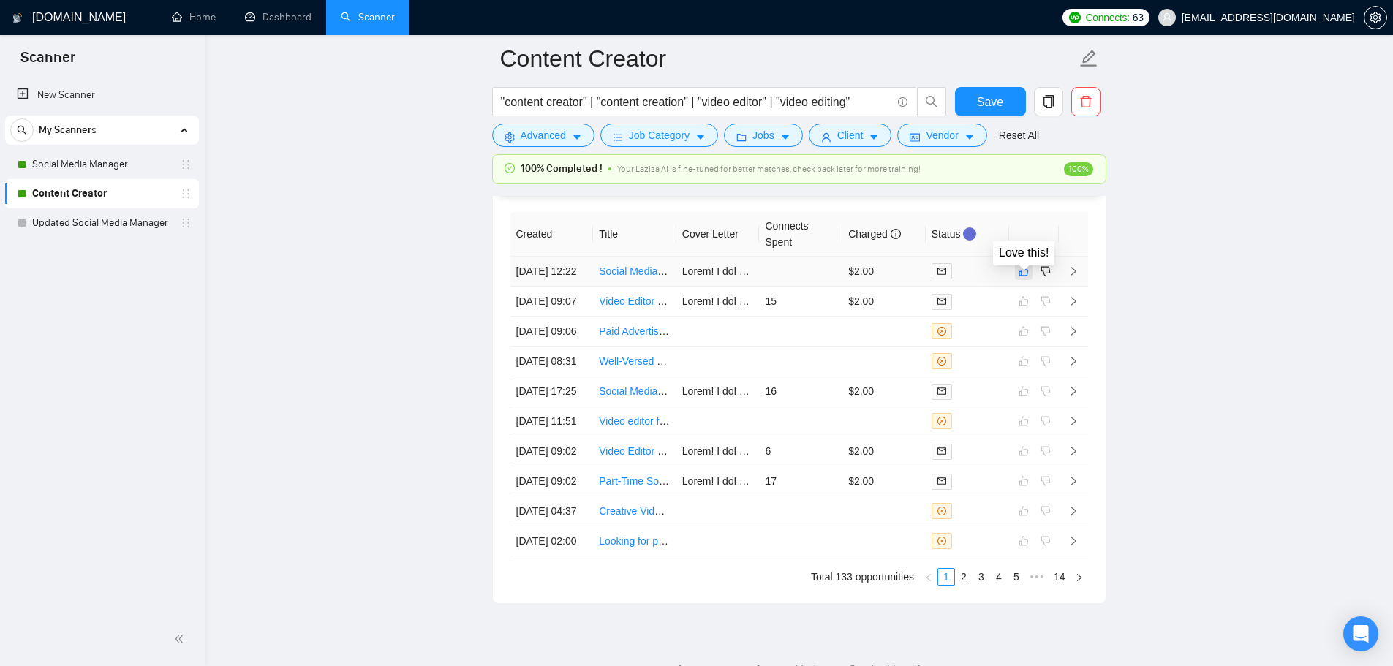
click at [1018, 275] on icon "like" at bounding box center [1023, 271] width 10 height 12
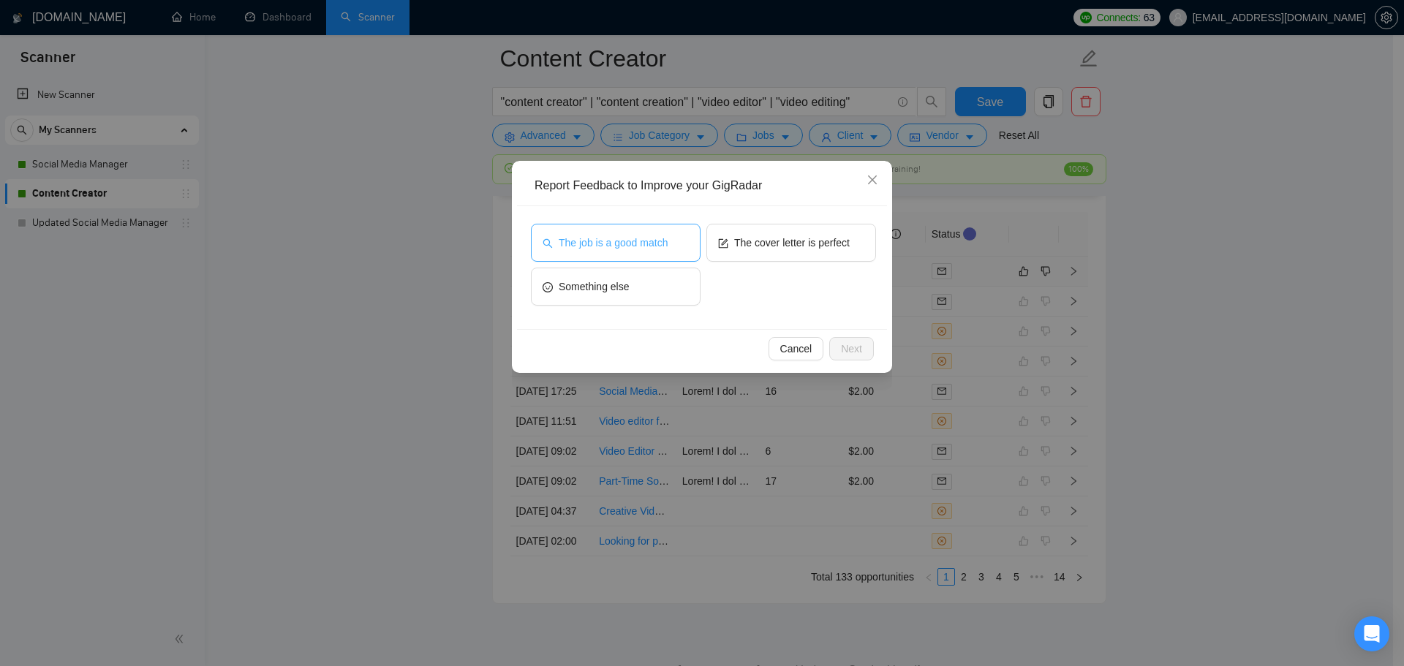
click at [594, 230] on button "The job is a good match" at bounding box center [616, 243] width 170 height 38
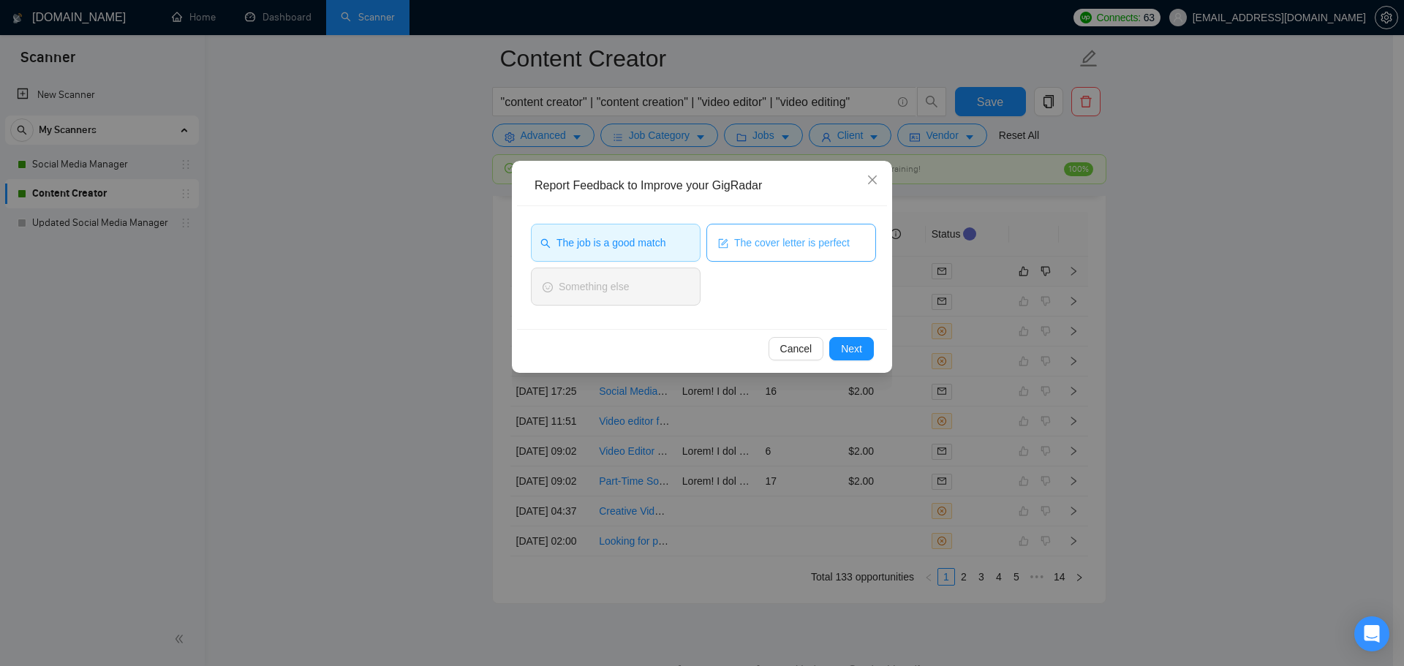
click at [814, 251] on button "The cover letter is perfect" at bounding box center [791, 243] width 170 height 38
click at [849, 348] on span "Next" at bounding box center [851, 349] width 21 height 16
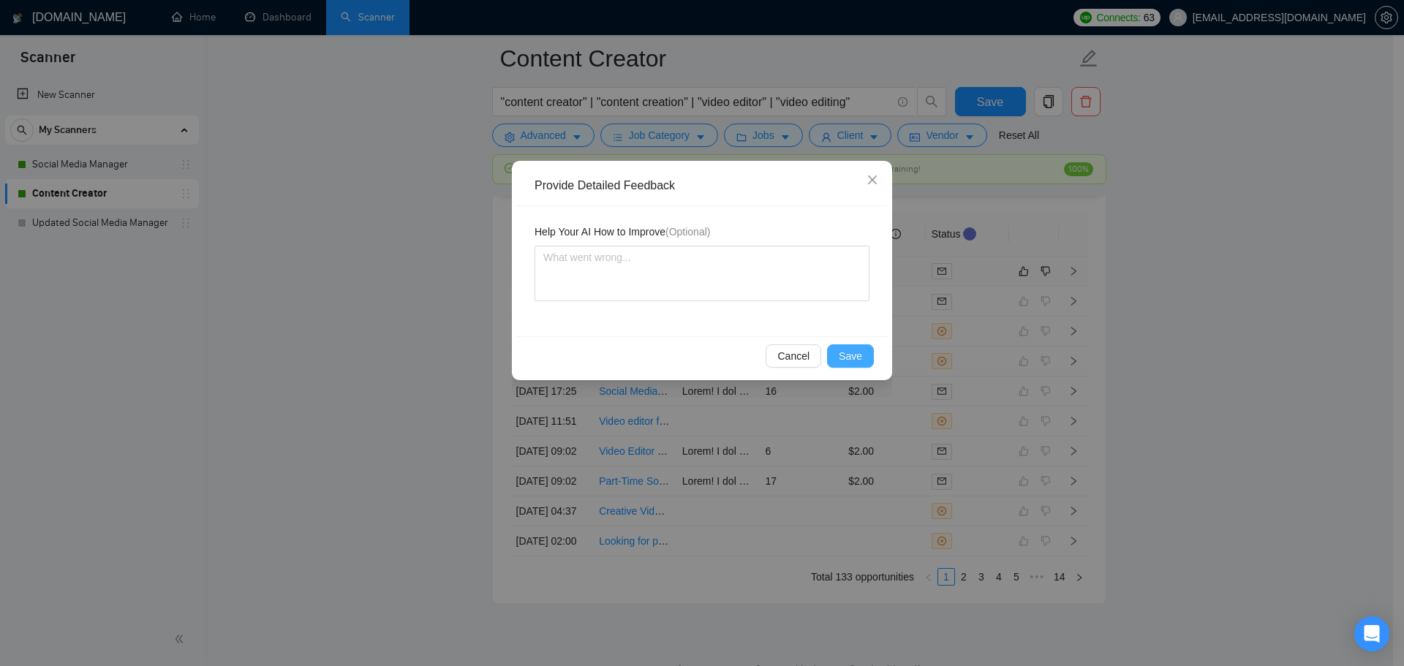
click at [845, 357] on span "Save" at bounding box center [850, 356] width 23 height 16
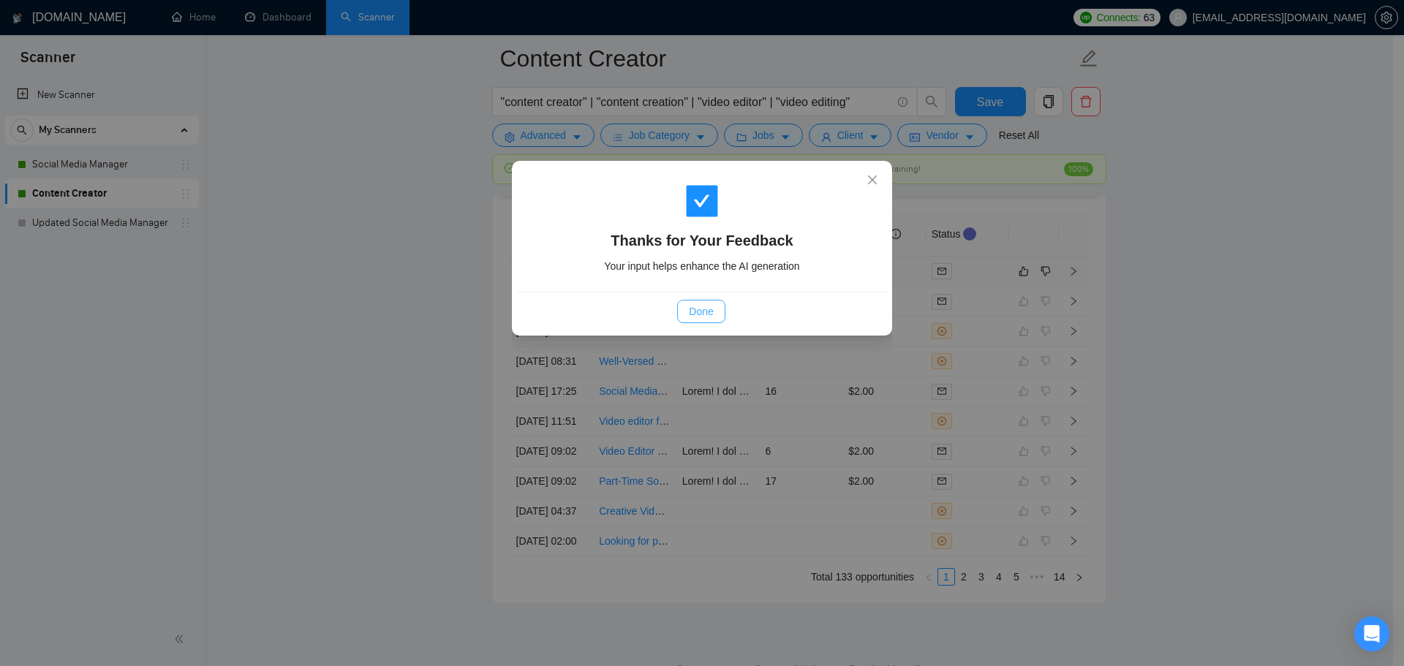
click at [699, 317] on span "Done" at bounding box center [701, 311] width 24 height 16
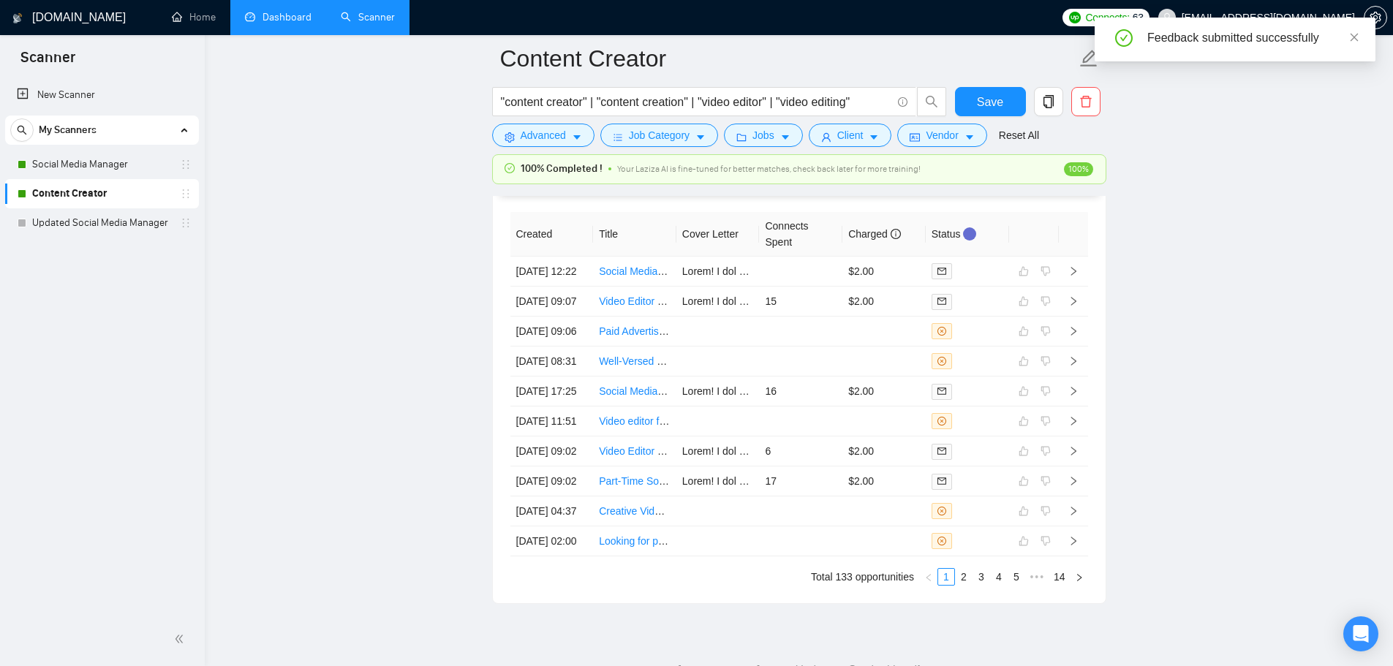
click at [265, 13] on link "Dashboard" at bounding box center [278, 17] width 67 height 12
